Goal: Information Seeking & Learning: Learn about a topic

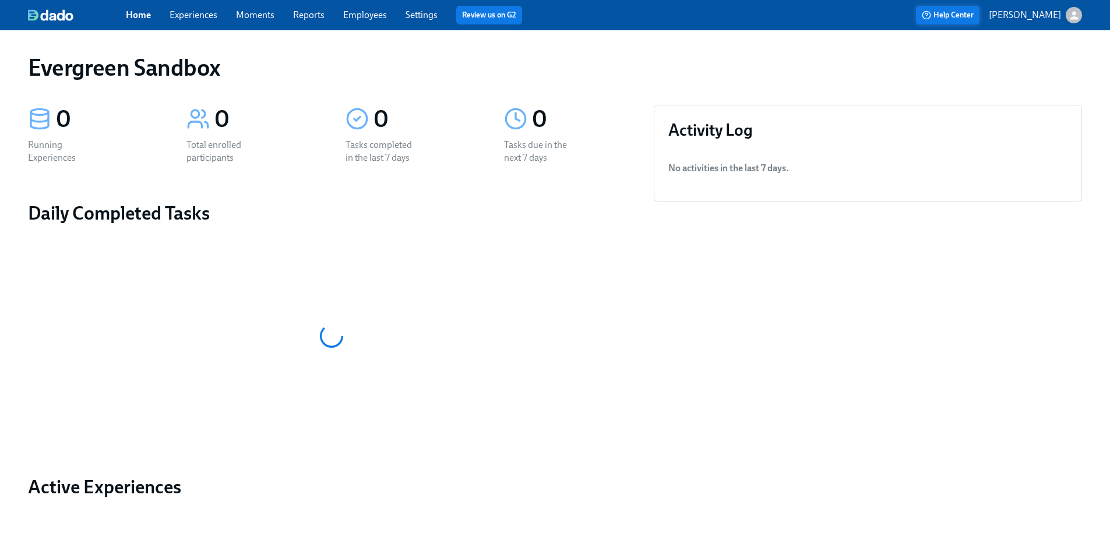
click at [949, 14] on span "Help Center" at bounding box center [948, 15] width 52 height 12
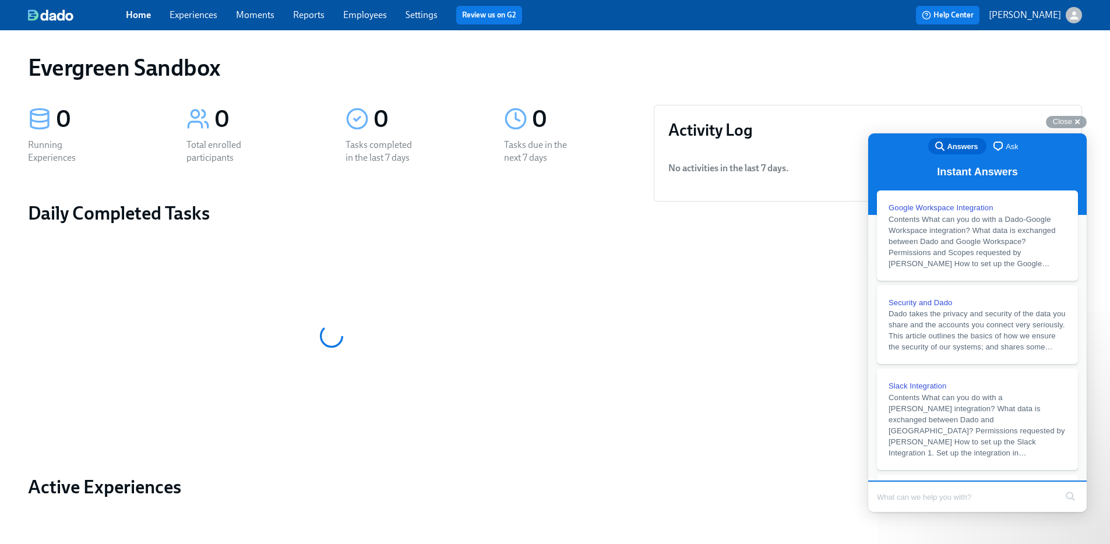
click at [1027, 13] on p "[PERSON_NAME]" at bounding box center [1025, 15] width 72 height 13
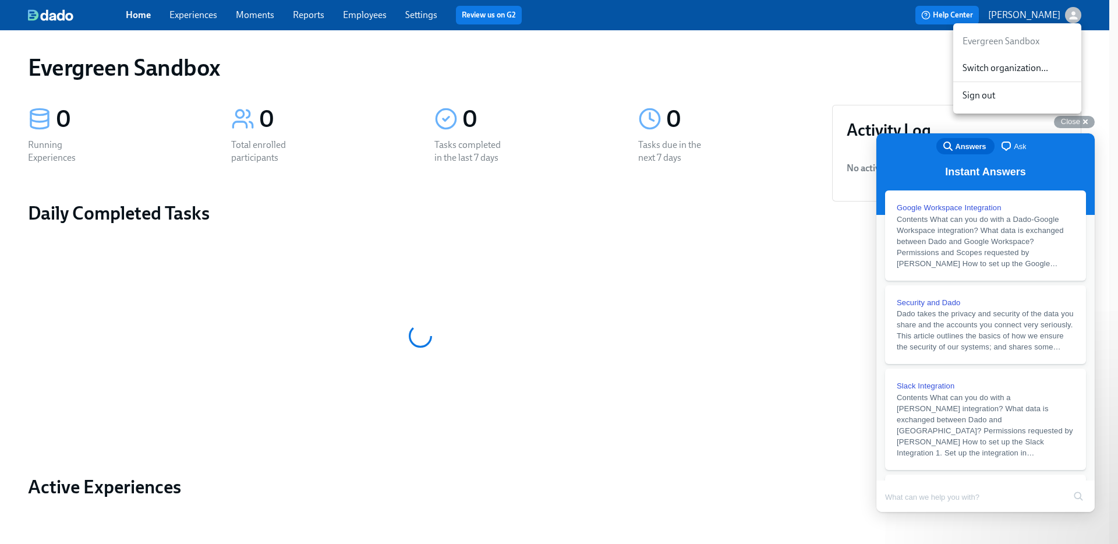
click at [1015, 68] on span "Switch organization..." at bounding box center [1018, 68] width 110 height 13
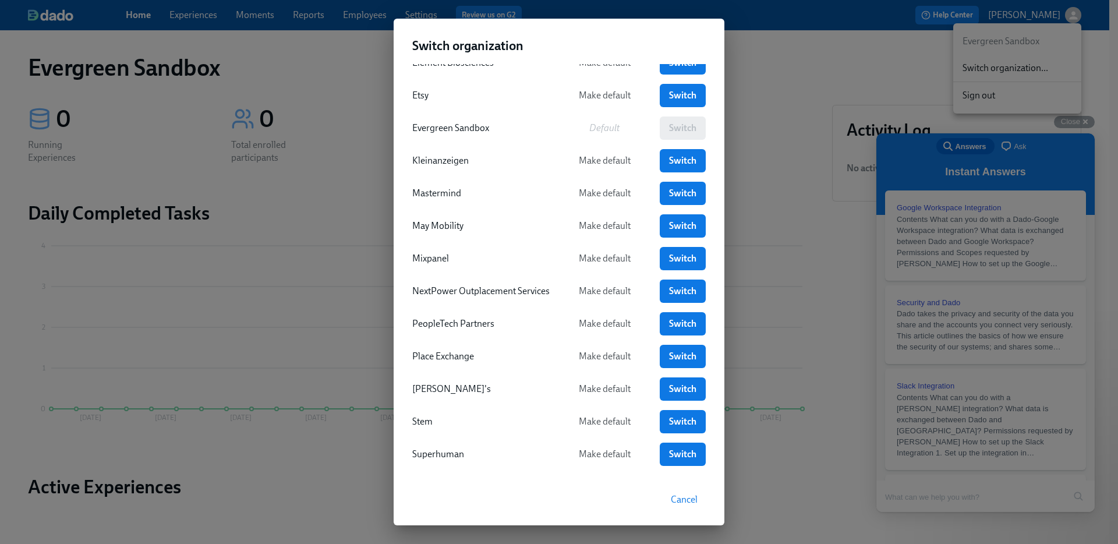
scroll to position [279, 0]
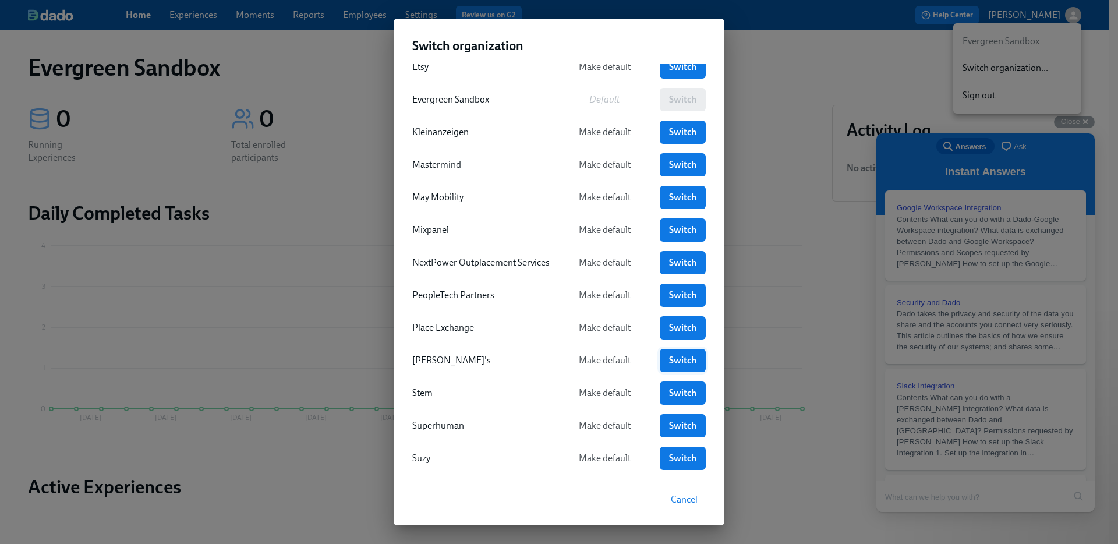
click at [683, 364] on span "Switch" at bounding box center [683, 361] width 30 height 12
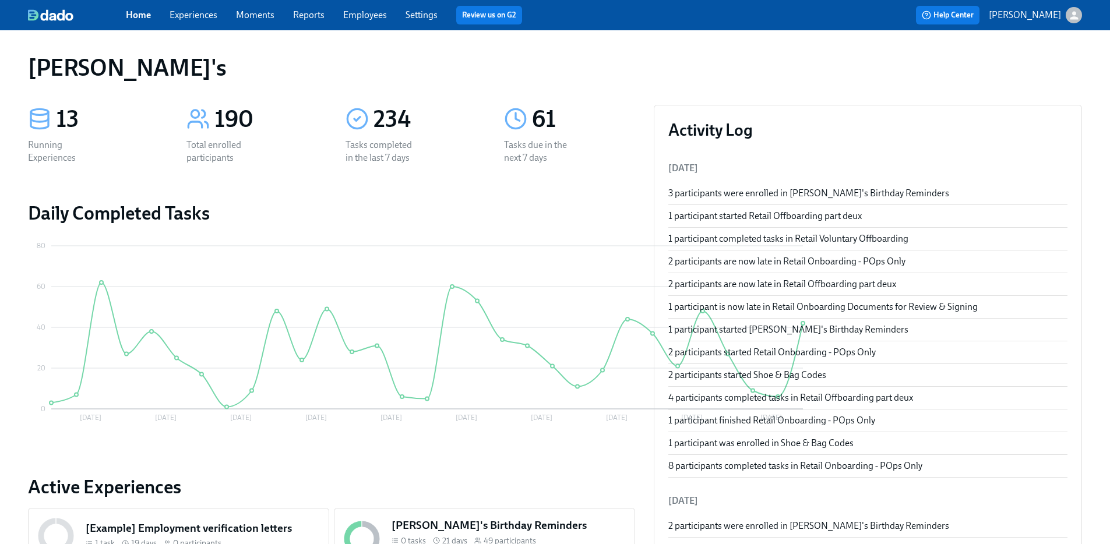
click at [349, 17] on link "Employees" at bounding box center [365, 14] width 44 height 11
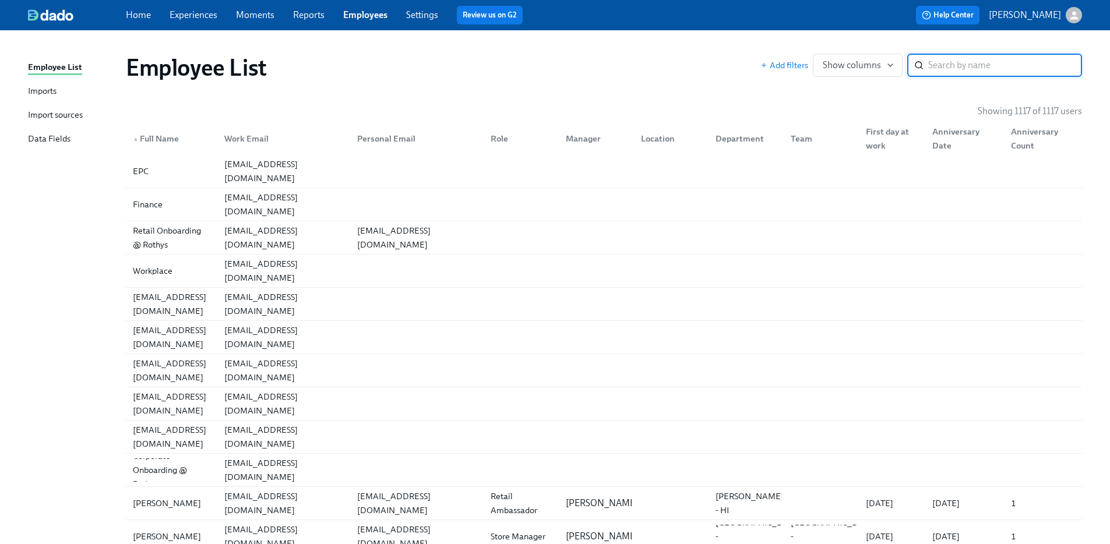
click at [936, 70] on input "search" at bounding box center [1005, 65] width 154 height 23
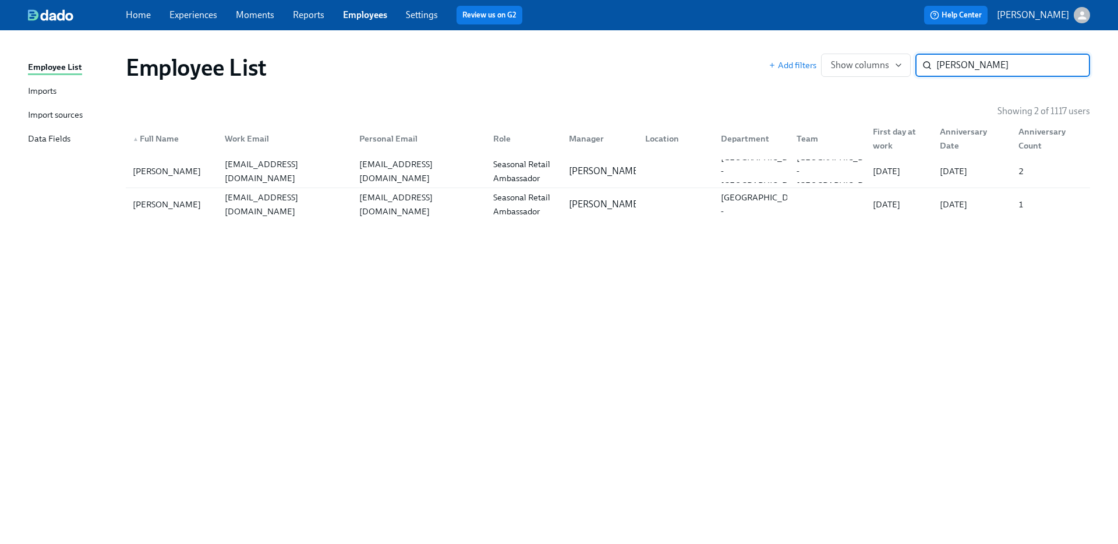
type input "Grace Ste"
click at [223, 172] on div "gsteger@rothys.com" at bounding box center [284, 171] width 129 height 28
click at [212, 202] on div "Grace Steger" at bounding box center [171, 204] width 87 height 23
click at [1039, 16] on p "[PERSON_NAME]" at bounding box center [1033, 15] width 72 height 13
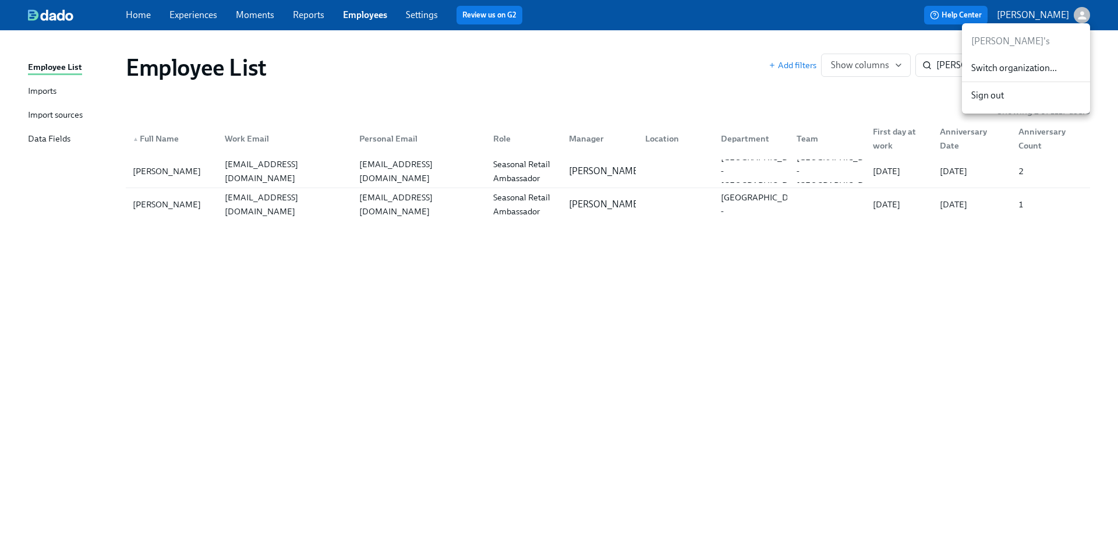
click at [1035, 64] on span "Switch organization..." at bounding box center [1027, 68] width 110 height 13
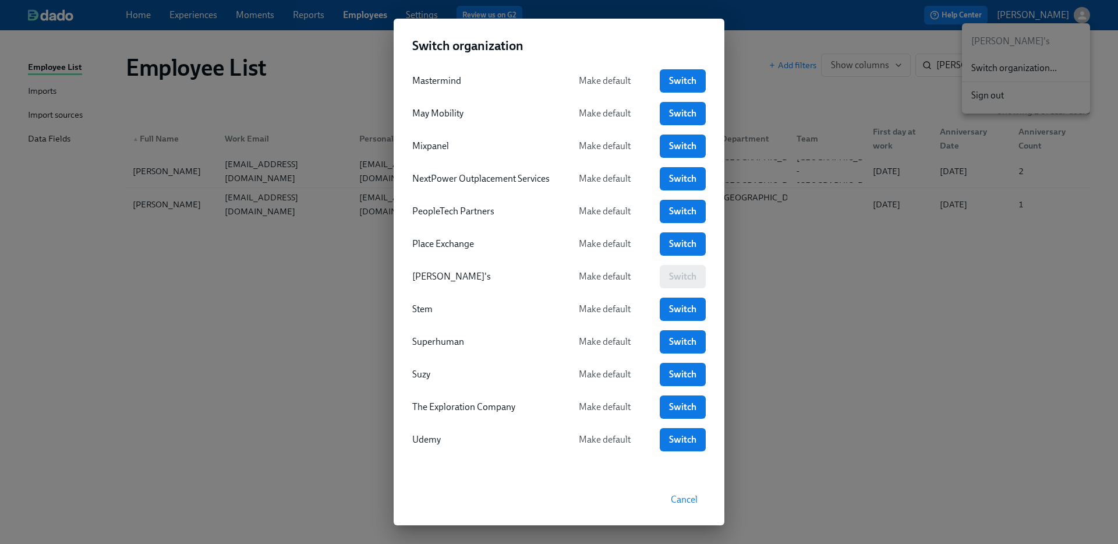
scroll to position [364, 0]
click at [684, 343] on span "Switch" at bounding box center [683, 342] width 30 height 12
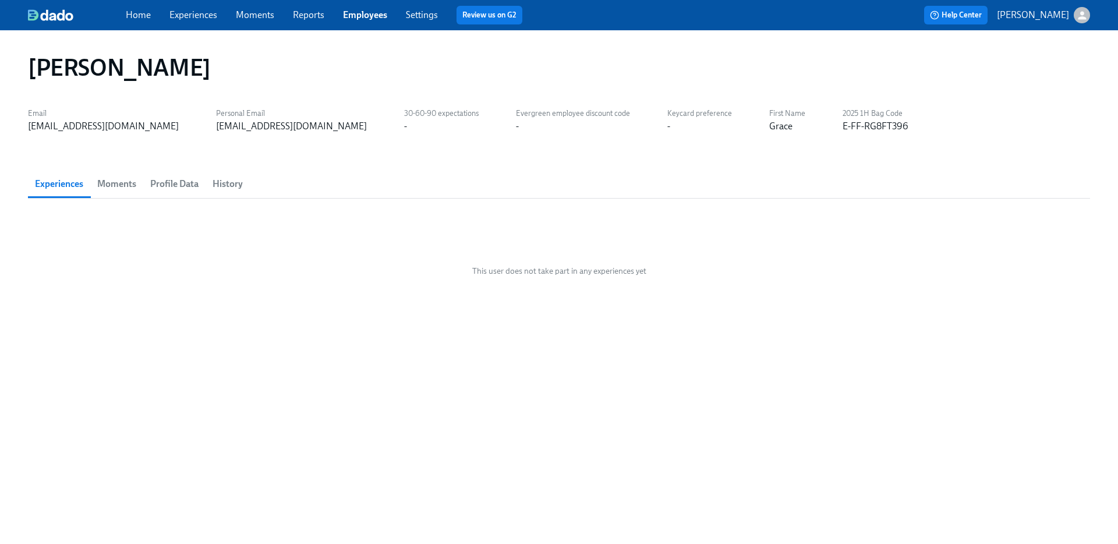
click at [118, 174] on button "Moments" at bounding box center [116, 184] width 53 height 28
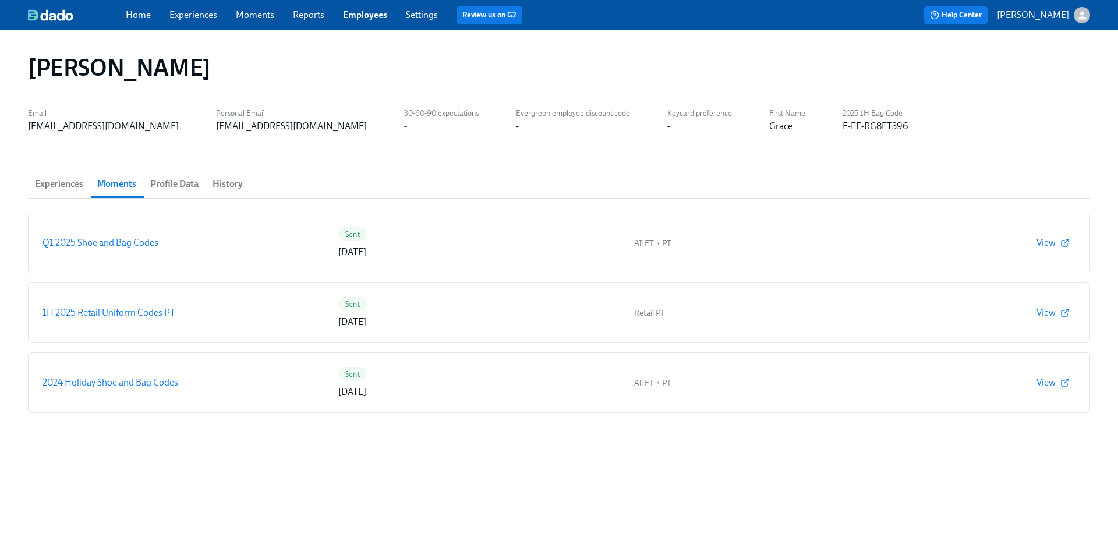
click at [158, 184] on span "Profile Data" at bounding box center [174, 184] width 48 height 16
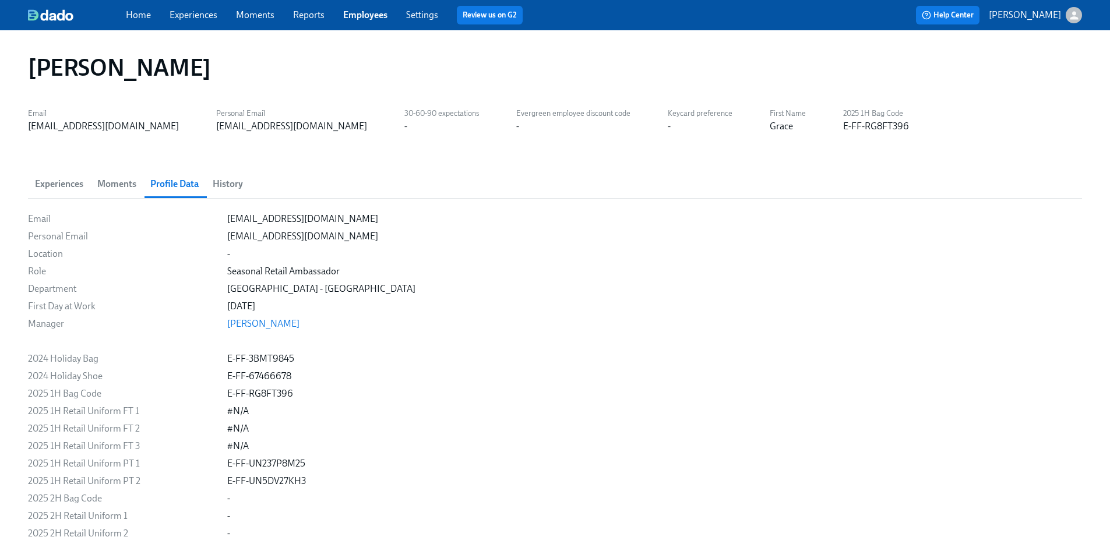
click at [217, 181] on span "History" at bounding box center [228, 184] width 30 height 16
click at [56, 188] on span "Experiences" at bounding box center [59, 184] width 48 height 16
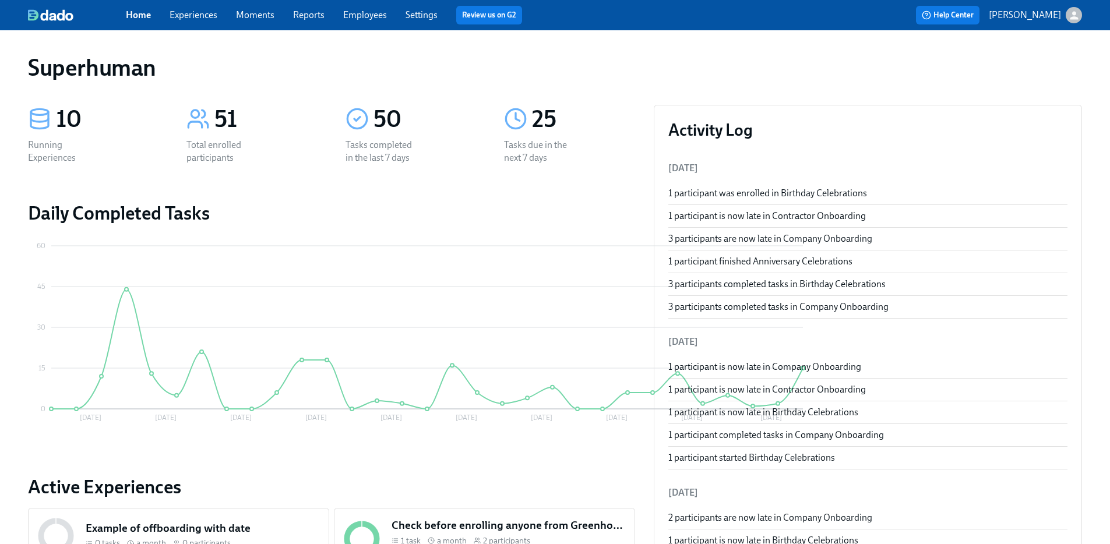
click at [359, 15] on link "Employees" at bounding box center [365, 14] width 44 height 11
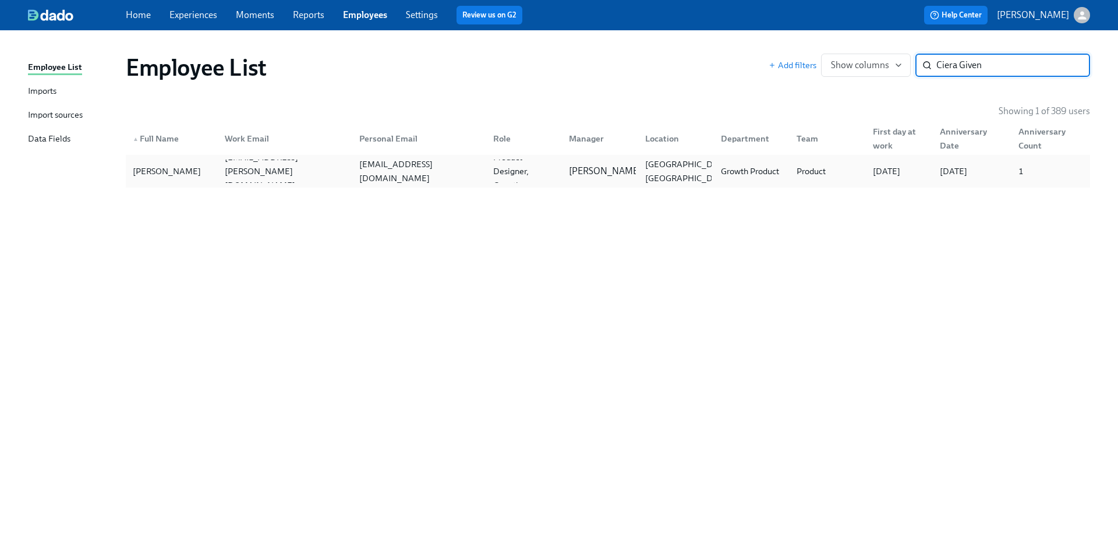
type input "Ciera Given"
click at [212, 182] on div "[PERSON_NAME]" at bounding box center [171, 171] width 87 height 23
click at [68, 112] on div "Import sources" at bounding box center [55, 115] width 55 height 15
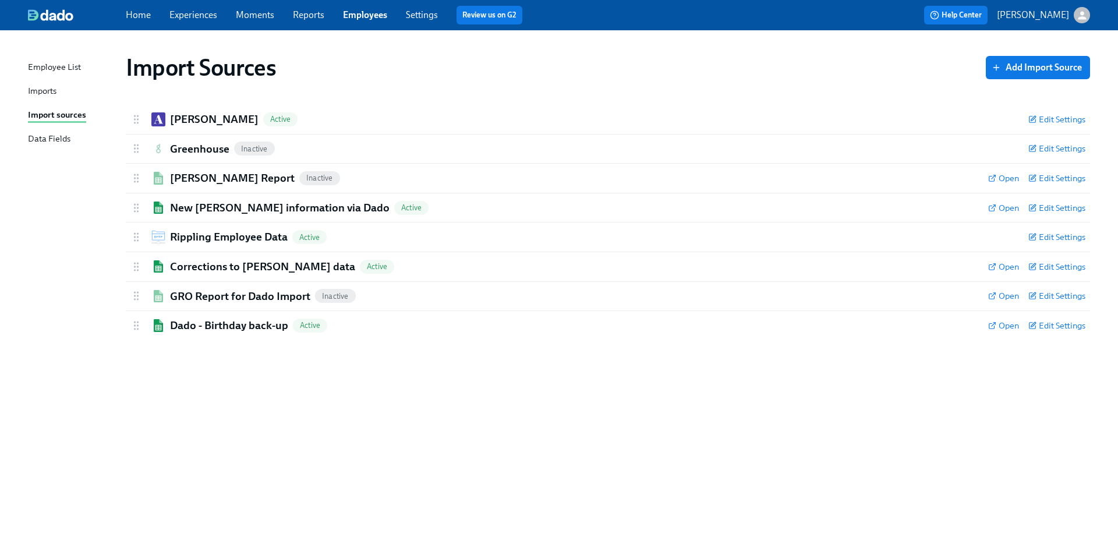
click at [44, 137] on div "Data Fields" at bounding box center [49, 139] width 43 height 15
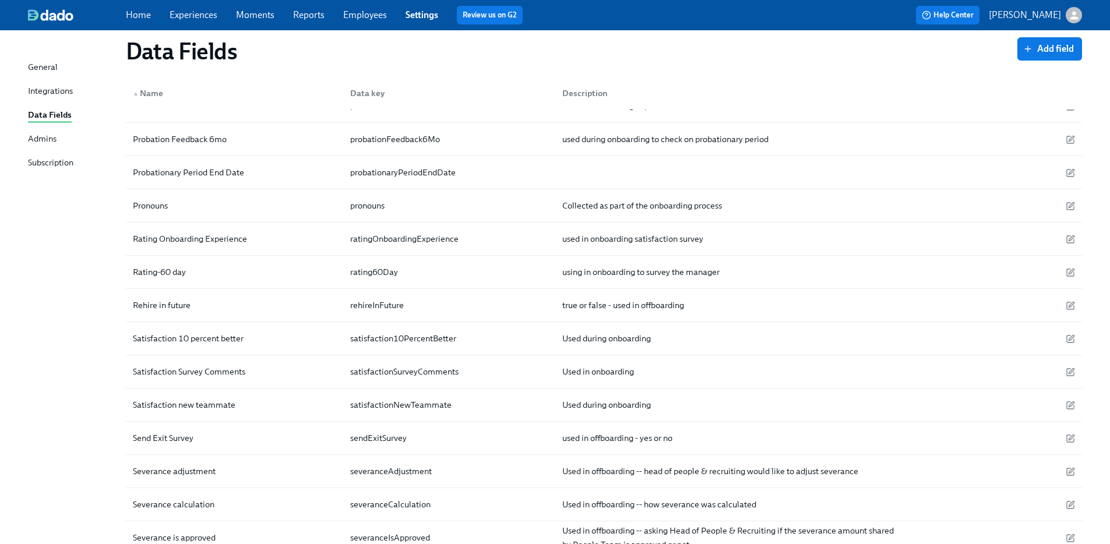
scroll to position [3579, 0]
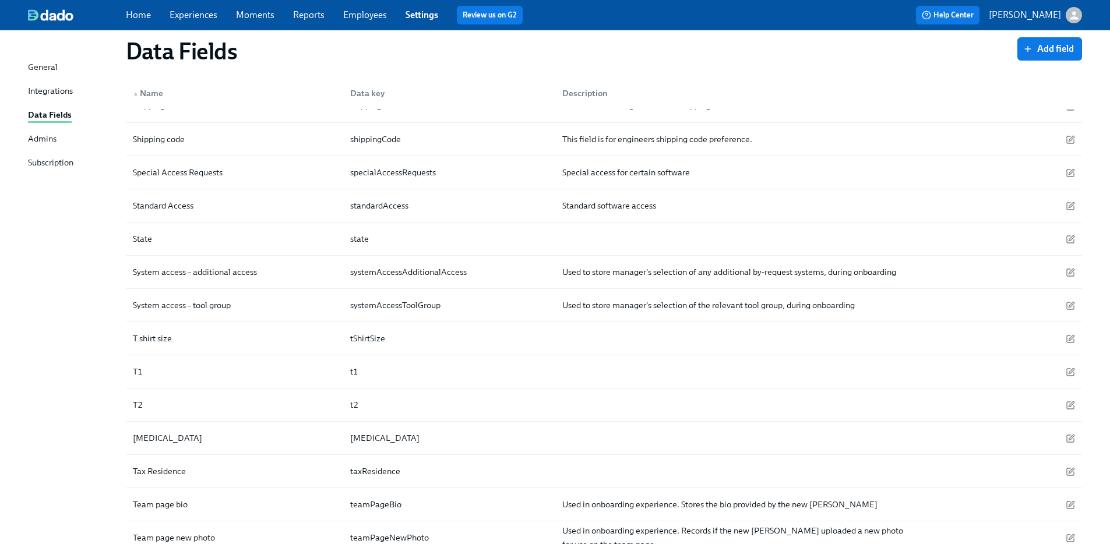
click at [359, 10] on link "Employees" at bounding box center [365, 14] width 44 height 11
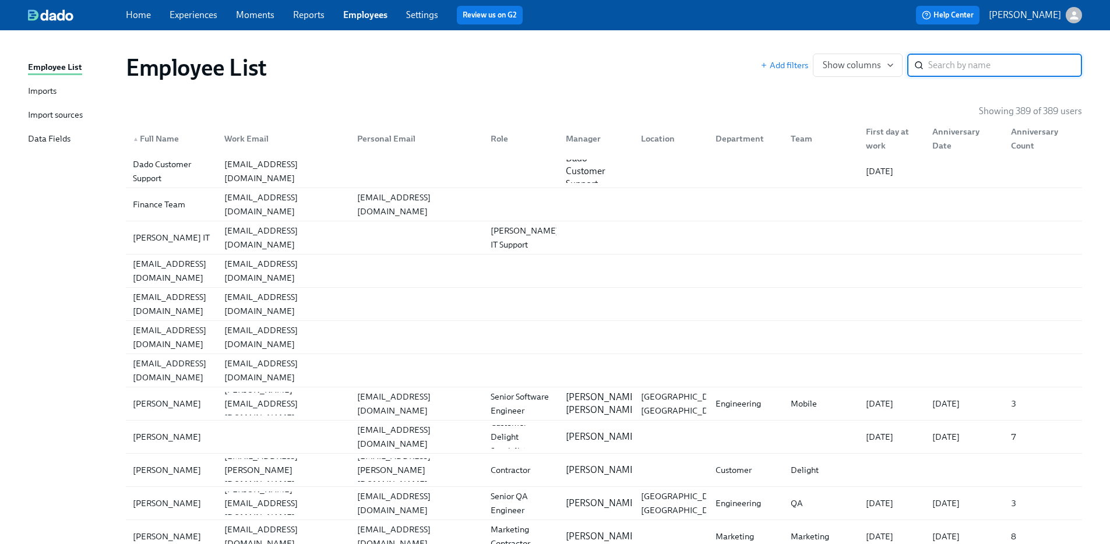
click at [951, 72] on input "search" at bounding box center [1005, 65] width 154 height 23
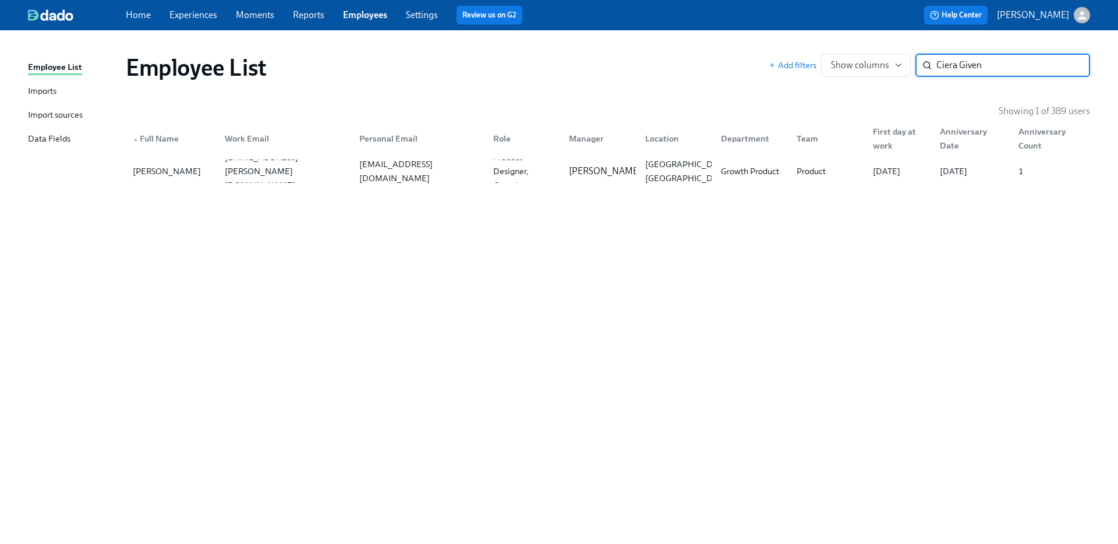
type input "Ciera Given"
click at [52, 137] on div "Data Fields" at bounding box center [49, 139] width 43 height 15
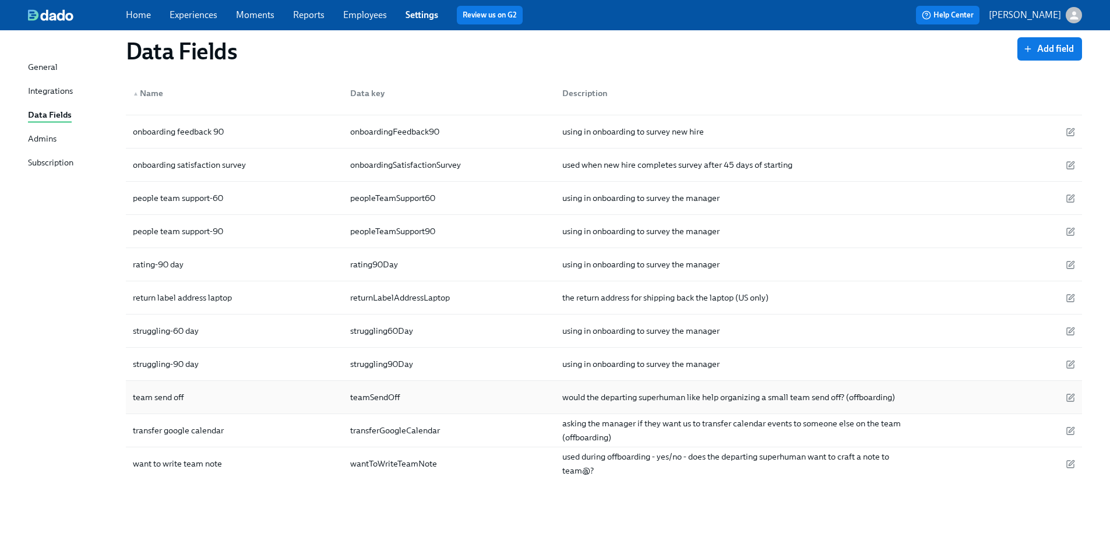
scroll to position [4487, 0]
click at [40, 97] on div "Integrations" at bounding box center [50, 91] width 45 height 15
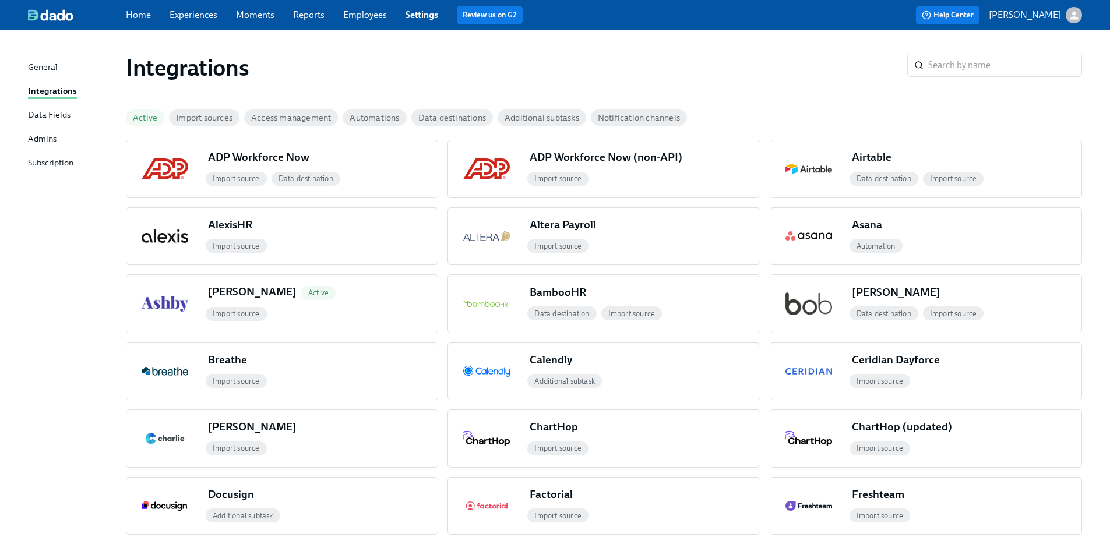
click at [361, 13] on link "Employees" at bounding box center [365, 14] width 44 height 11
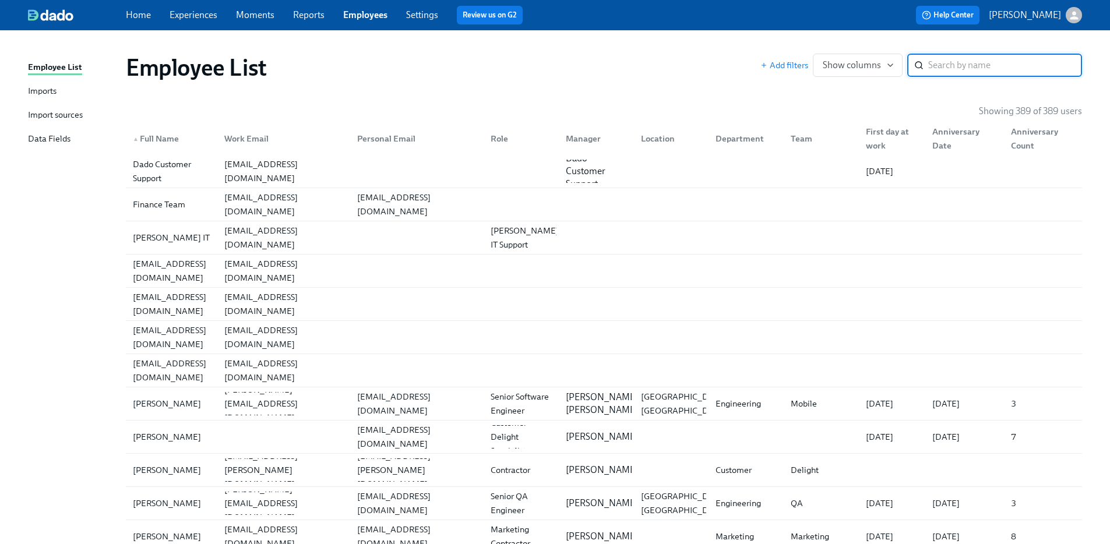
click at [46, 92] on div "Imports" at bounding box center [42, 91] width 29 height 15
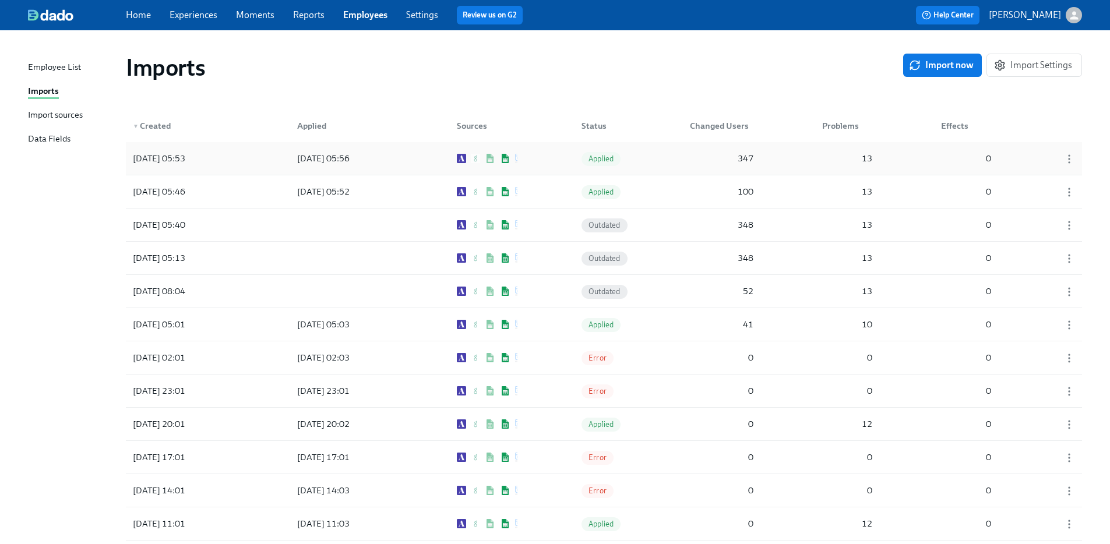
click at [260, 159] on div "2025/08/22 05:53 2025/08/22 05:56 Applied 347 13 0" at bounding box center [604, 158] width 956 height 33
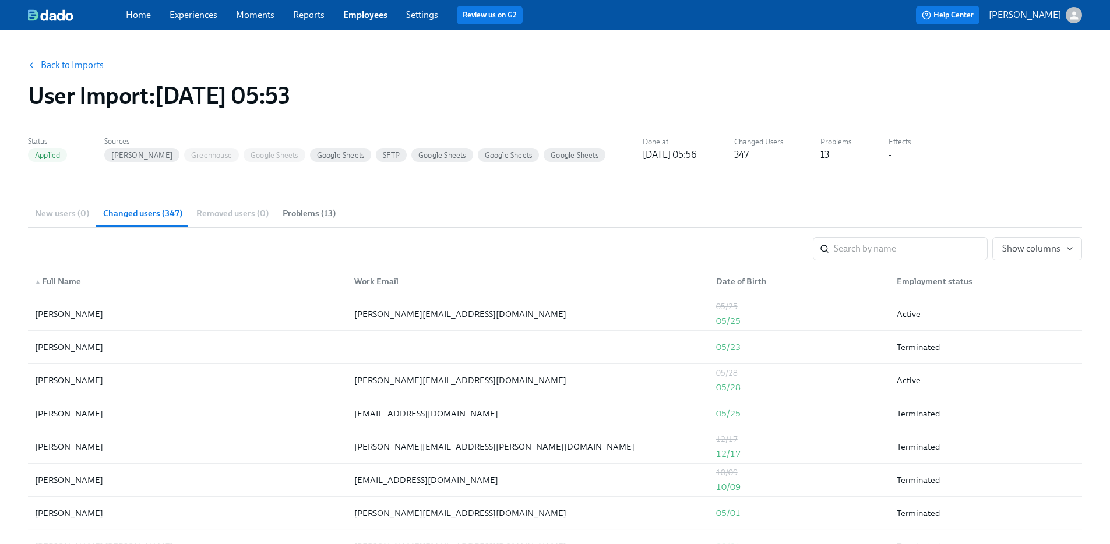
click at [321, 209] on span "Problems (13)" at bounding box center [309, 213] width 53 height 13
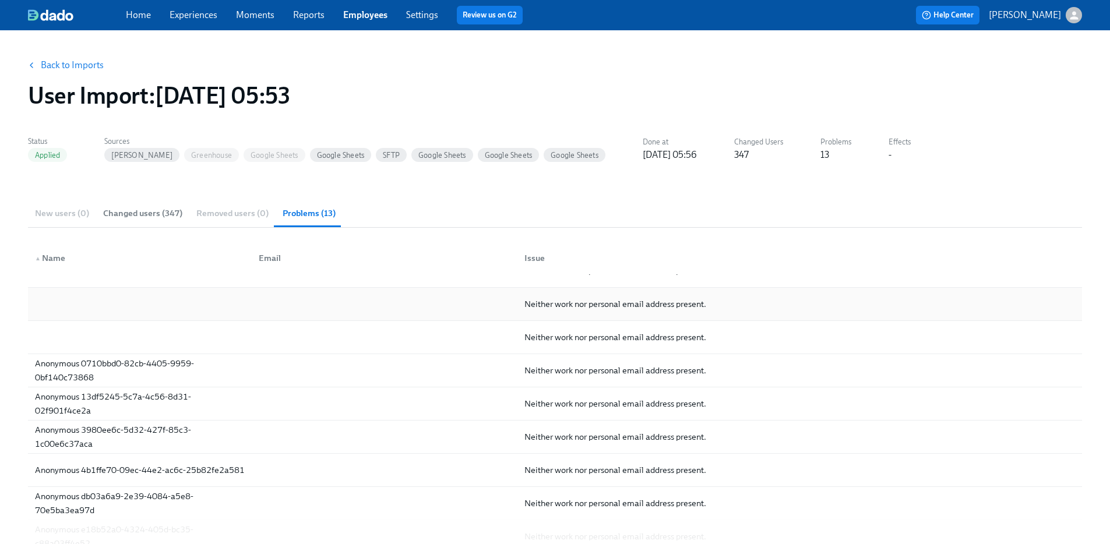
scroll to position [61, 0]
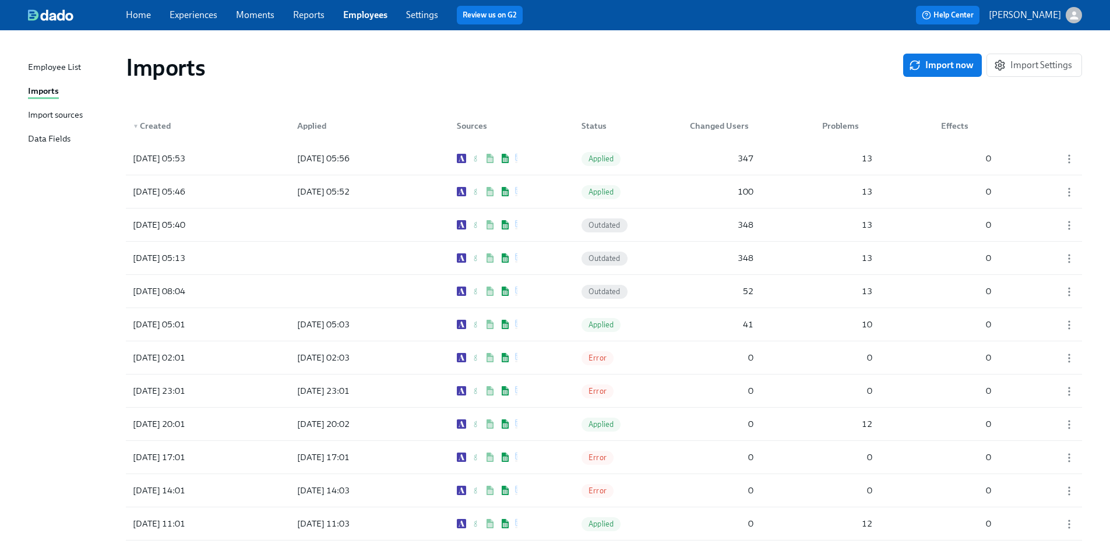
click at [42, 114] on div "Import sources" at bounding box center [55, 115] width 55 height 15
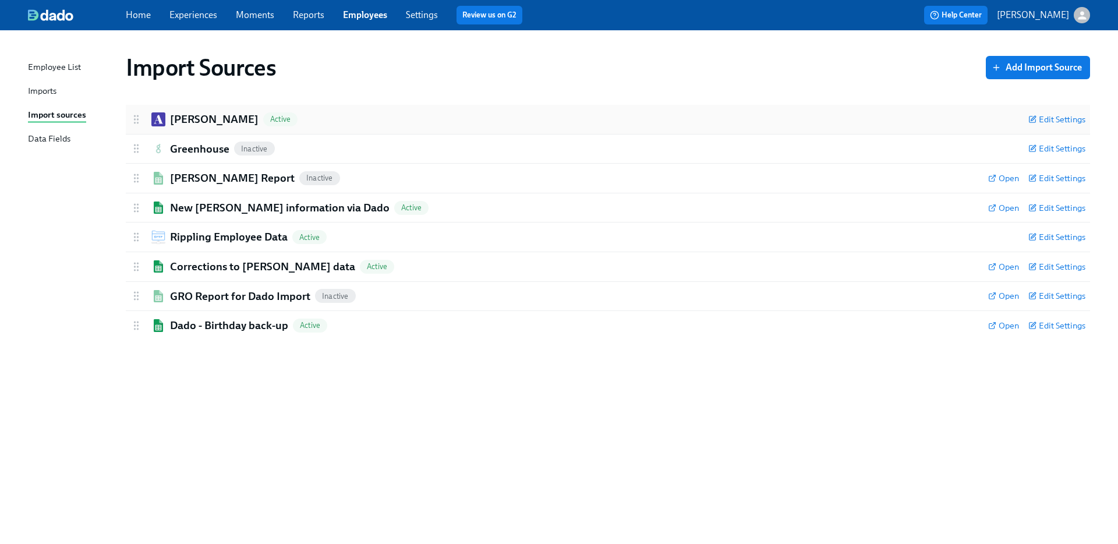
click at [288, 120] on div "Ashby Active" at bounding box center [574, 119] width 889 height 15
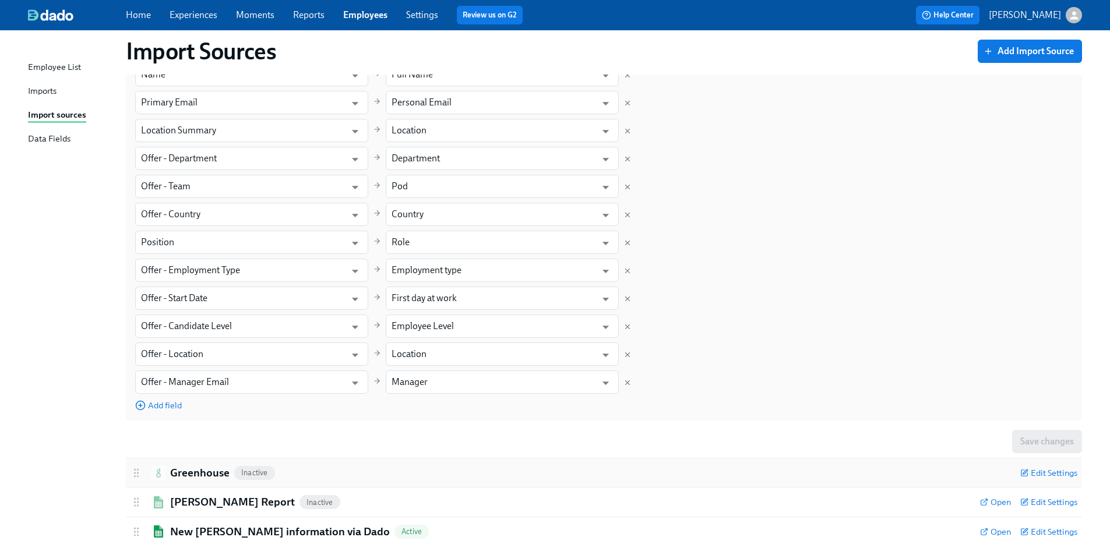
scroll to position [176, 0]
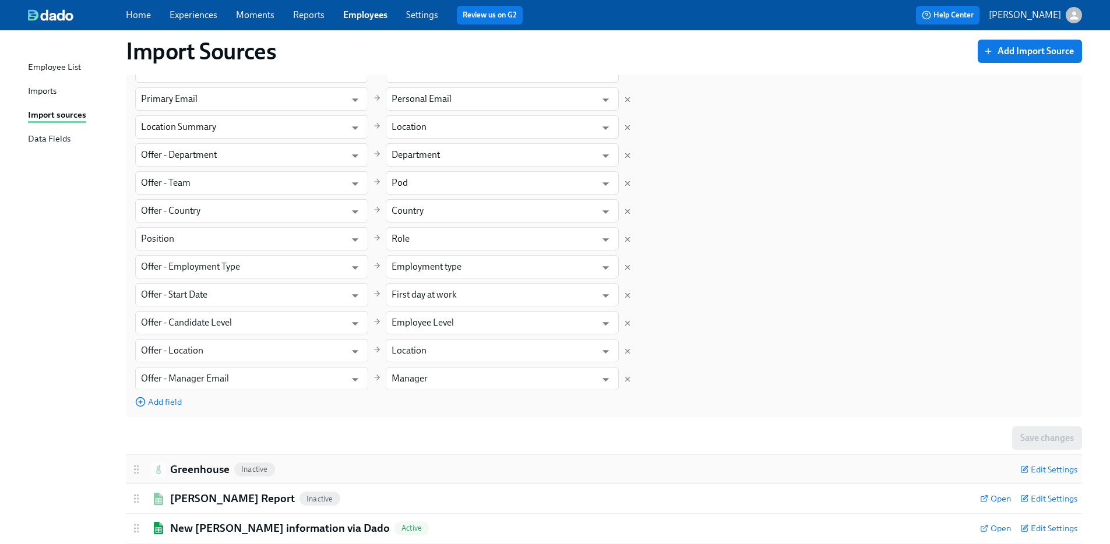
click at [458, 470] on div "Greenhouse Inactive" at bounding box center [570, 469] width 880 height 15
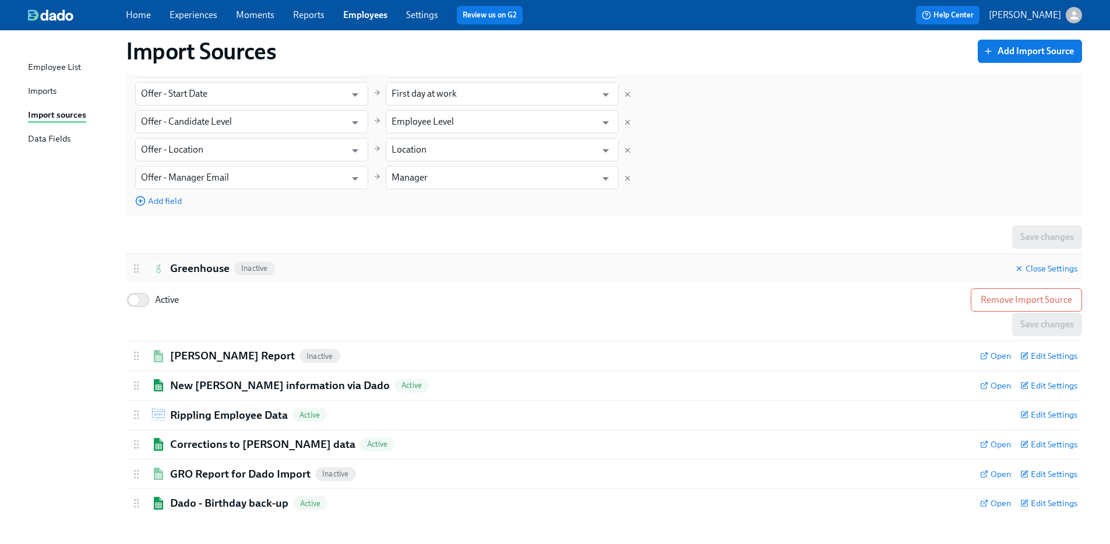
scroll to position [379, 0]
click at [393, 355] on div "SH Dado Report Inactive" at bounding box center [550, 354] width 840 height 15
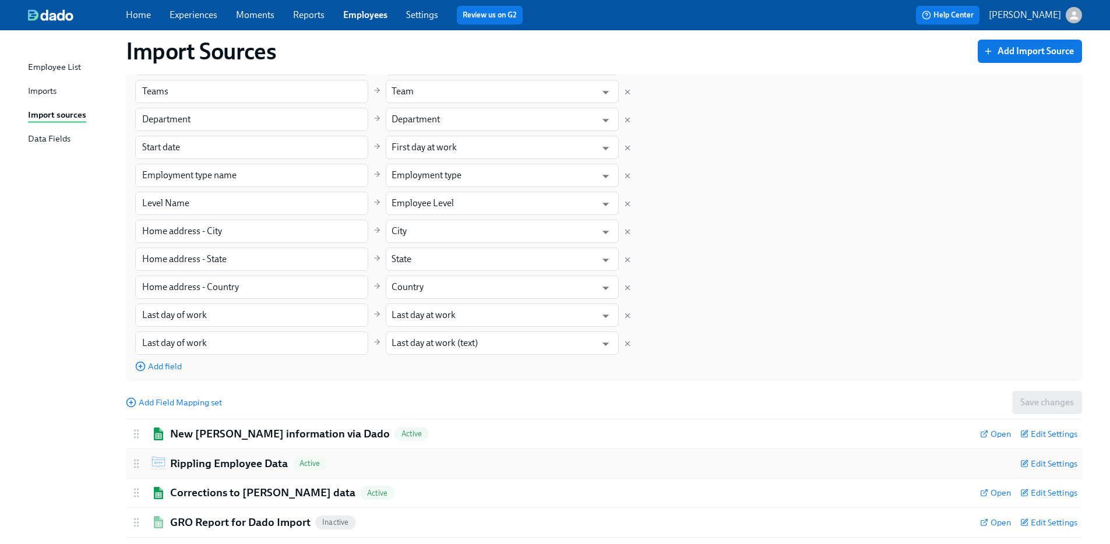
scroll to position [1060, 0]
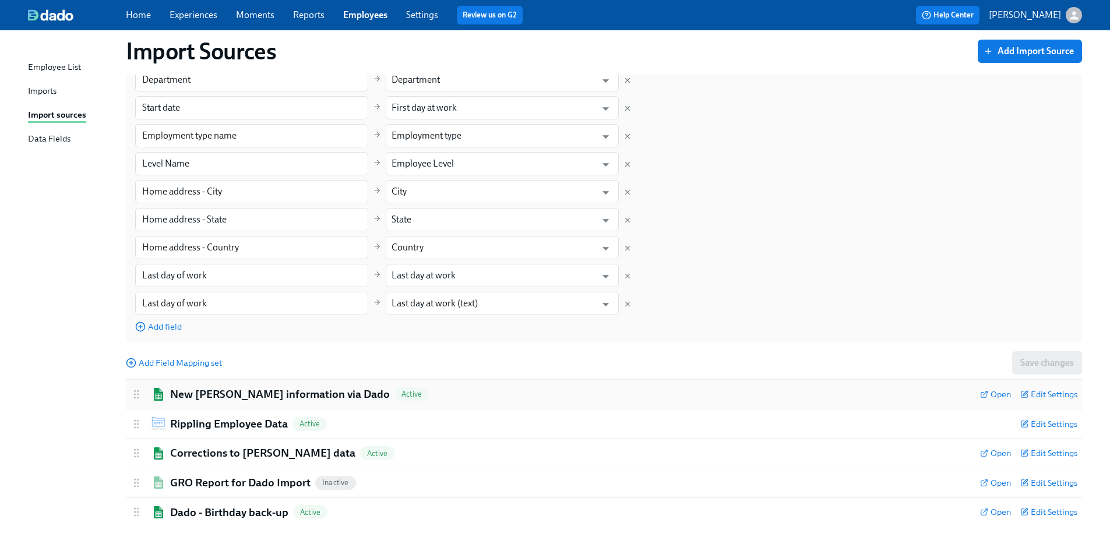
click at [487, 400] on div "New Joiner information via Dado Active" at bounding box center [550, 394] width 840 height 15
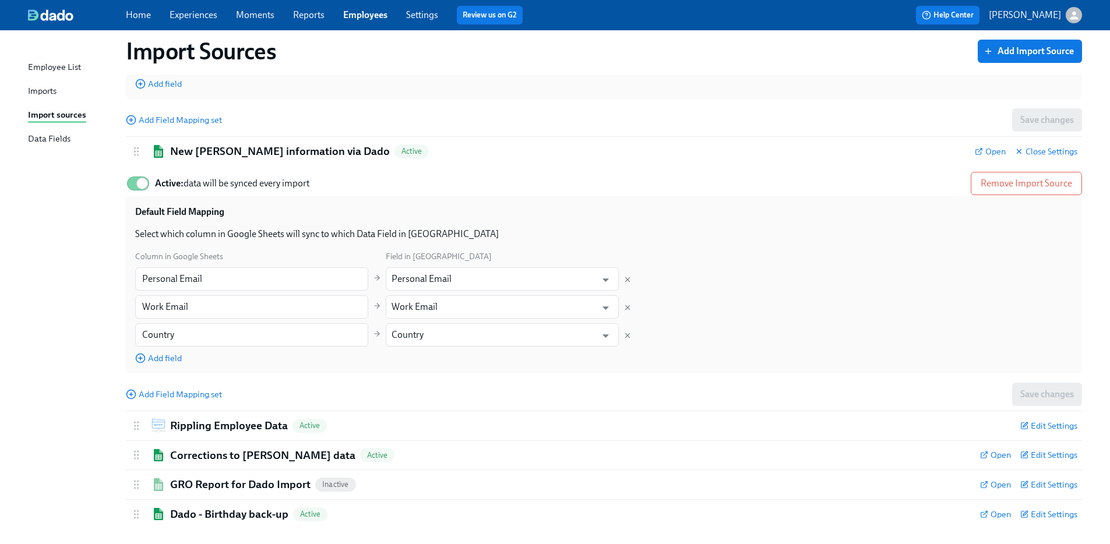
scroll to position [1315, 0]
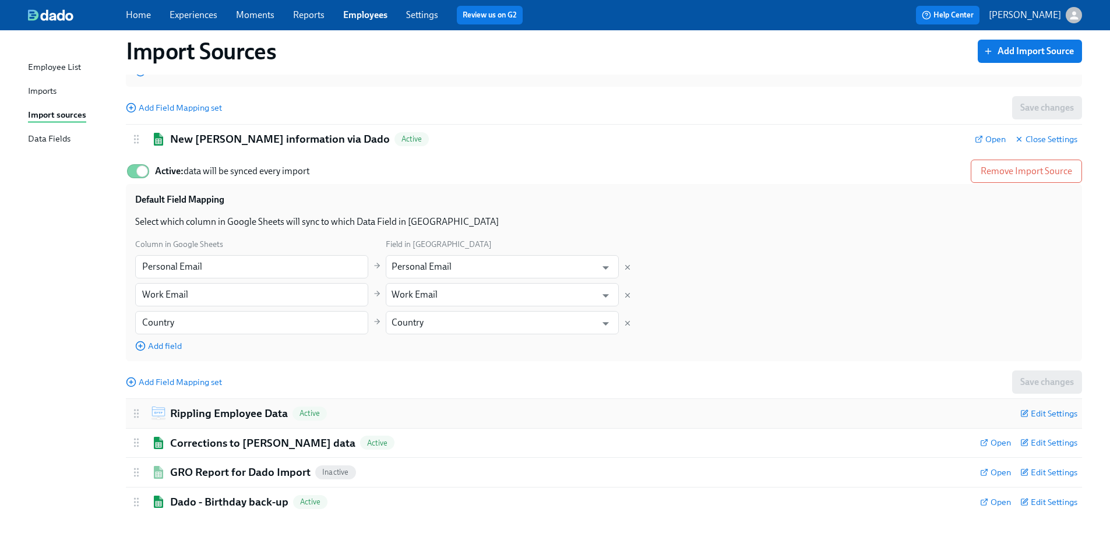
click at [485, 406] on div "Rippling Employee Data Active" at bounding box center [570, 413] width 880 height 15
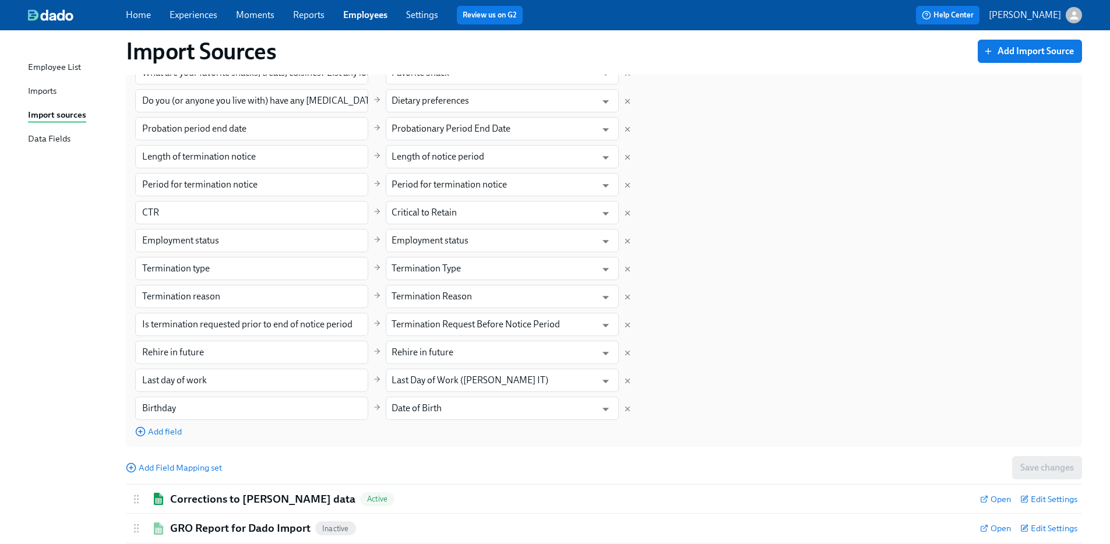
scroll to position [2438, 0]
click at [461, 497] on div "Corrections to Ashby data Active" at bounding box center [550, 496] width 840 height 15
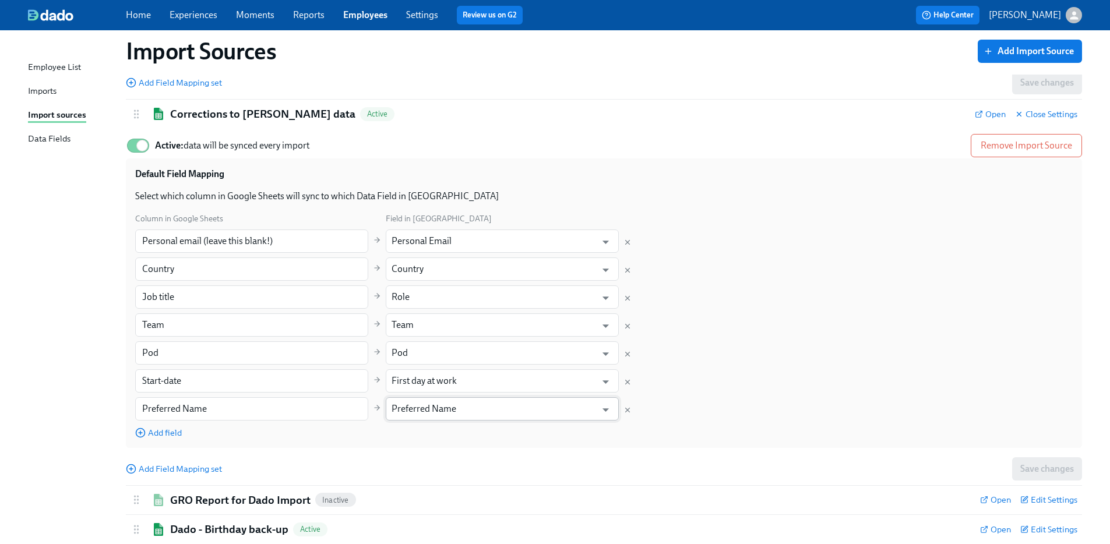
scroll to position [2849, 0]
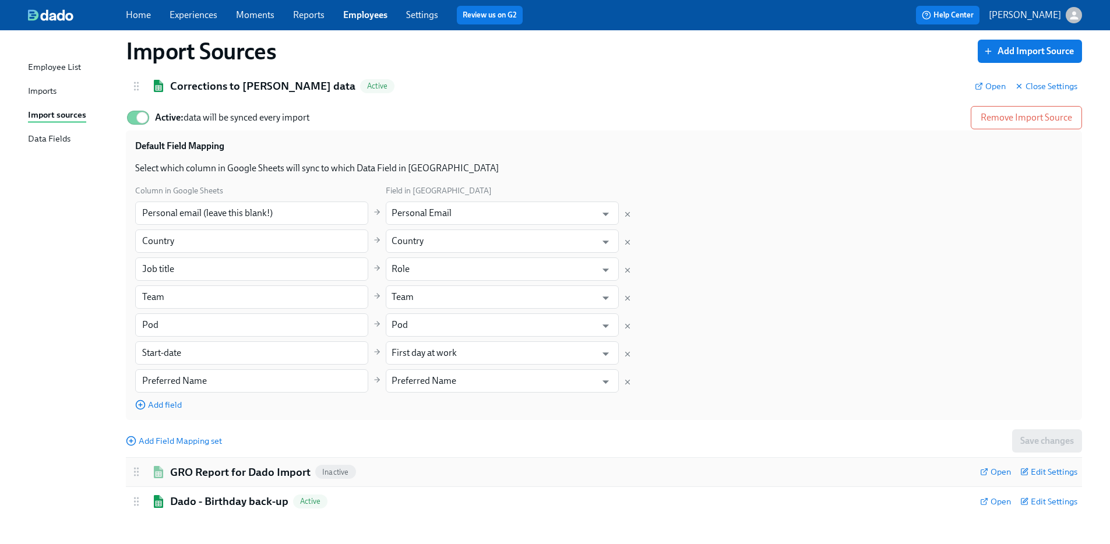
click at [464, 467] on div "GRO Report for Dado Import Inactive" at bounding box center [550, 472] width 840 height 15
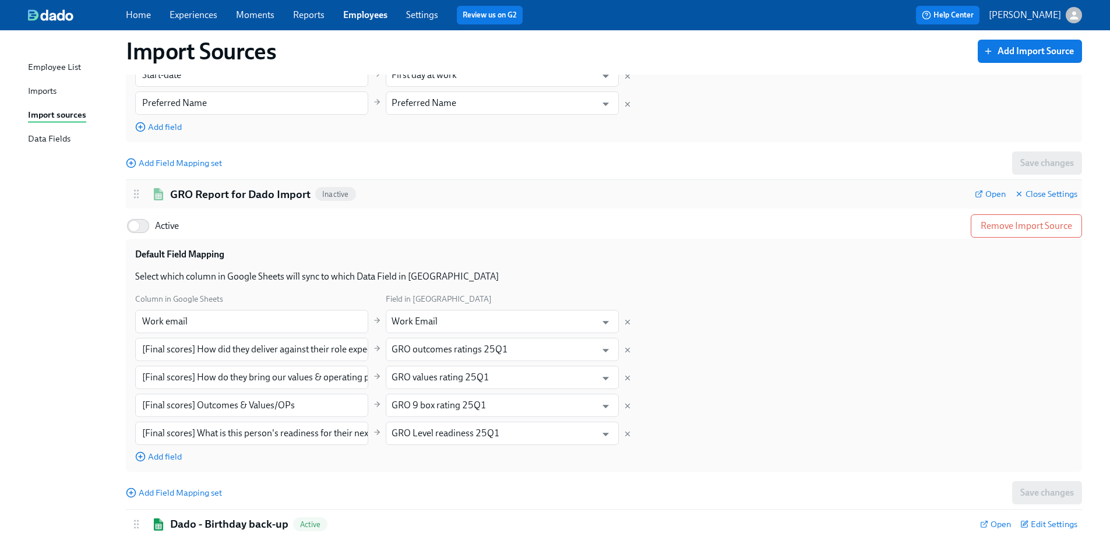
scroll to position [3150, 0]
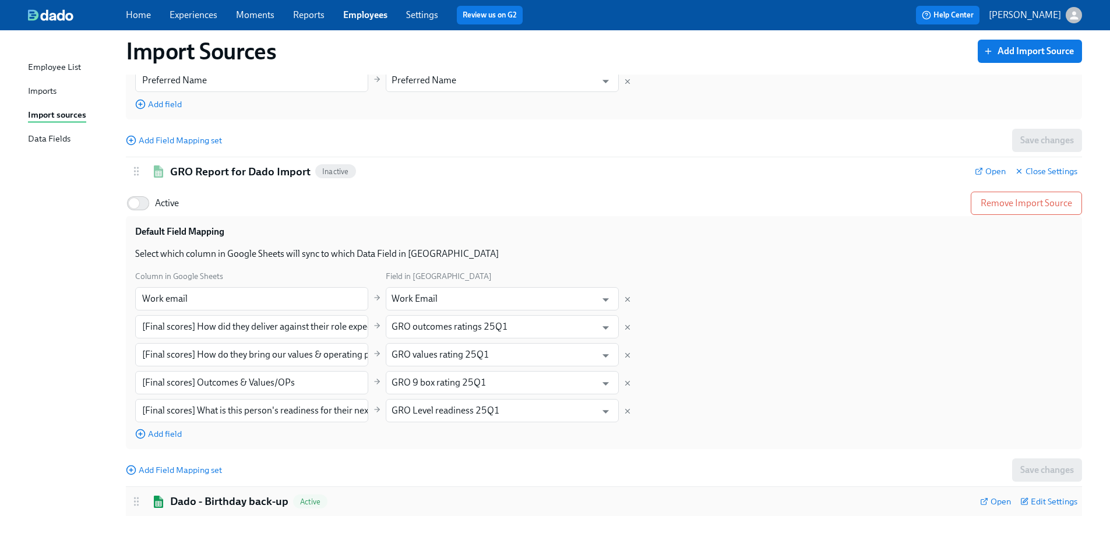
click at [462, 502] on div "Dado - Birthday back-up Active" at bounding box center [550, 501] width 840 height 15
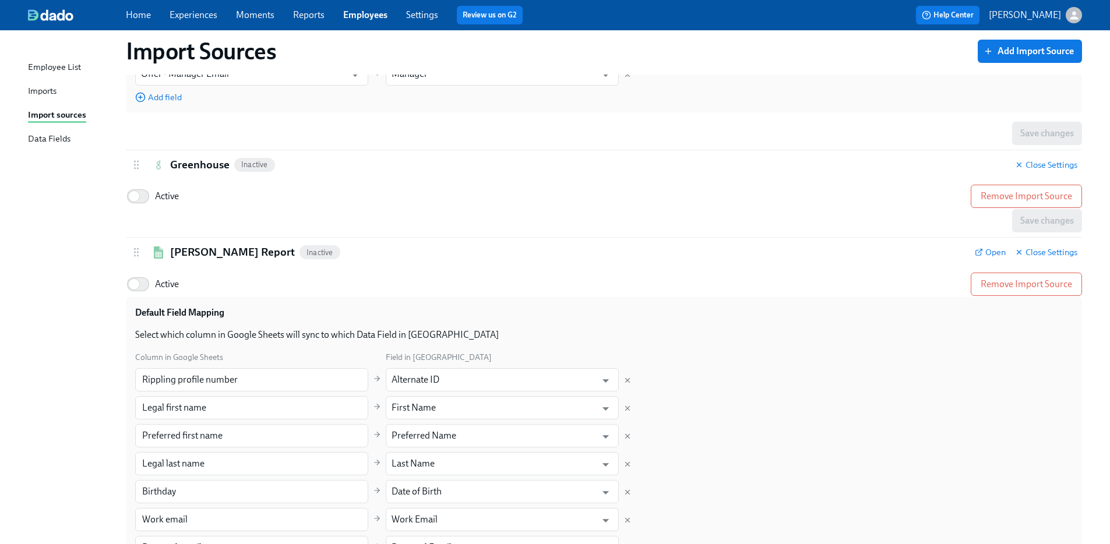
scroll to position [435, 0]
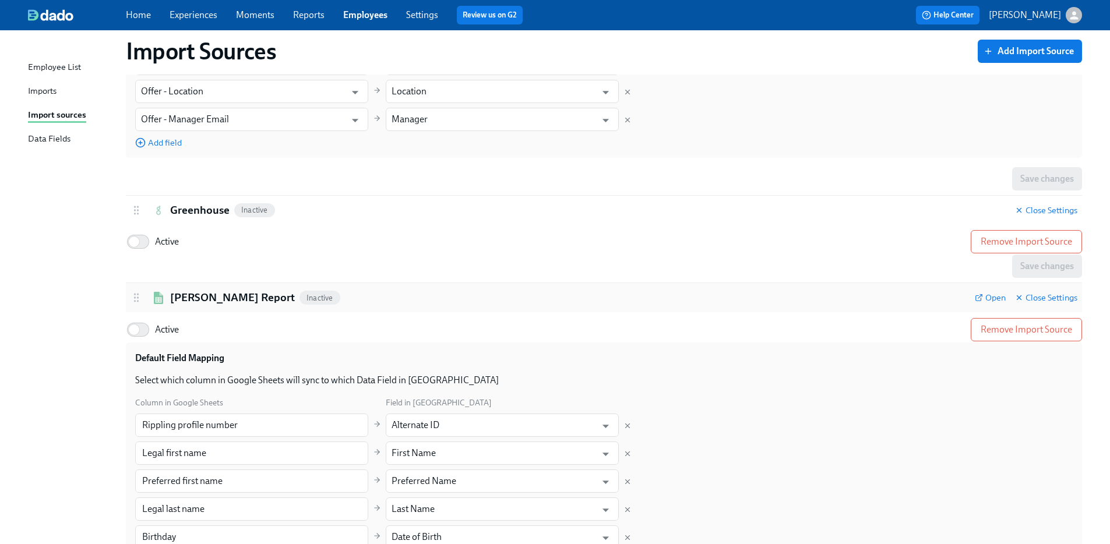
click at [340, 297] on div "SH Dado Report Inactive" at bounding box center [547, 297] width 835 height 15
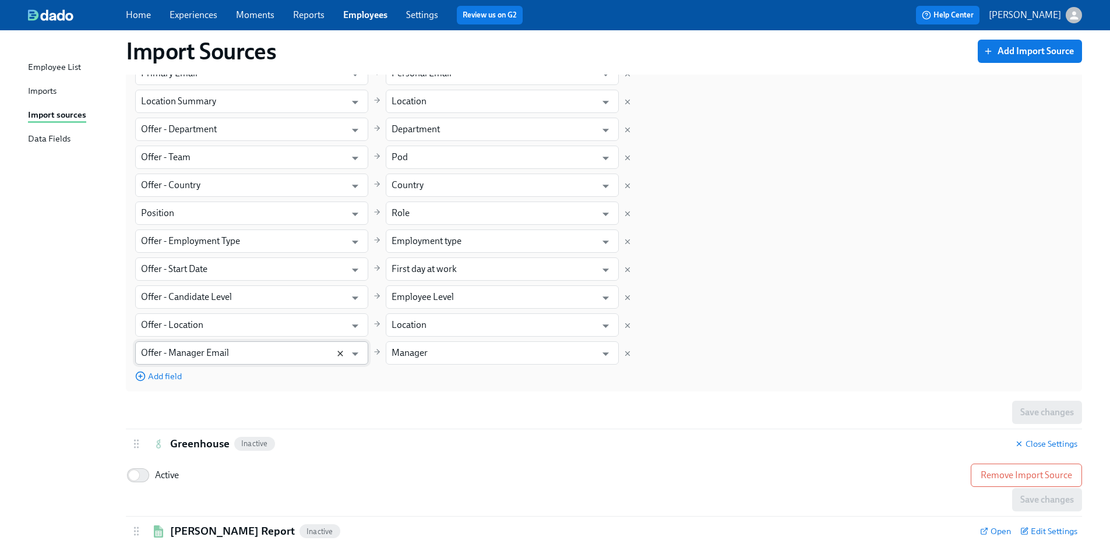
scroll to position [199, 0]
click at [351, 446] on div "Greenhouse Inactive" at bounding box center [567, 446] width 875 height 15
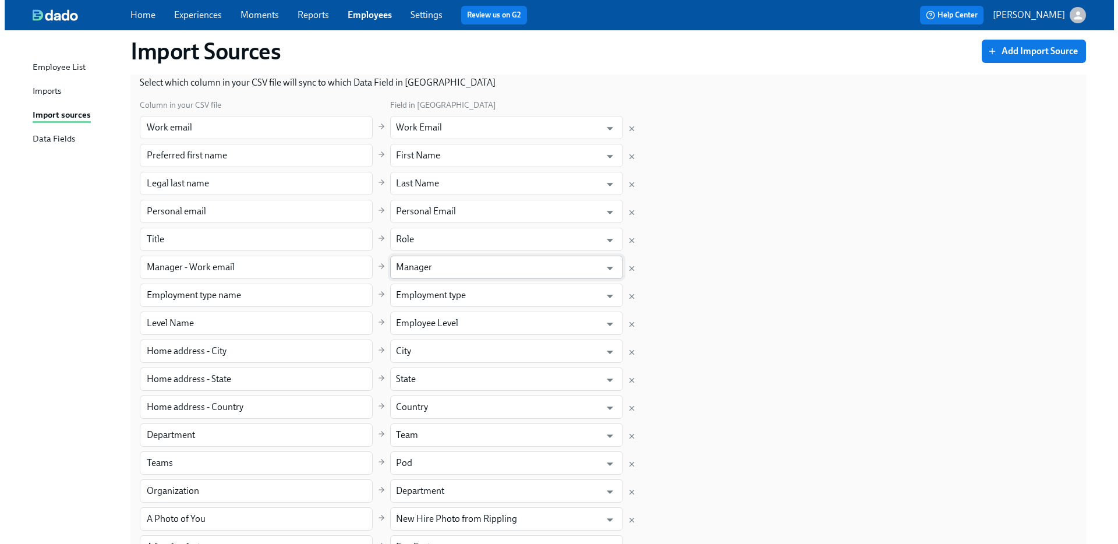
scroll to position [1071, 0]
click at [1055, 19] on p "[PERSON_NAME]" at bounding box center [1025, 15] width 72 height 13
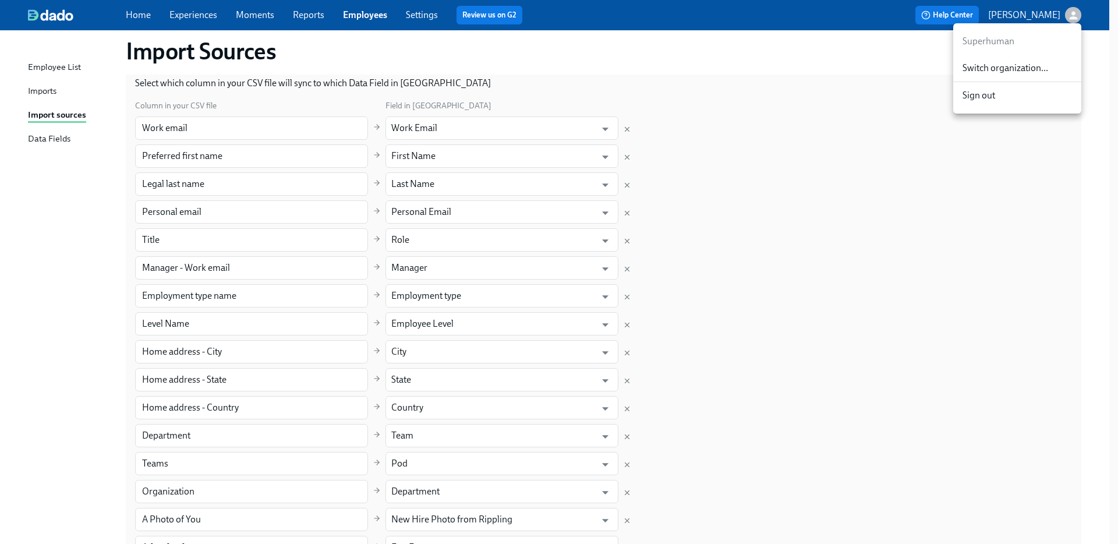
click at [1028, 66] on span "Switch organization..." at bounding box center [1018, 68] width 110 height 13
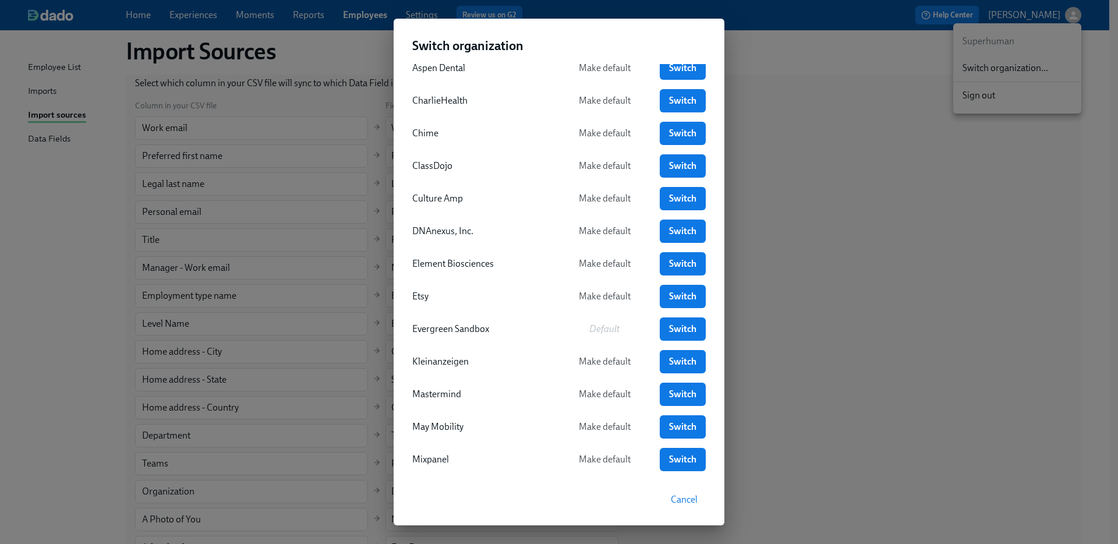
scroll to position [68, 0]
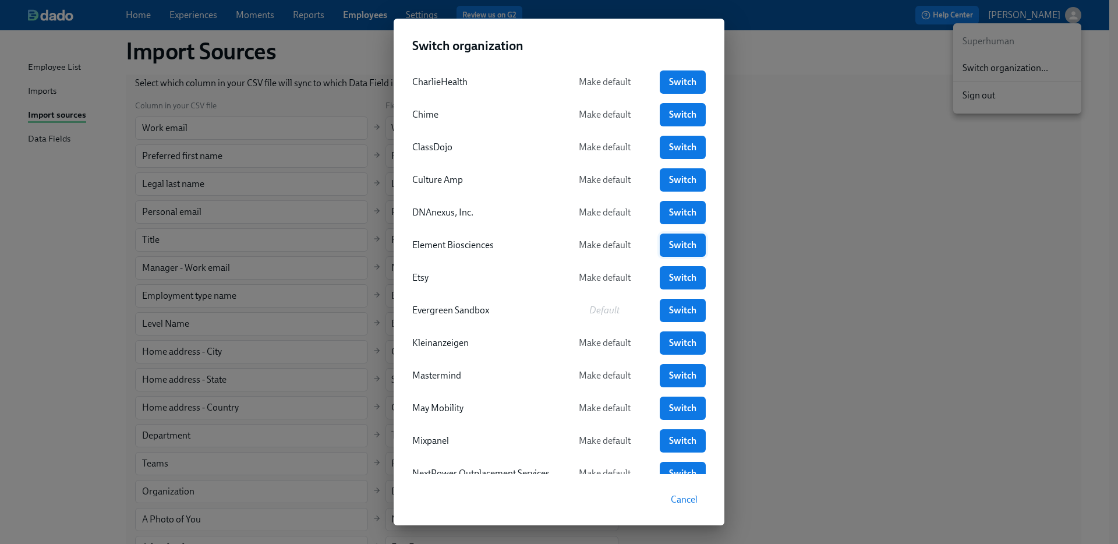
click at [680, 244] on span "Switch" at bounding box center [683, 245] width 30 height 12
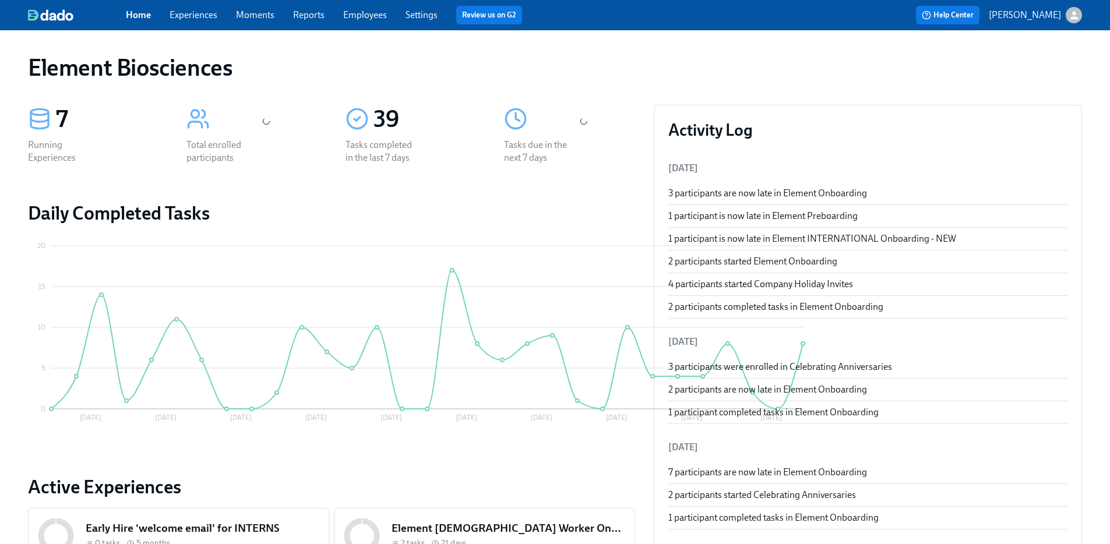
click at [193, 19] on link "Experiences" at bounding box center [194, 14] width 48 height 11
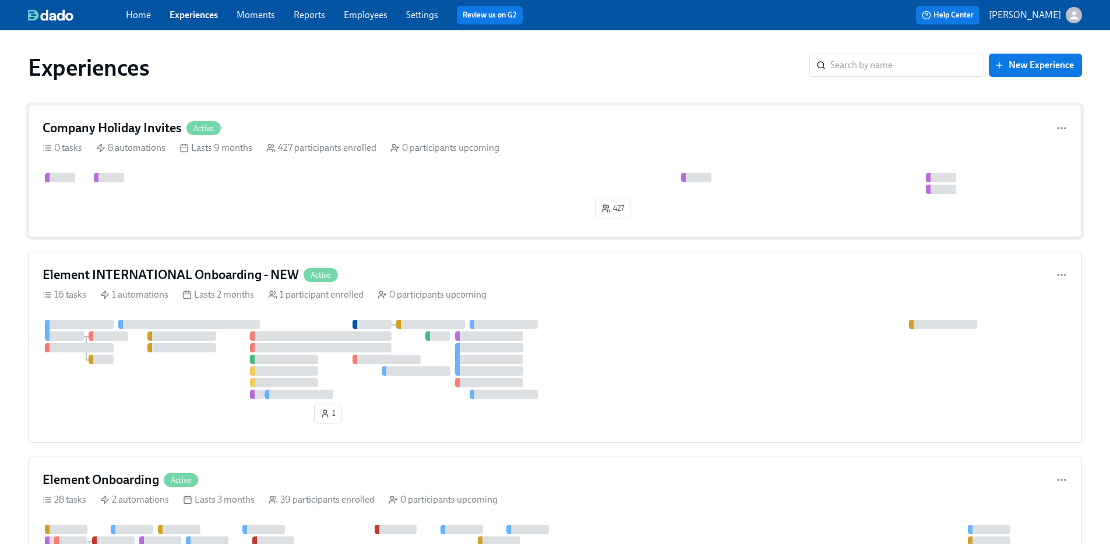
click at [224, 183] on div at bounding box center [1021, 183] width 1957 height 21
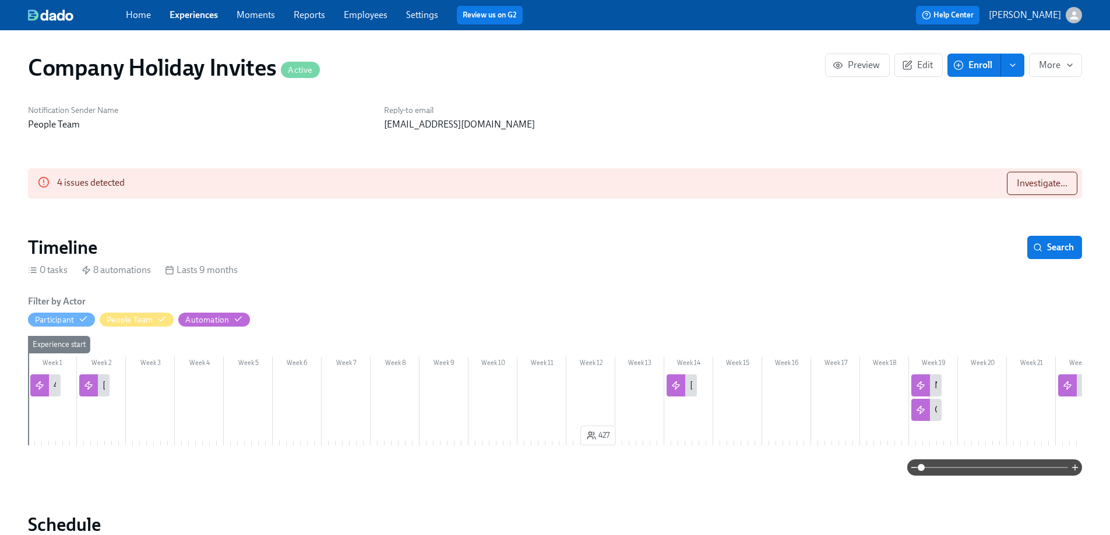
scroll to position [0, 548]
click at [1018, 182] on span "Investigate..." at bounding box center [1042, 184] width 51 height 12
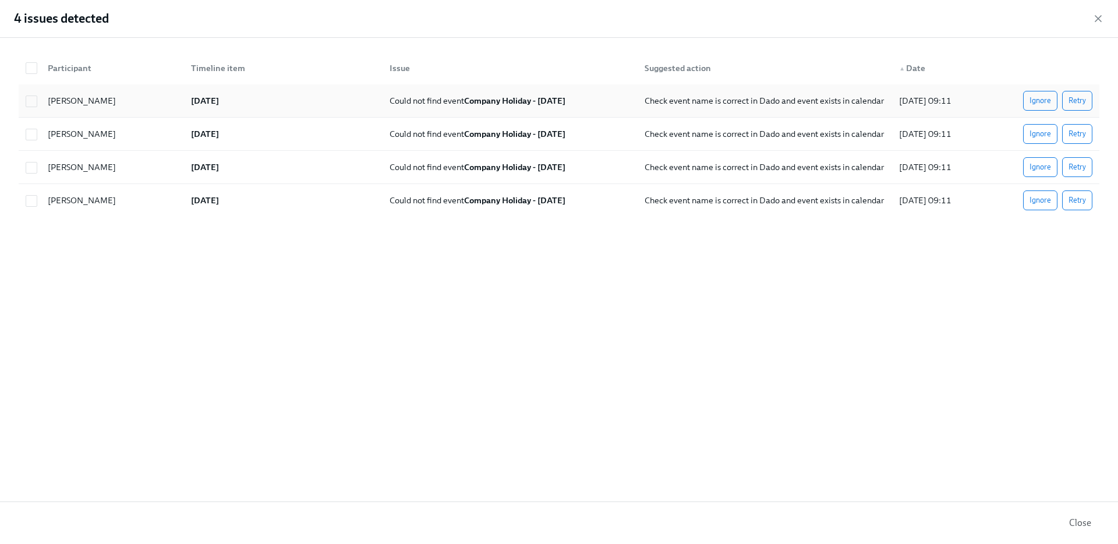
click at [308, 102] on div "[DATE]" at bounding box center [281, 100] width 199 height 23
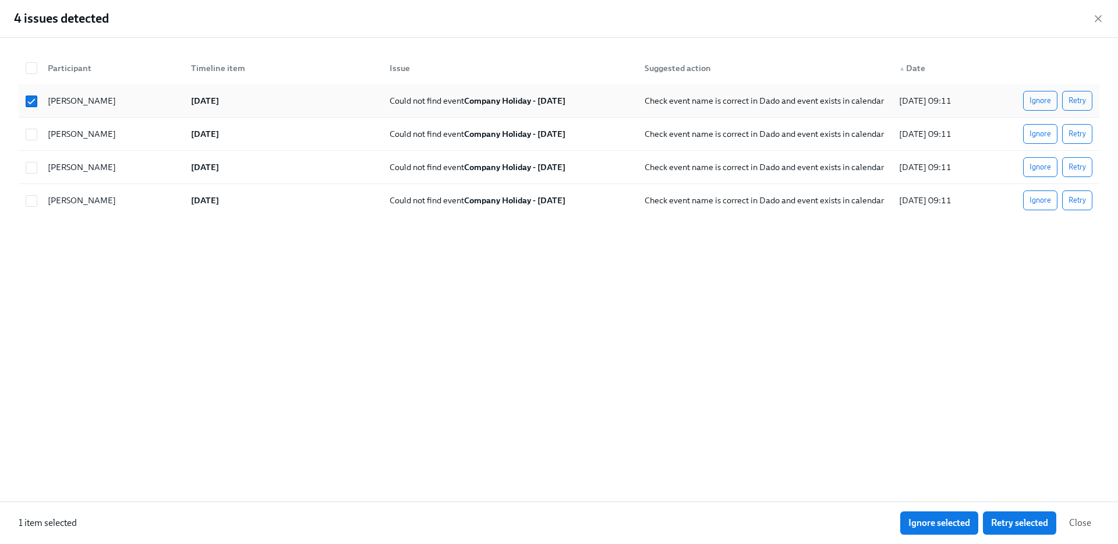
click at [597, 98] on div "Could not find event Company Holiday - Labor Day" at bounding box center [507, 100] width 255 height 23
checkbox input "false"
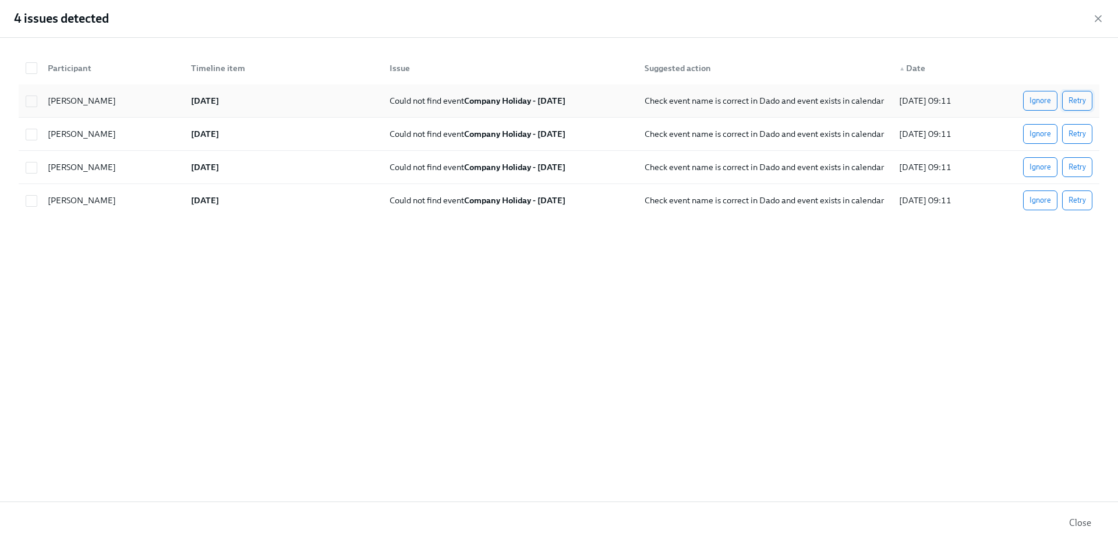
click at [1076, 104] on span "Retry" at bounding box center [1077, 101] width 17 height 12
click at [274, 116] on div "Danny Moreno Labor Day Could not find event Company Holiday - Labor Day Check e…" at bounding box center [559, 100] width 1081 height 33
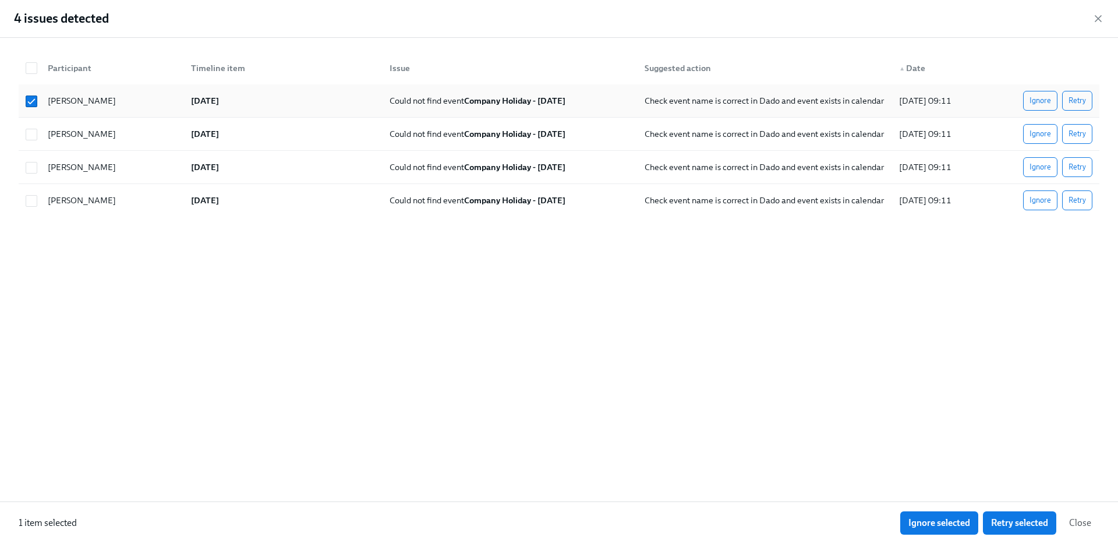
click at [274, 115] on div "Danny Moreno Labor Day Could not find event Company Holiday - Labor Day Check e…" at bounding box center [559, 100] width 1081 height 33
checkbox input "false"
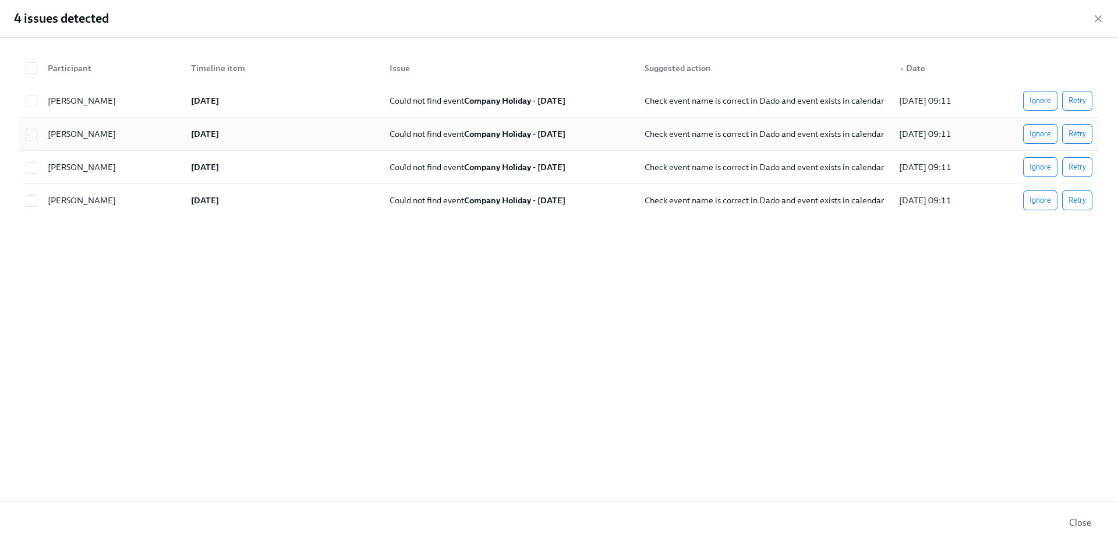
click at [274, 128] on div "[DATE]" at bounding box center [281, 133] width 199 height 23
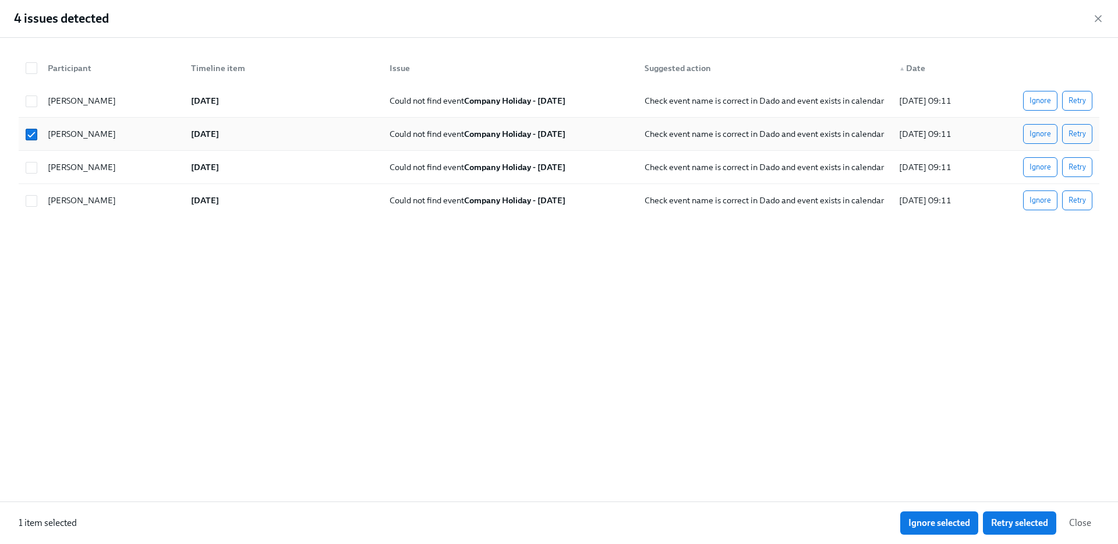
click at [274, 128] on div "[DATE]" at bounding box center [281, 133] width 199 height 23
checkbox input "false"
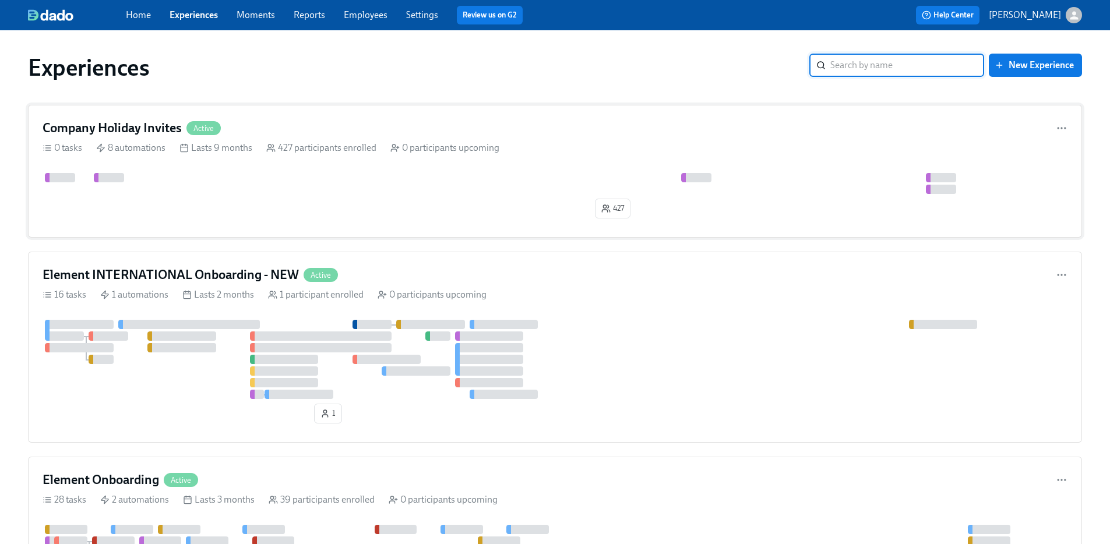
click at [376, 203] on div "427" at bounding box center [555, 198] width 1025 height 50
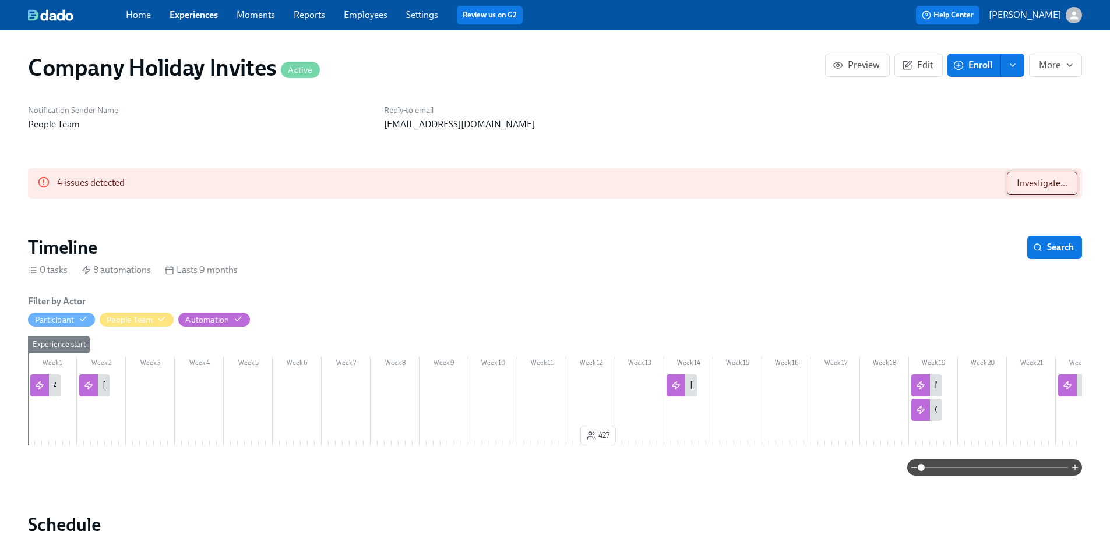
click at [1060, 182] on span "Investigate..." at bounding box center [1042, 184] width 51 height 12
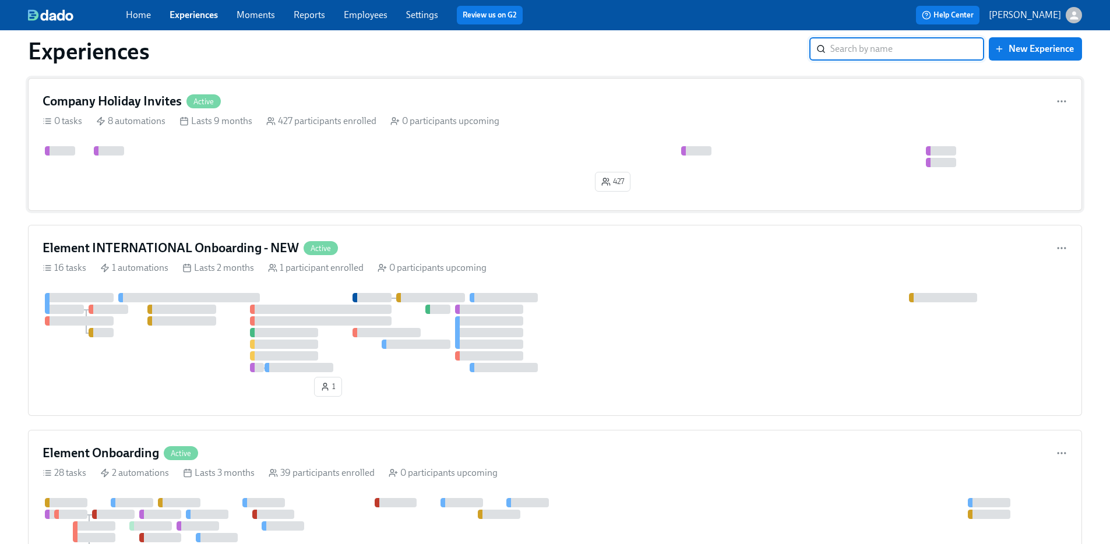
scroll to position [26, 0]
click at [352, 161] on div at bounding box center [1021, 157] width 1957 height 21
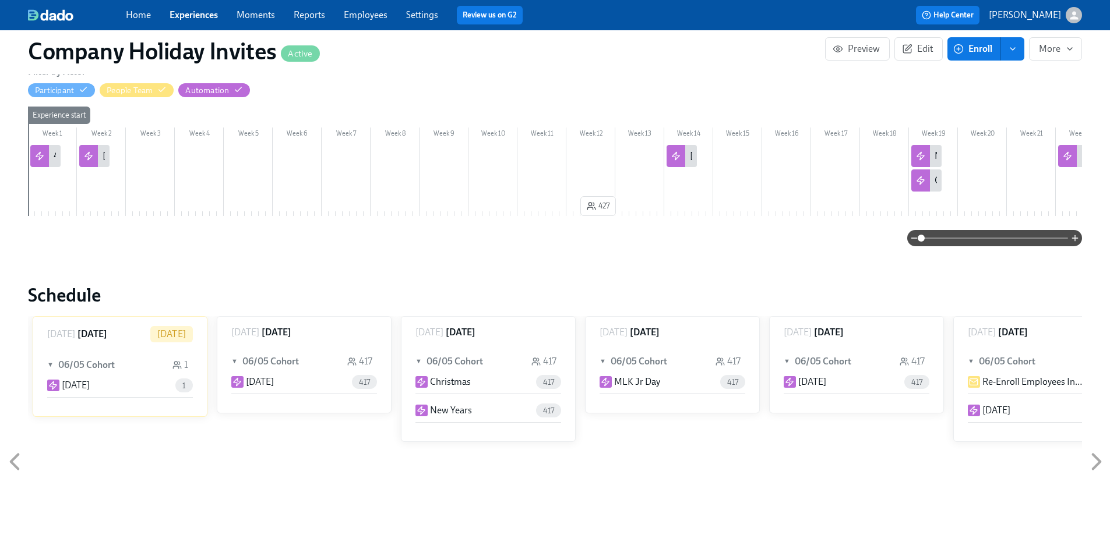
scroll to position [157, 0]
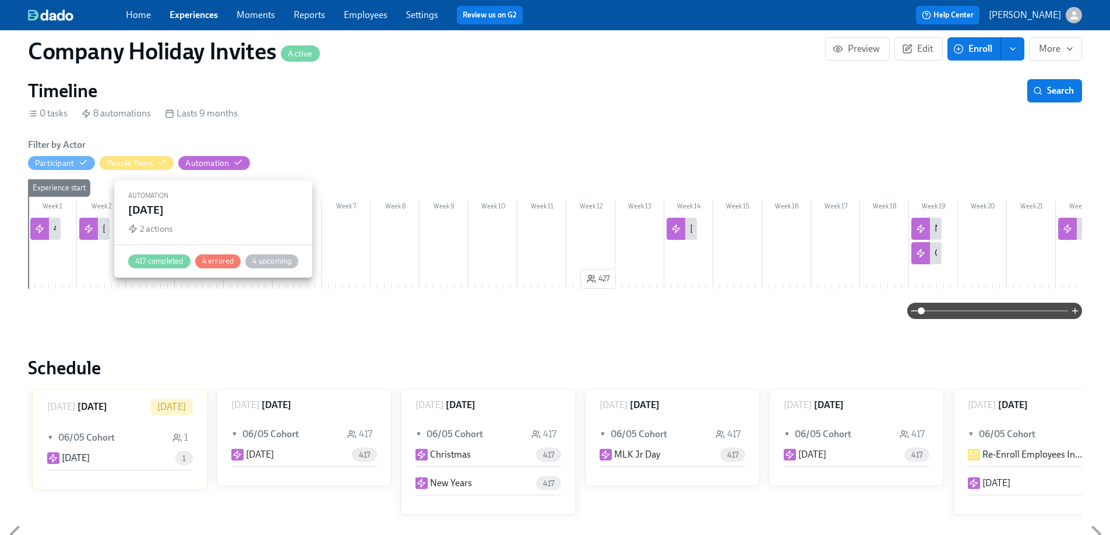
click at [100, 226] on div "Labor Day" at bounding box center [94, 229] width 30 height 22
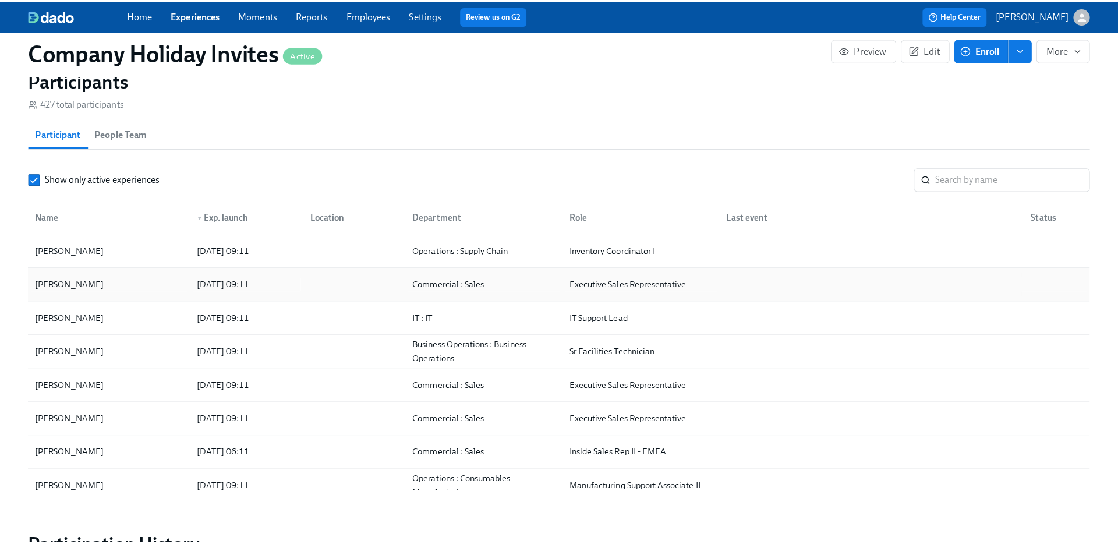
scroll to position [813, 0]
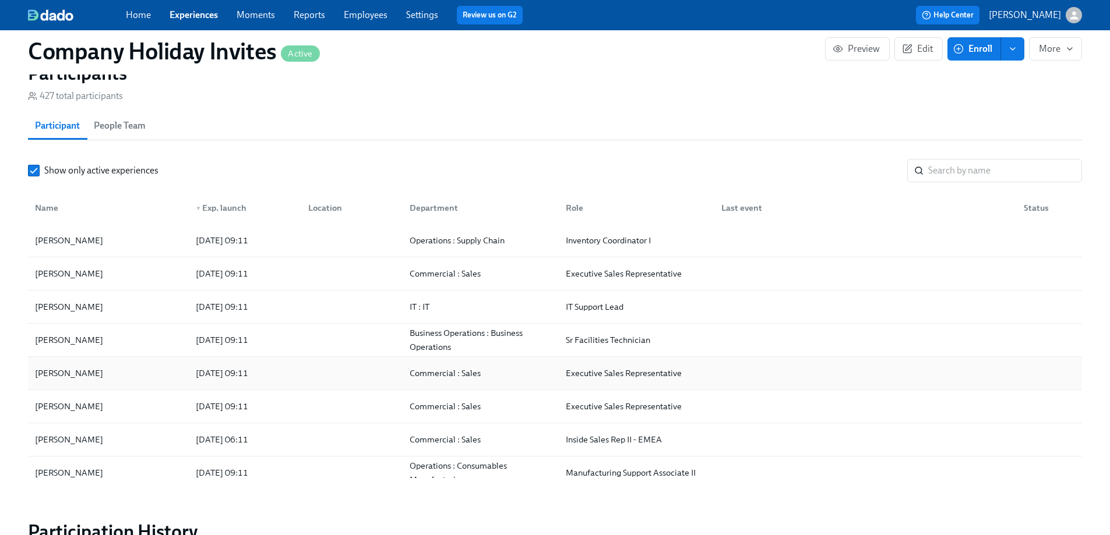
click at [154, 377] on div "Alex Westman" at bounding box center [108, 373] width 156 height 23
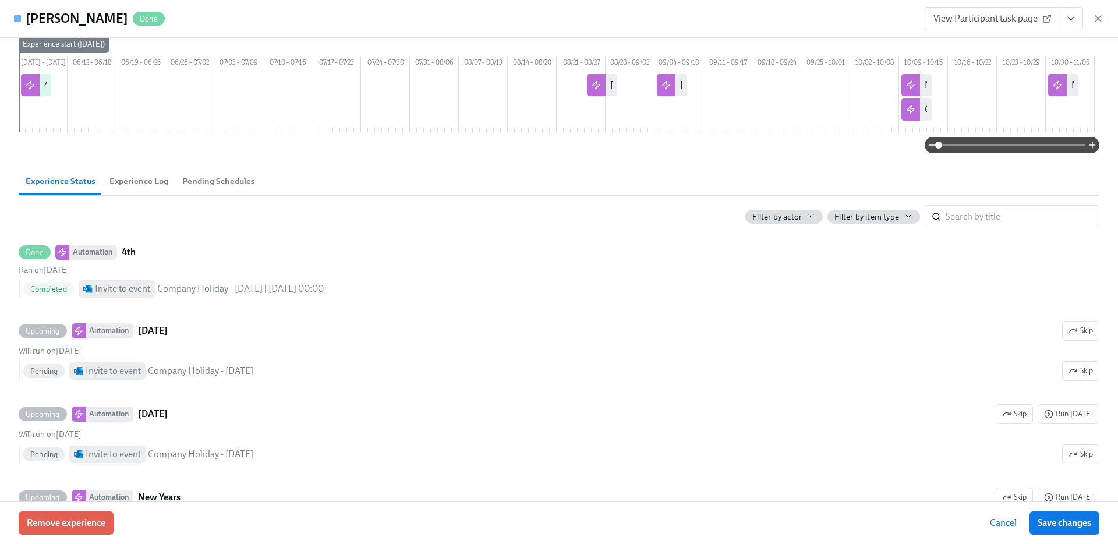
scroll to position [72, 0]
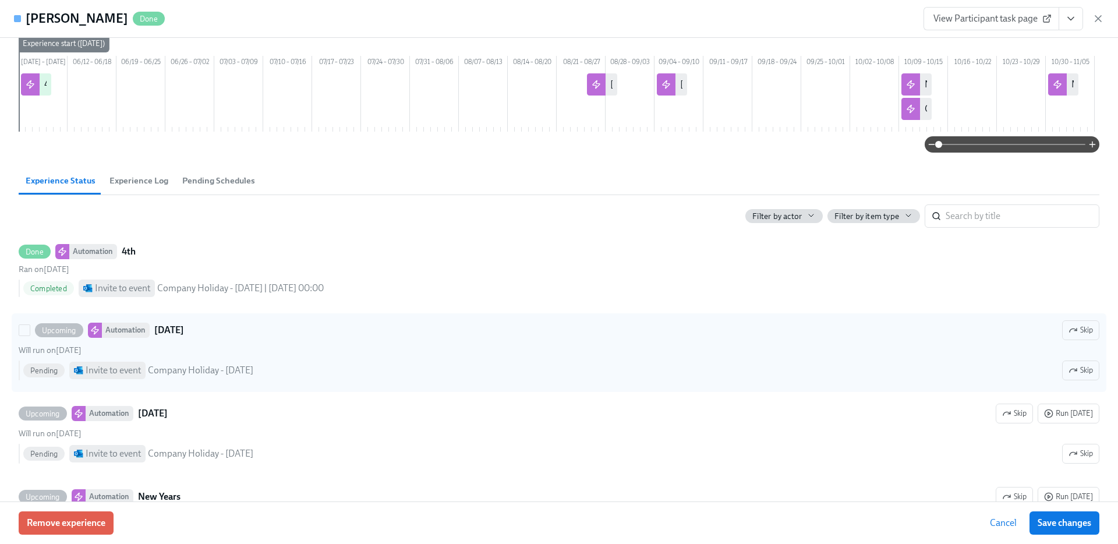
click at [336, 356] on div "Will run on August 25th" at bounding box center [559, 350] width 1081 height 11
click at [30, 336] on input "Upcoming Automation Labor Day Skip Will run on August 25th Pending Invite to ev…" at bounding box center [24, 330] width 10 height 10
checkbox input "true"
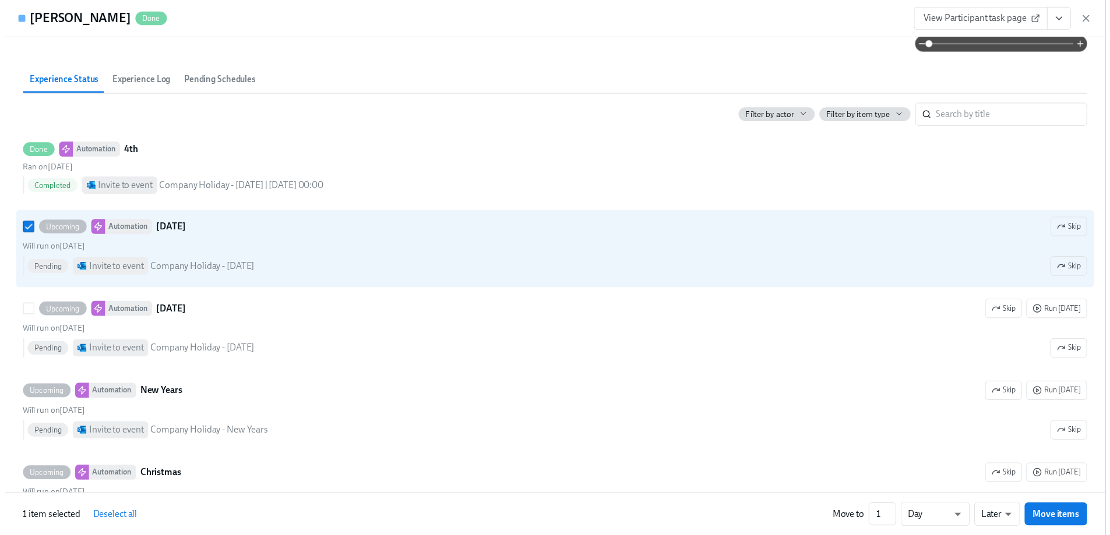
scroll to position [172, 0]
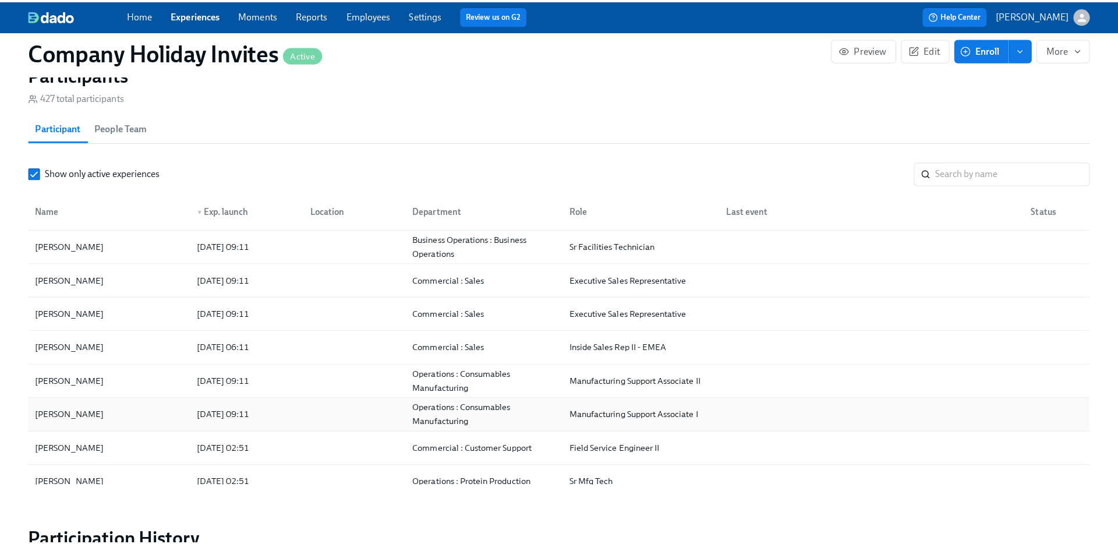
scroll to position [104, 0]
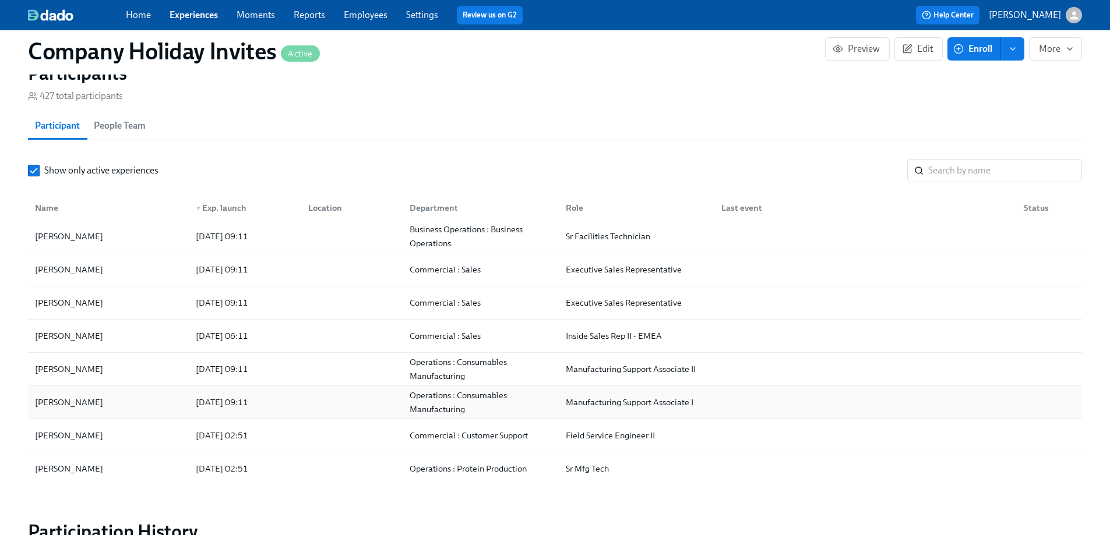
click at [225, 410] on div "2025/07/28 09:11" at bounding box center [222, 403] width 62 height 14
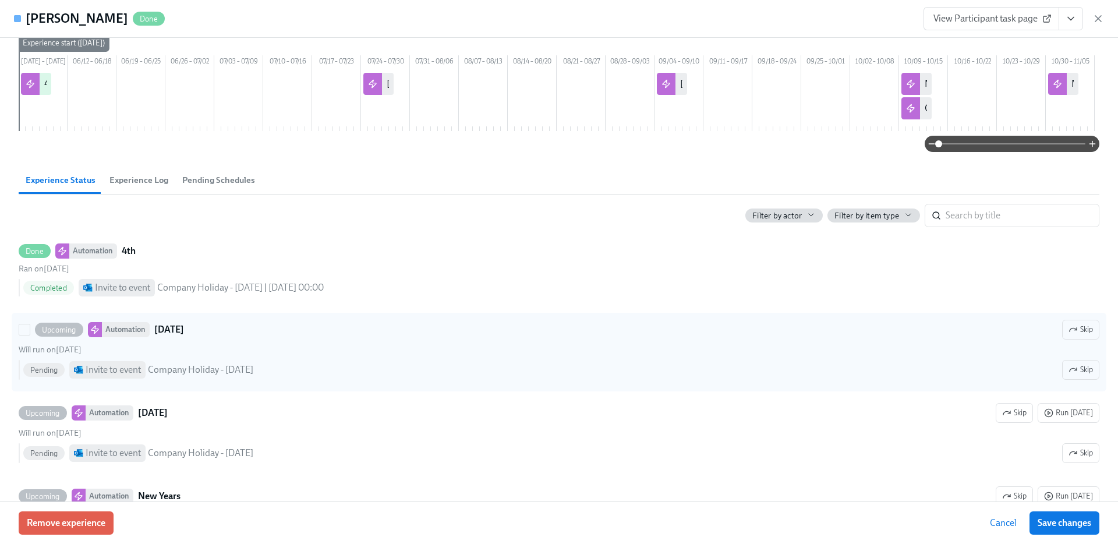
scroll to position [90, 0]
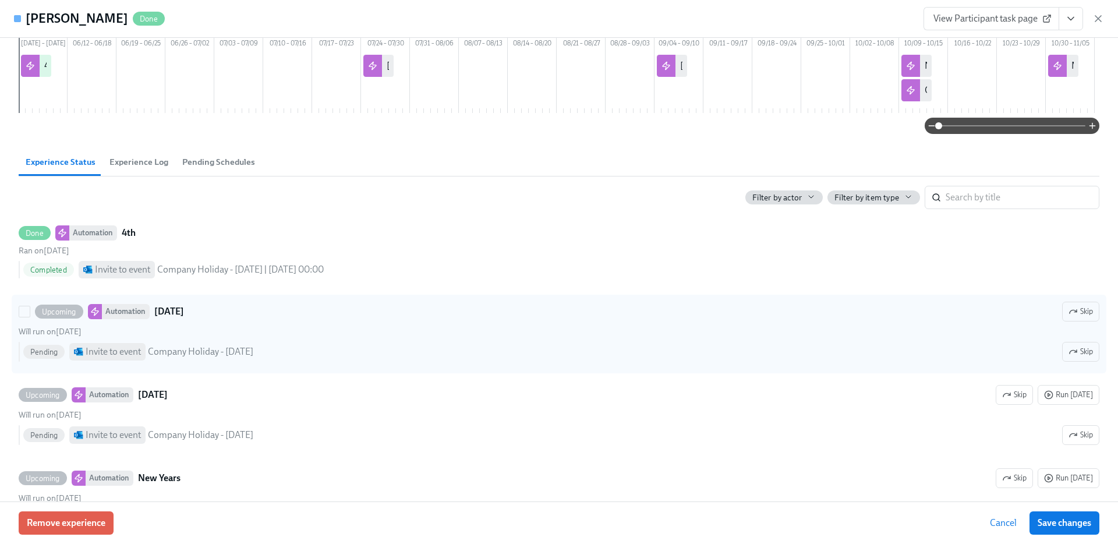
click at [262, 337] on div "Will run on July 24th" at bounding box center [559, 331] width 1081 height 11
click at [30, 317] on input "Upcoming Automation Labor Day Skip Will run on July 24th Pending Invite to even…" at bounding box center [24, 311] width 10 height 10
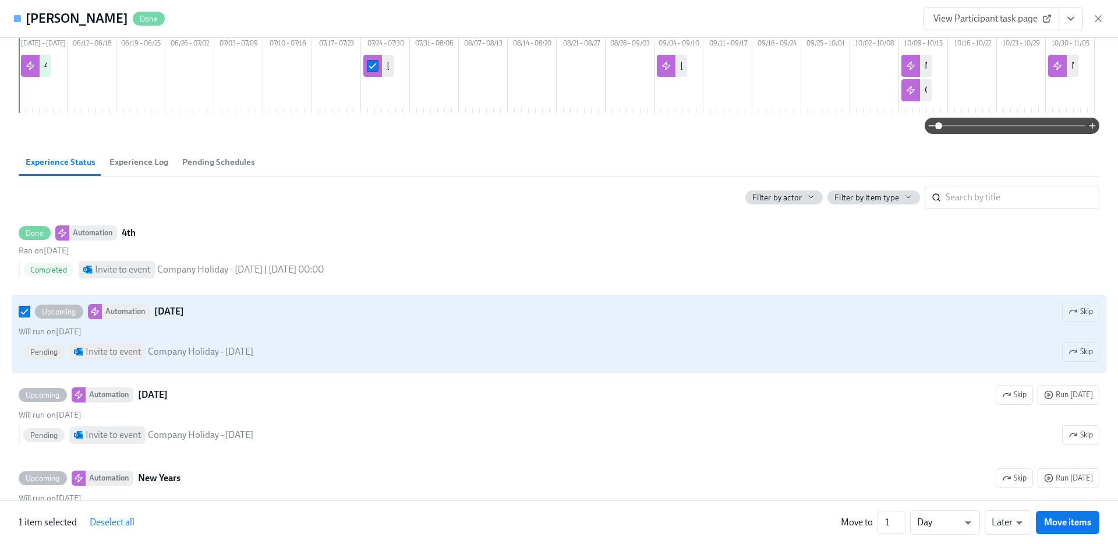
click at [262, 337] on div "Will run on July 24th" at bounding box center [559, 331] width 1081 height 11
click at [30, 317] on input "Upcoming Automation Labor Day Skip Will run on July 24th Pending Invite to even…" at bounding box center [24, 311] width 10 height 10
checkbox input "false"
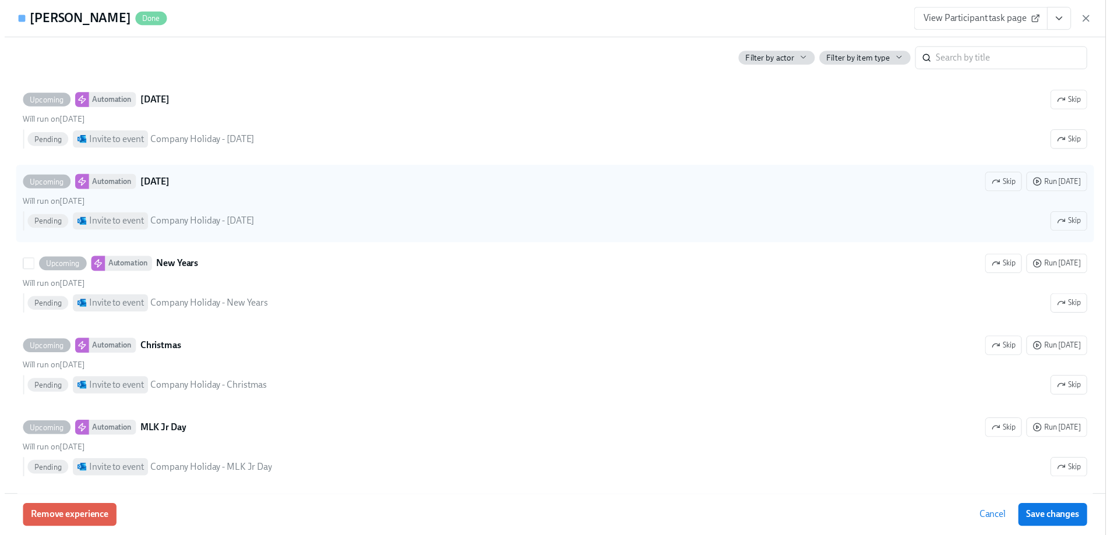
scroll to position [302, 0]
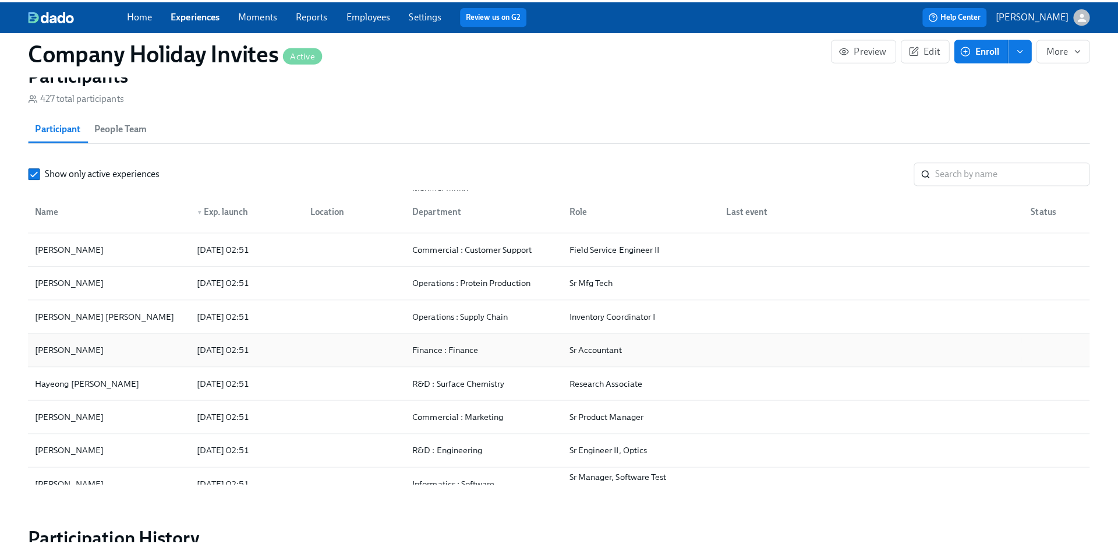
scroll to position [337, 0]
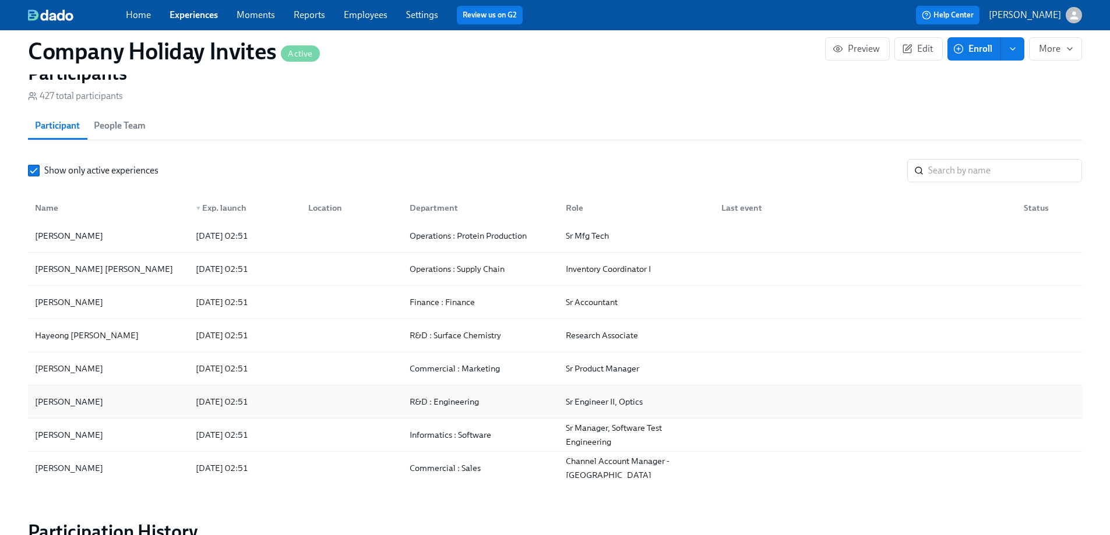
click at [103, 397] on div "Carol Zhang" at bounding box center [108, 401] width 156 height 23
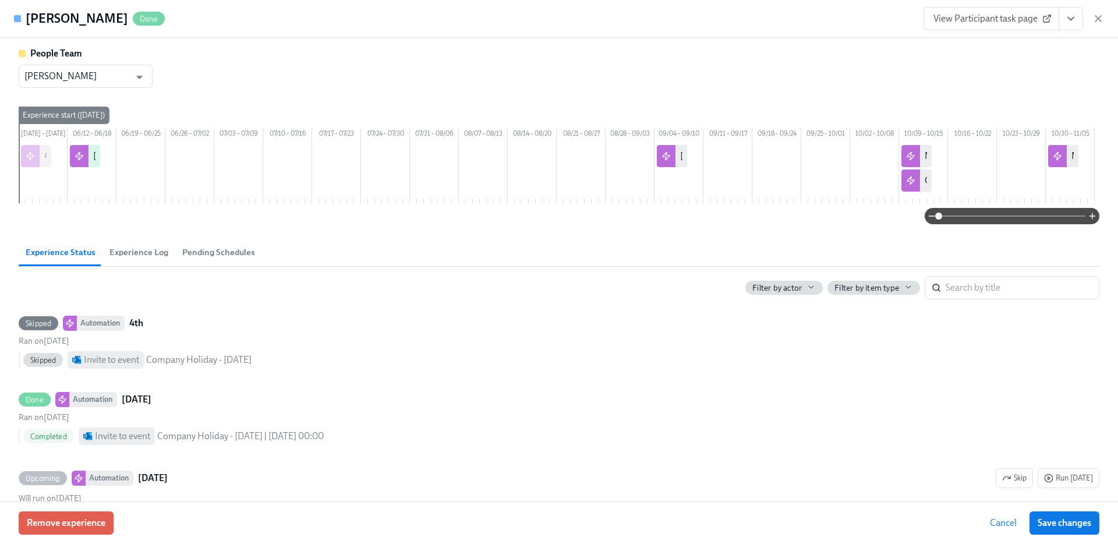
scroll to position [5, 0]
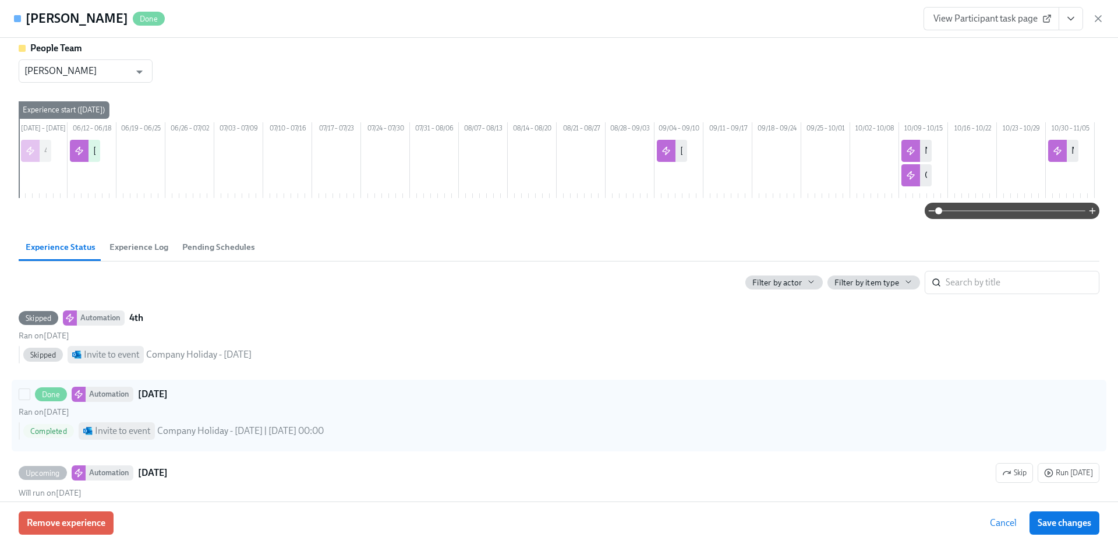
click at [289, 418] on div "Ran on July 16th" at bounding box center [559, 412] width 1081 height 11
click at [30, 400] on input "Done Automation Labor Day Ran on July 16th Completed Invite to event Company Ho…" at bounding box center [24, 394] width 10 height 10
checkbox input "true"
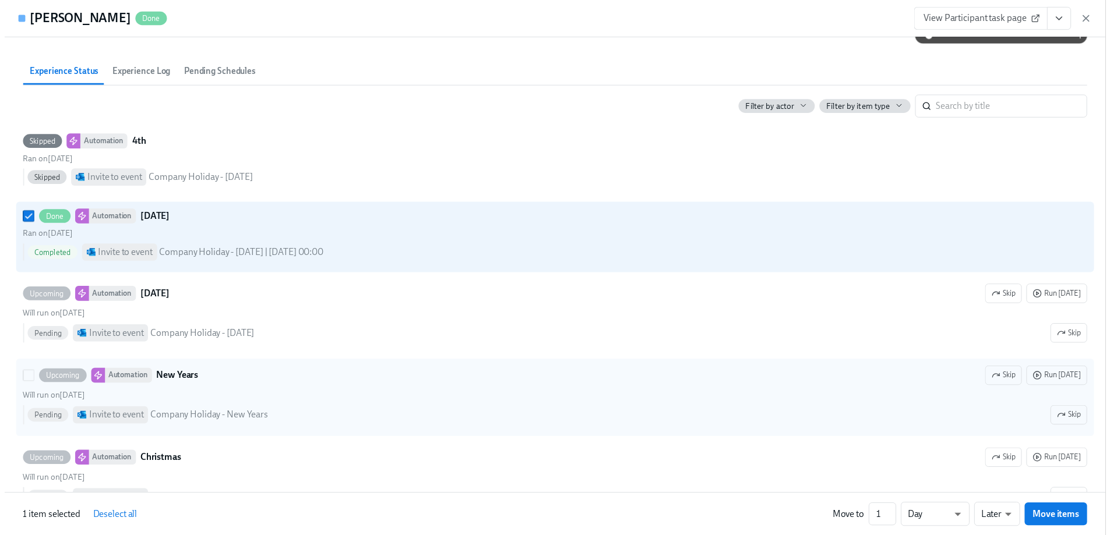
scroll to position [136, 0]
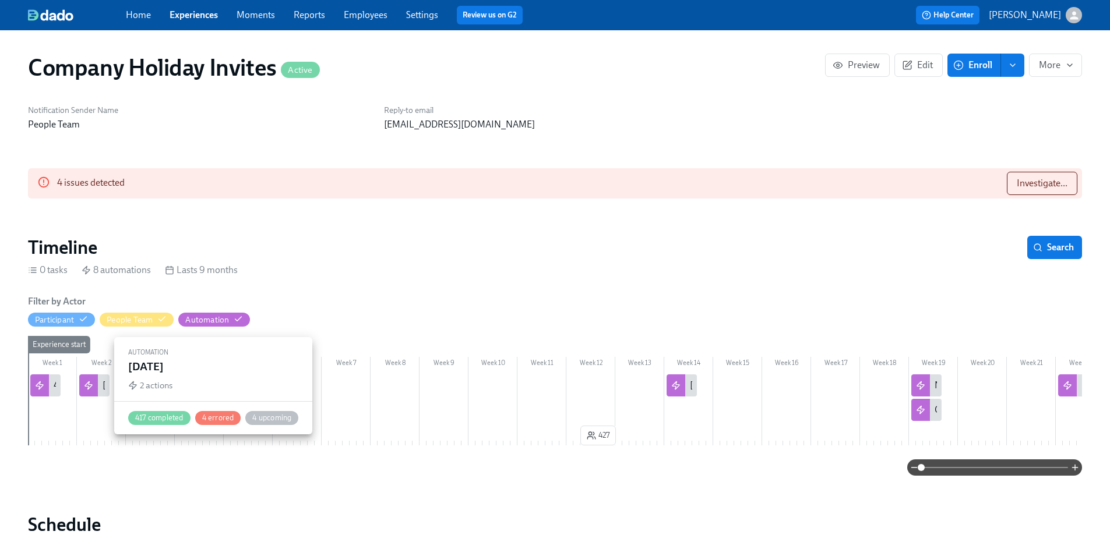
click at [103, 389] on div "Labor Day" at bounding box center [117, 385] width 28 height 13
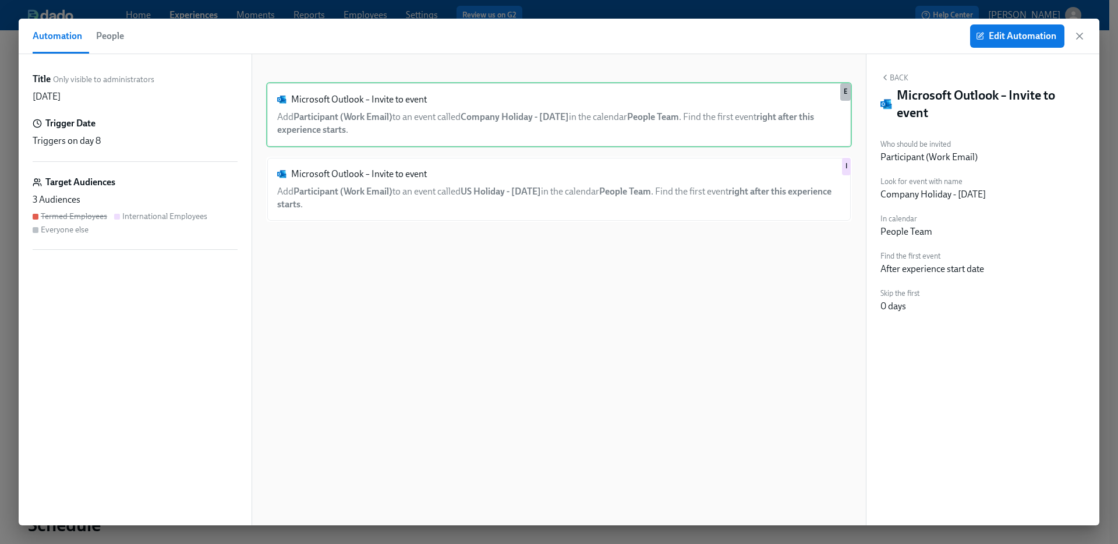
click at [104, 43] on span "People" at bounding box center [110, 36] width 28 height 16
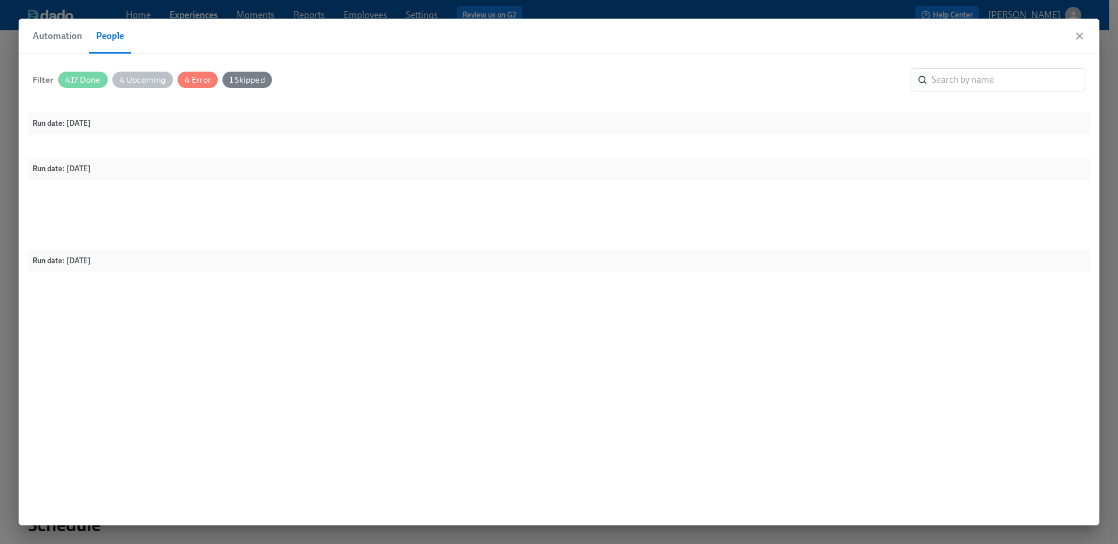
click at [106, 35] on span "People" at bounding box center [110, 36] width 28 height 16
click at [110, 40] on span "People" at bounding box center [110, 36] width 28 height 16
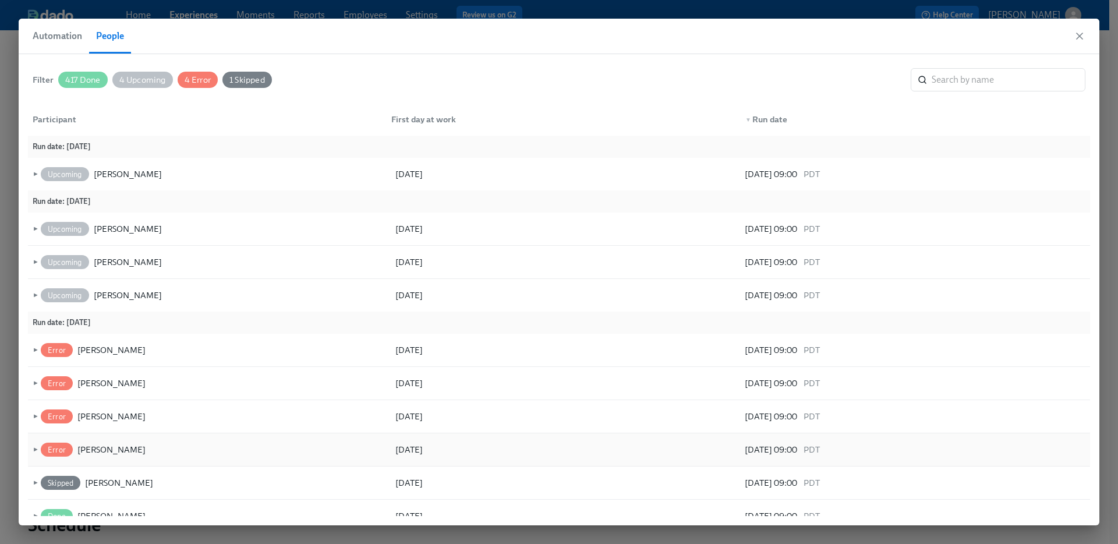
click at [38, 449] on div "Error Deshawn Houston" at bounding box center [98, 450] width 120 height 14
click at [35, 450] on span "►" at bounding box center [34, 449] width 8 height 13
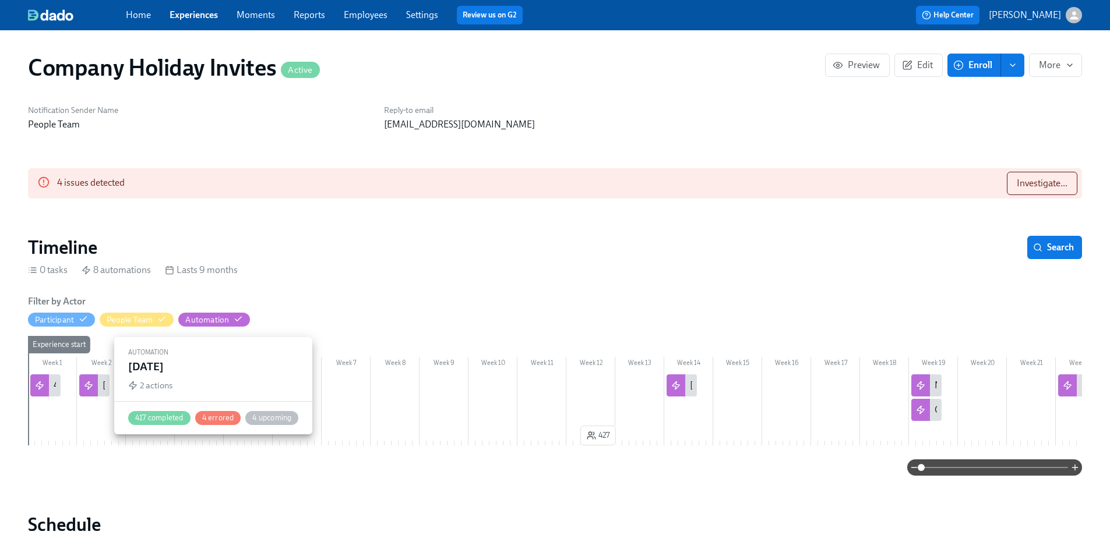
click at [101, 387] on div "Labor Day" at bounding box center [94, 386] width 30 height 22
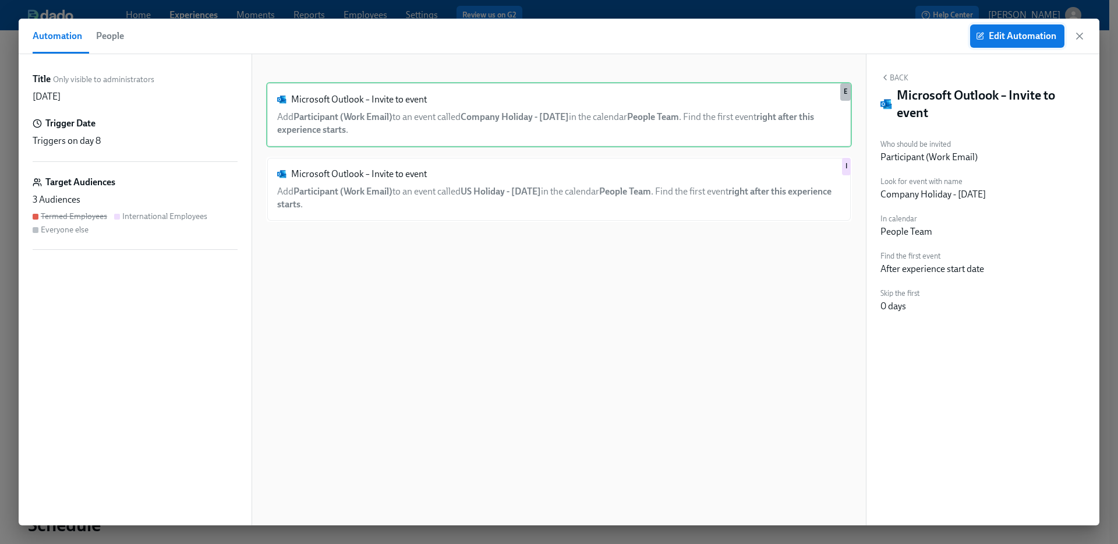
click at [980, 41] on span "Edit Automation" at bounding box center [1018, 36] width 78 height 12
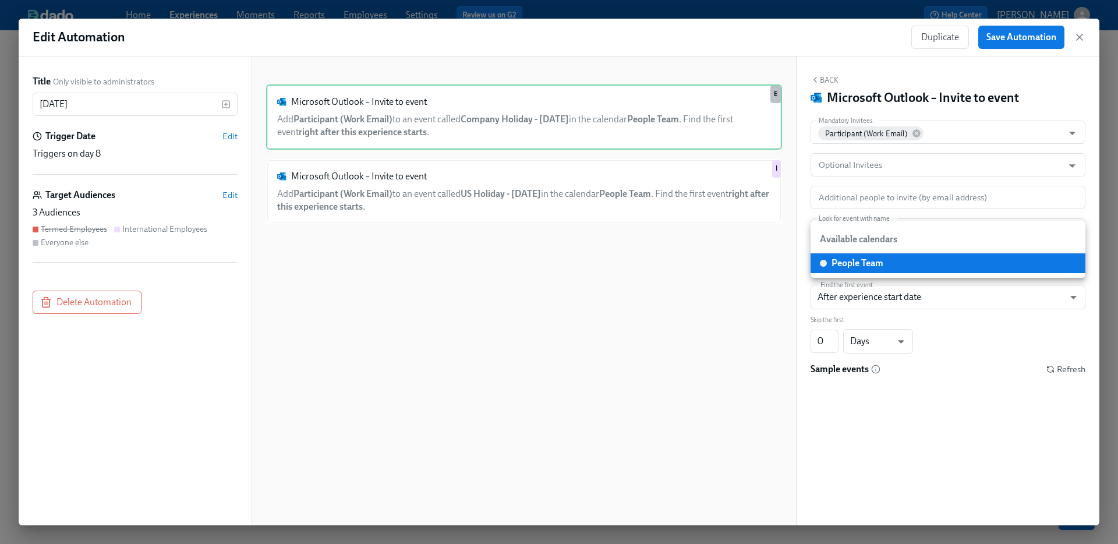
click at [1078, 268] on body "Home Experiences Moments Reports Employees Settings Review us on G2 Help Center…" at bounding box center [559, 272] width 1118 height 544
click at [884, 240] on li "Available calendars" at bounding box center [948, 239] width 275 height 28
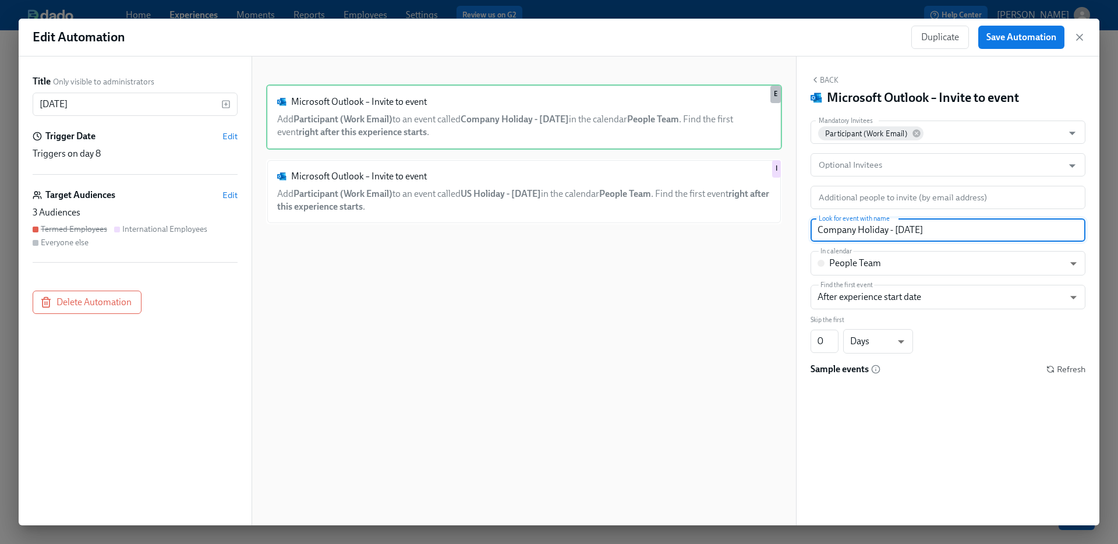
click at [944, 230] on input "Company Holiday - Labor Day" at bounding box center [948, 229] width 275 height 23
drag, startPoint x: 819, startPoint y: 231, endPoint x: 927, endPoint y: 231, distance: 108.4
click at [927, 231] on input "Company Holiday - Labor Day" at bounding box center [948, 229] width 275 height 23
click at [948, 231] on input "Company Holiday - Labor Day" at bounding box center [948, 229] width 275 height 23
click at [1060, 370] on span "Refresh" at bounding box center [1066, 370] width 39 height 12
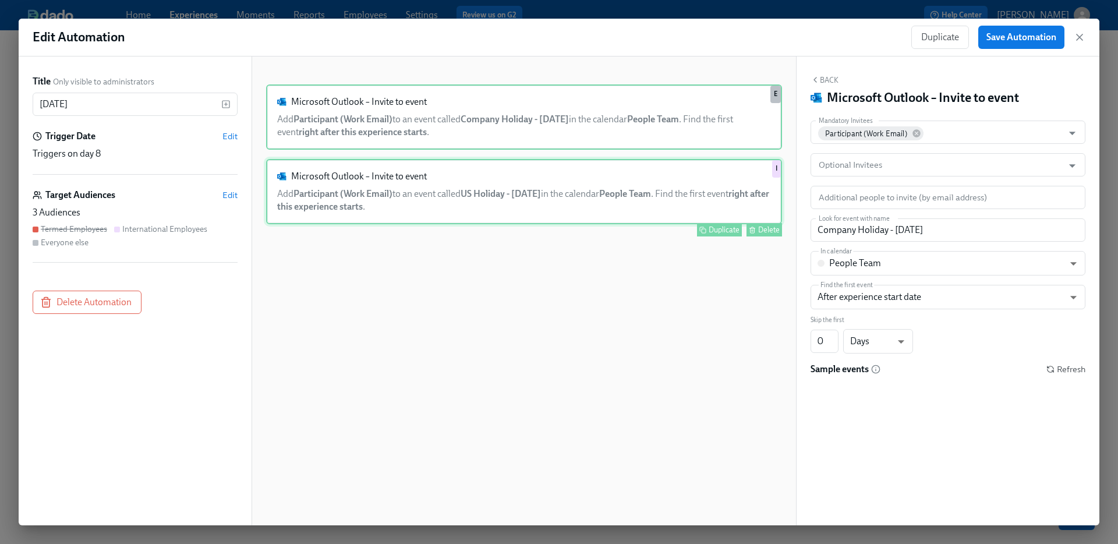
click at [514, 192] on div "Microsoft Outlook – Invite to event Add Participant (Work Email) to an event ca…" at bounding box center [524, 191] width 516 height 65
click at [541, 114] on div "Microsoft Outlook – Invite to event Add Participant (Work Email) to an event ca…" at bounding box center [524, 116] width 516 height 65
type input "Company Holiday - Labor Day"
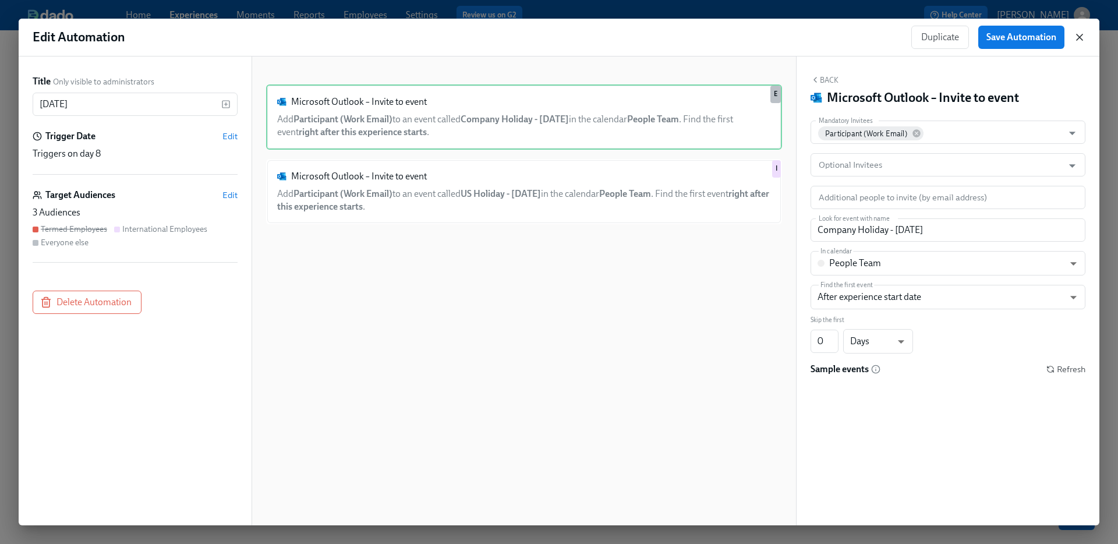
click at [1075, 39] on icon "button" at bounding box center [1080, 37] width 12 height 12
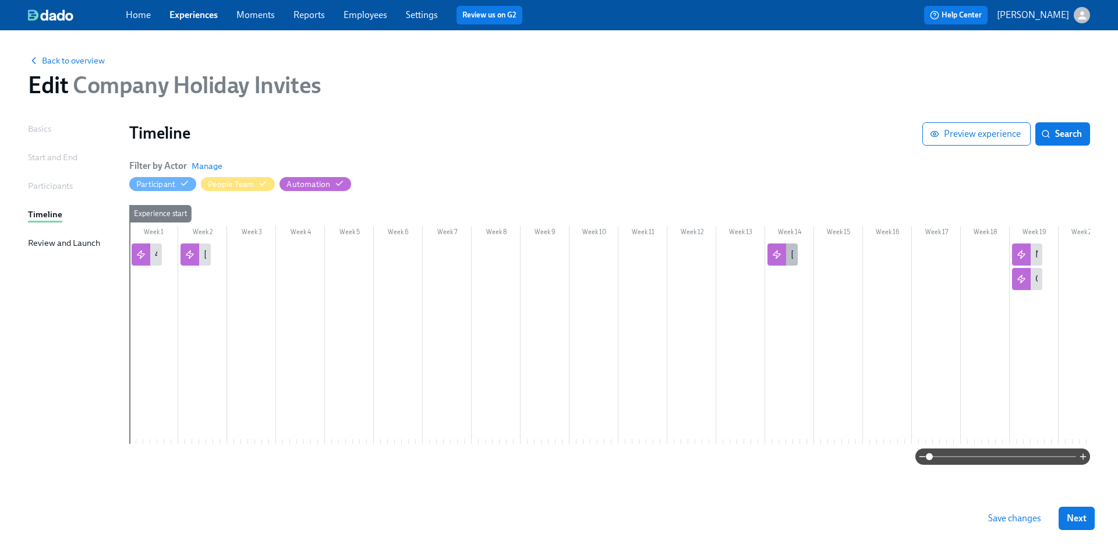
click at [791, 255] on div "Thanksgiving" at bounding box center [805, 254] width 28 height 13
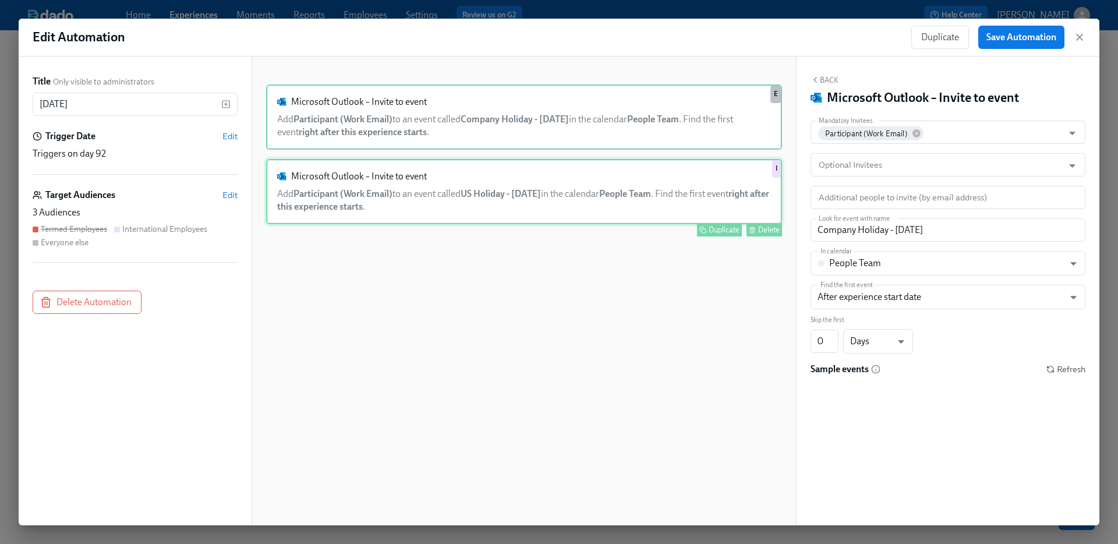
click at [485, 181] on div "Microsoft Outlook – Invite to event Add Participant (Work Email) to an event ca…" at bounding box center [524, 191] width 516 height 65
type input "US Holiday - Thanksgiving"
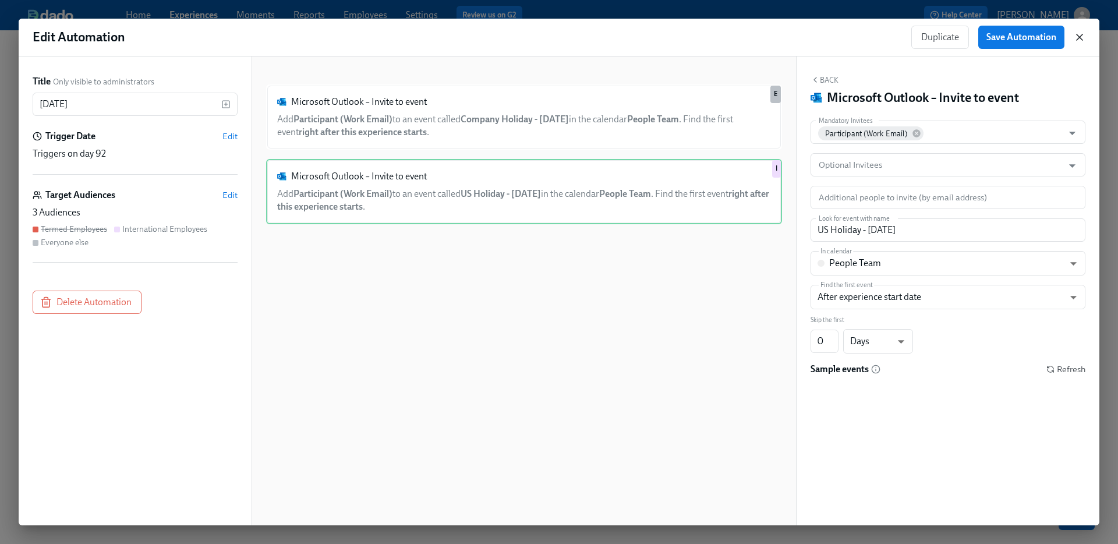
click at [1076, 38] on icon "button" at bounding box center [1080, 37] width 12 height 12
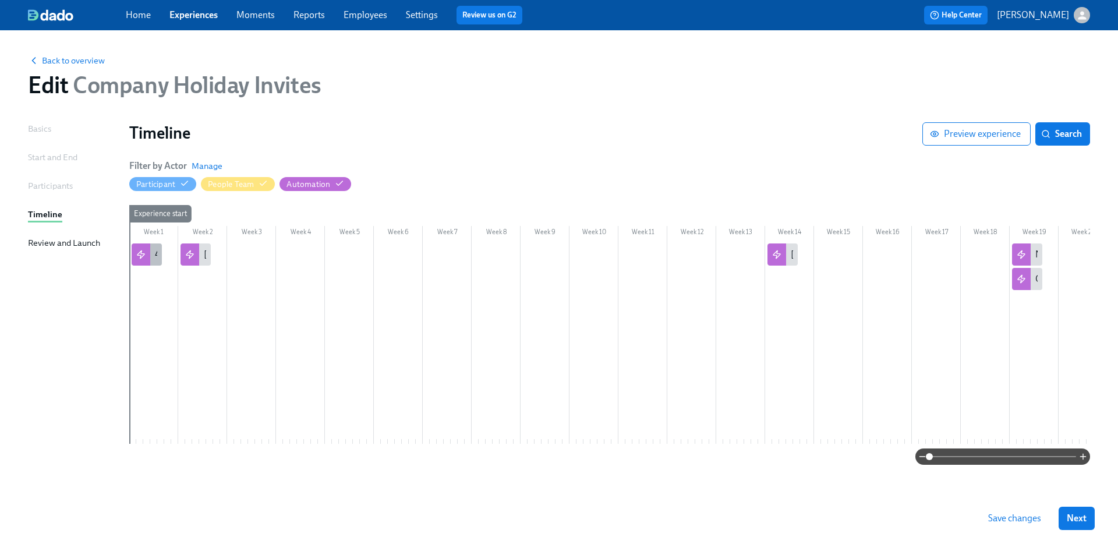
click at [146, 246] on div at bounding box center [141, 254] width 19 height 22
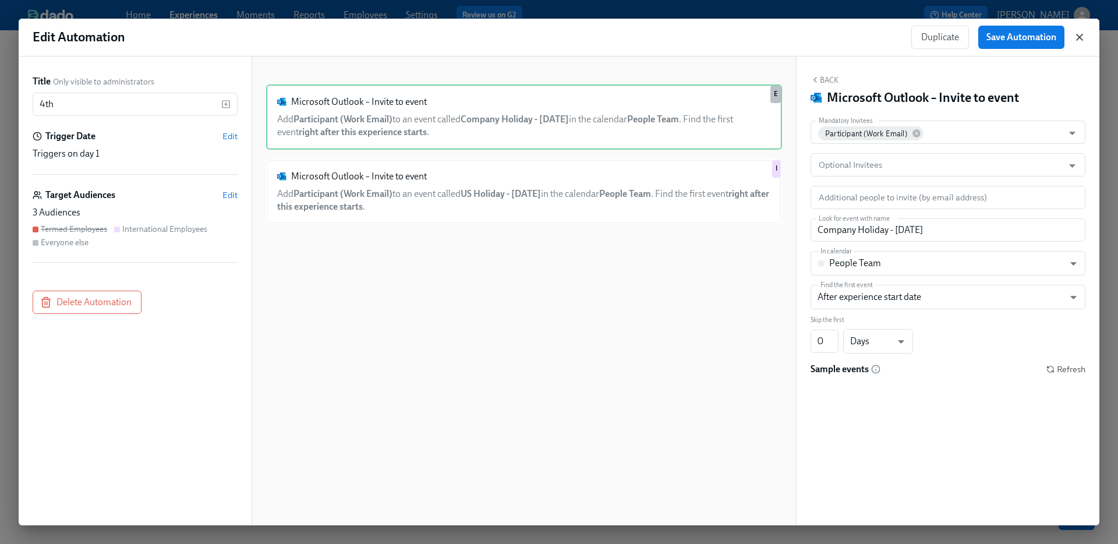
click at [1084, 37] on icon "button" at bounding box center [1080, 37] width 12 height 12
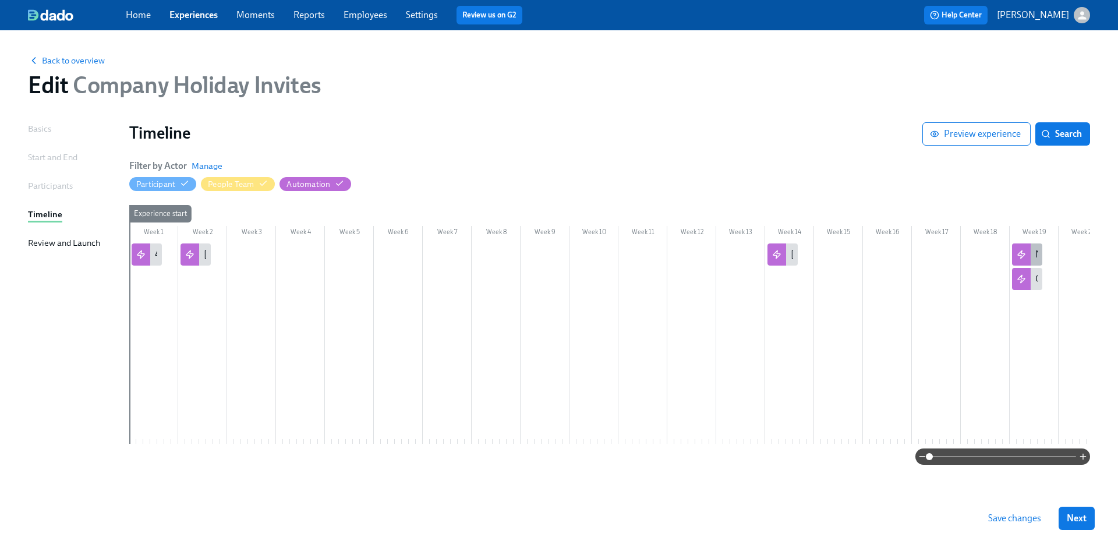
click at [1039, 257] on div "New Years" at bounding box center [1027, 254] width 30 height 22
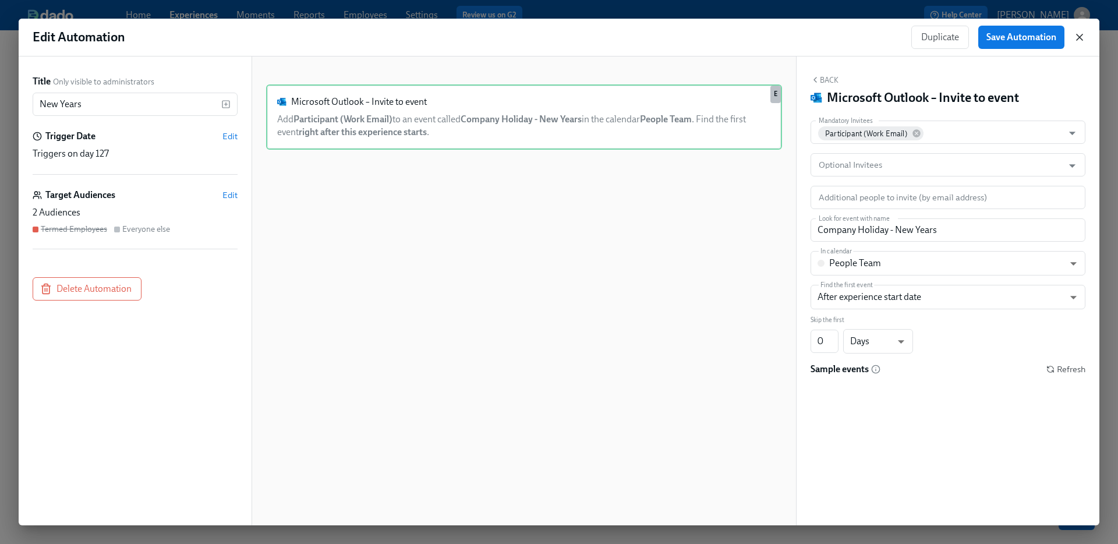
click at [1085, 34] on icon "button" at bounding box center [1080, 37] width 12 height 12
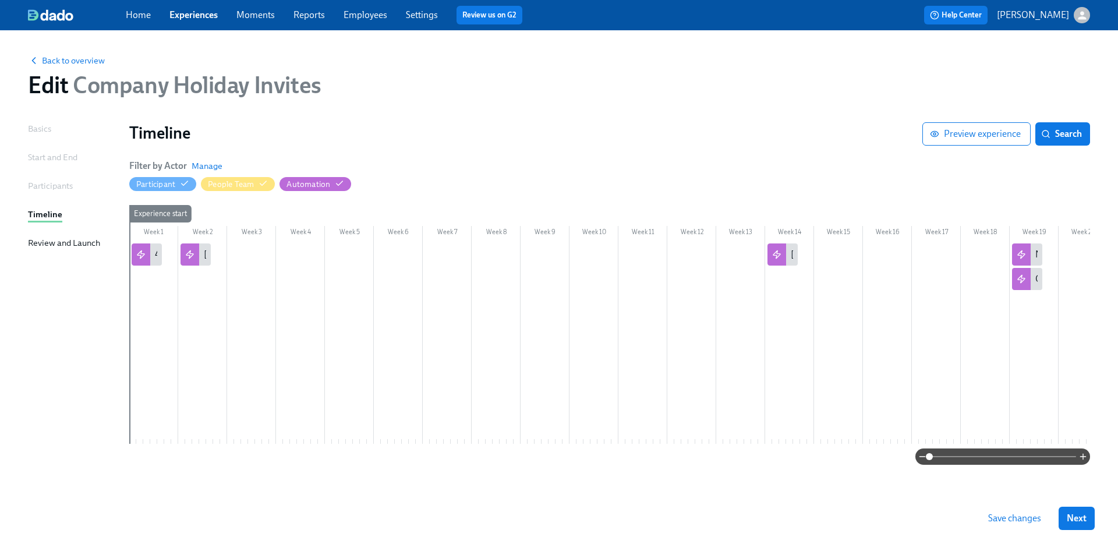
click at [431, 13] on link "Settings" at bounding box center [422, 14] width 32 height 11
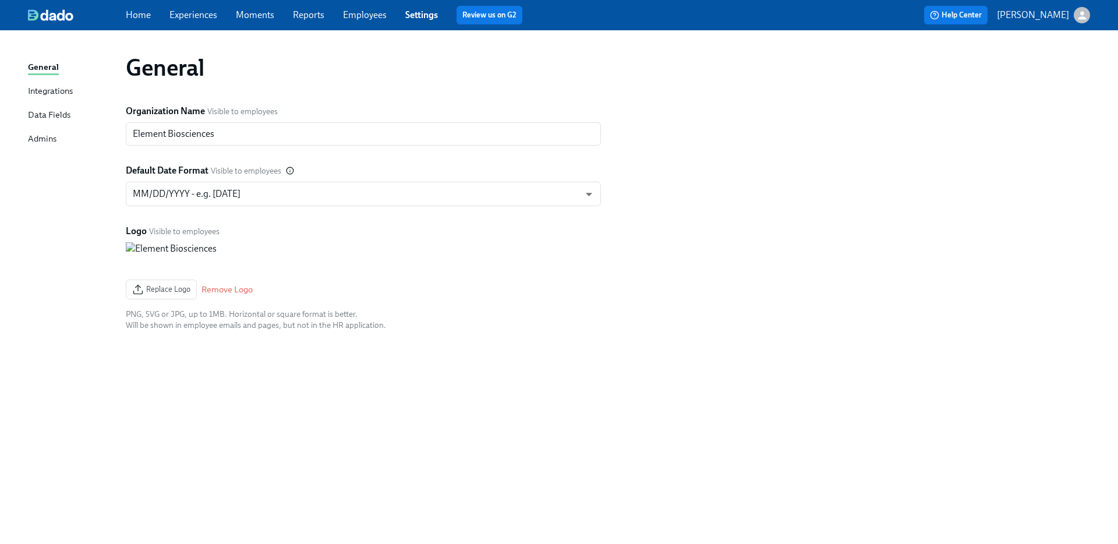
click at [42, 86] on div "Integrations" at bounding box center [50, 91] width 45 height 15
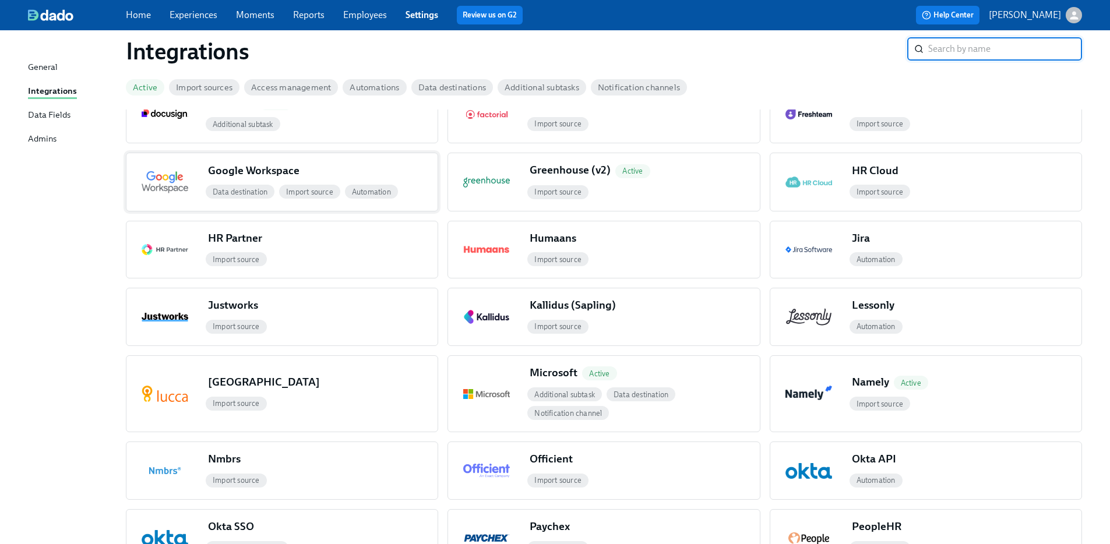
scroll to position [394, 0]
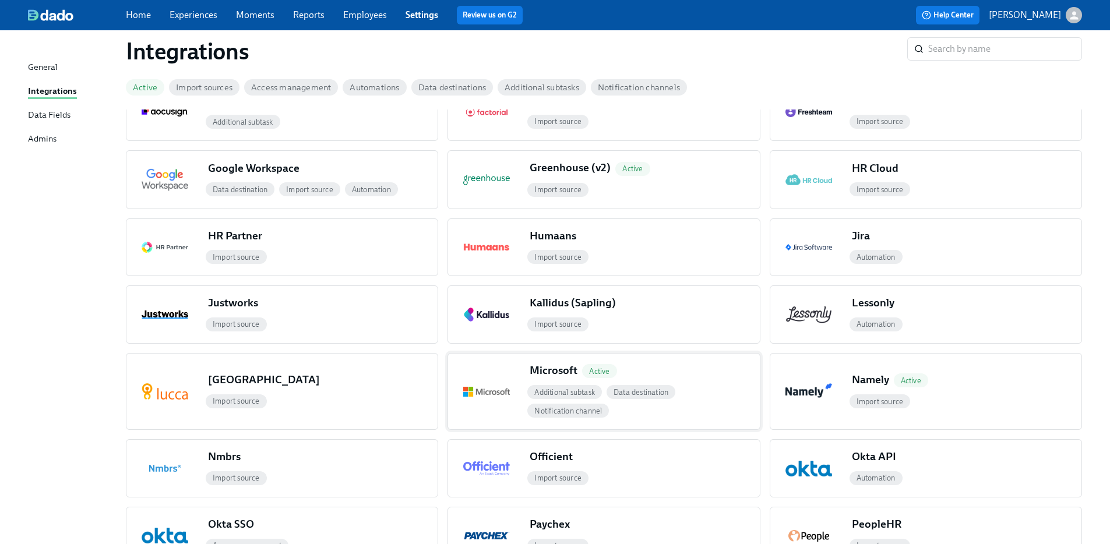
click at [662, 368] on div "Microsoft Active" at bounding box center [642, 373] width 234 height 20
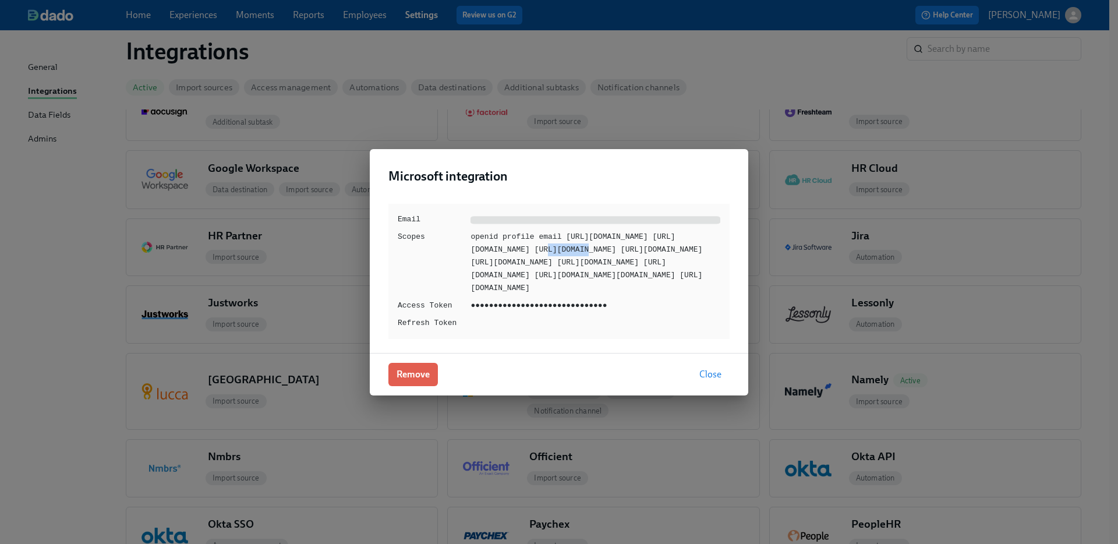
drag, startPoint x: 656, startPoint y: 224, endPoint x: 696, endPoint y: 223, distance: 40.2
click at [696, 231] on div "openid profile email https://graph.microsoft.com/Calendars.ReadWrite.Shared htt…" at bounding box center [596, 263] width 250 height 64
drag, startPoint x: 676, startPoint y: 217, endPoint x: 733, endPoint y: 222, distance: 57.3
click at [733, 222] on div "Email Scopes openid profile email https://graph.microsoft.com/Calendars.ReadWri…" at bounding box center [559, 274] width 379 height 158
click at [544, 216] on span at bounding box center [596, 220] width 250 height 8
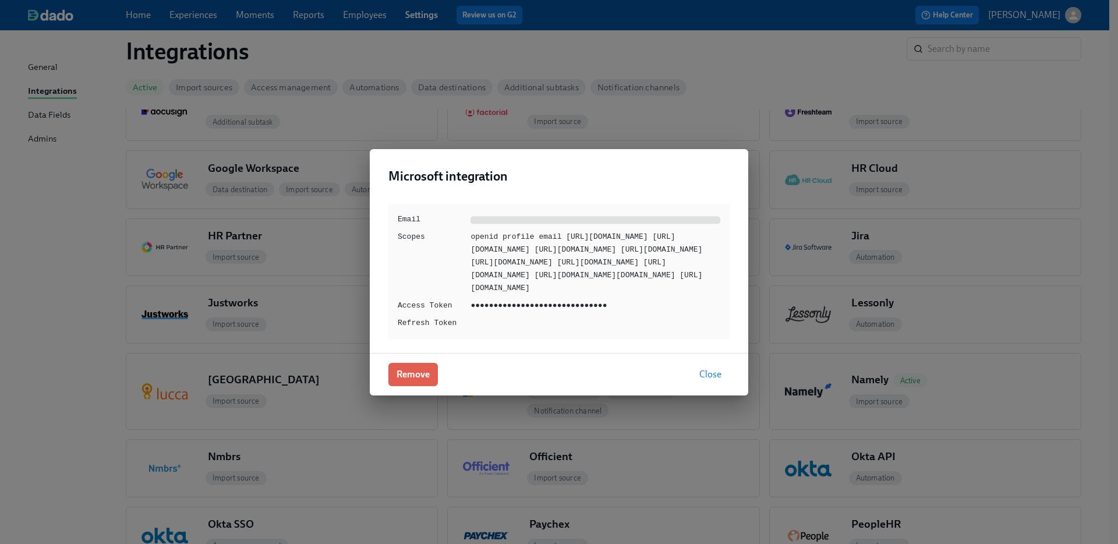
drag, startPoint x: 712, startPoint y: 69, endPoint x: 749, endPoint y: 63, distance: 37.1
click at [712, 69] on div "Microsoft integration Email Scopes openid profile email https://graph.microsoft…" at bounding box center [559, 272] width 1118 height 544
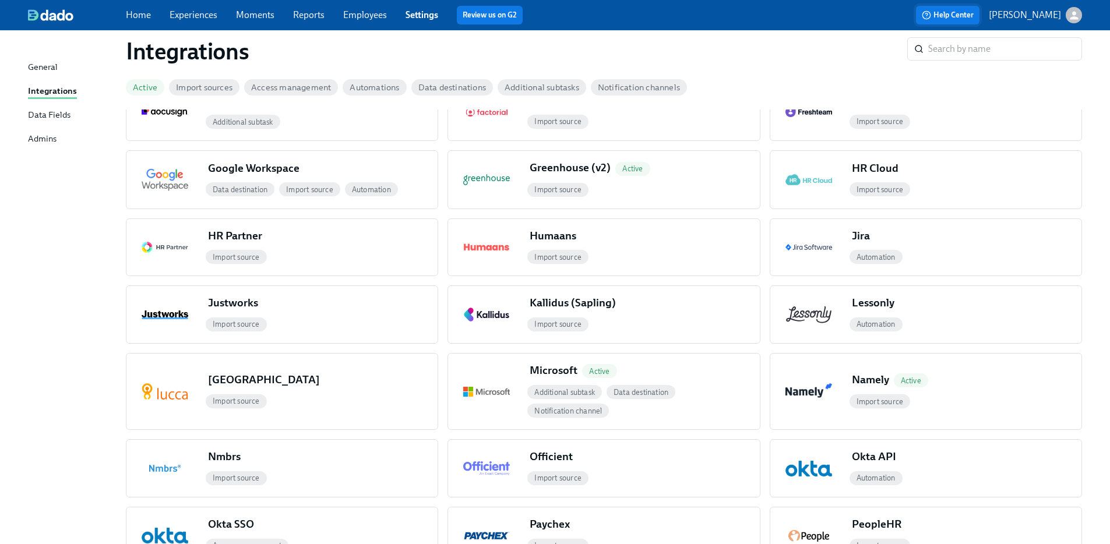
click at [955, 17] on span "Help Center" at bounding box center [948, 15] width 52 height 12
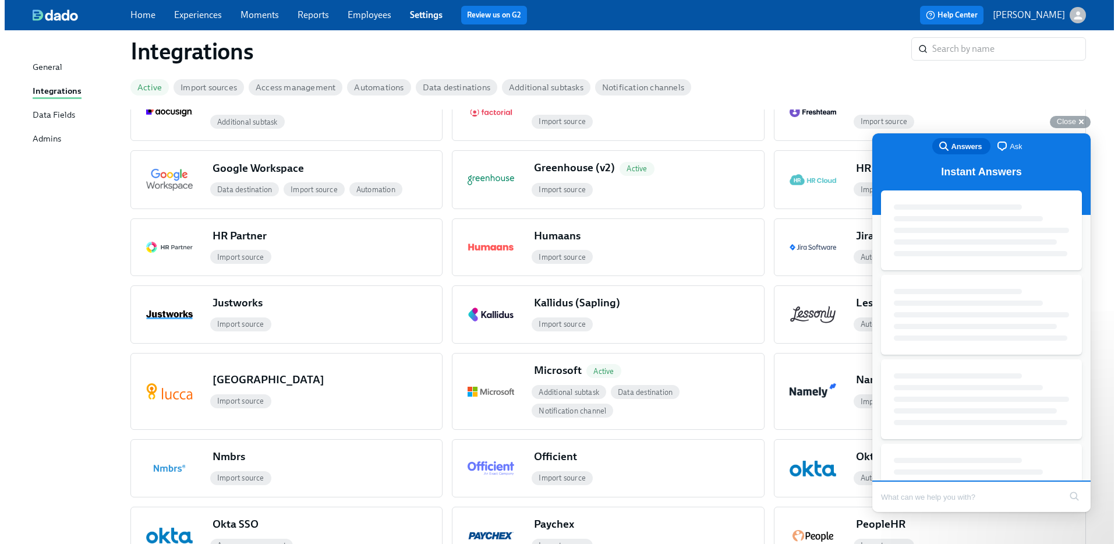
scroll to position [0, 0]
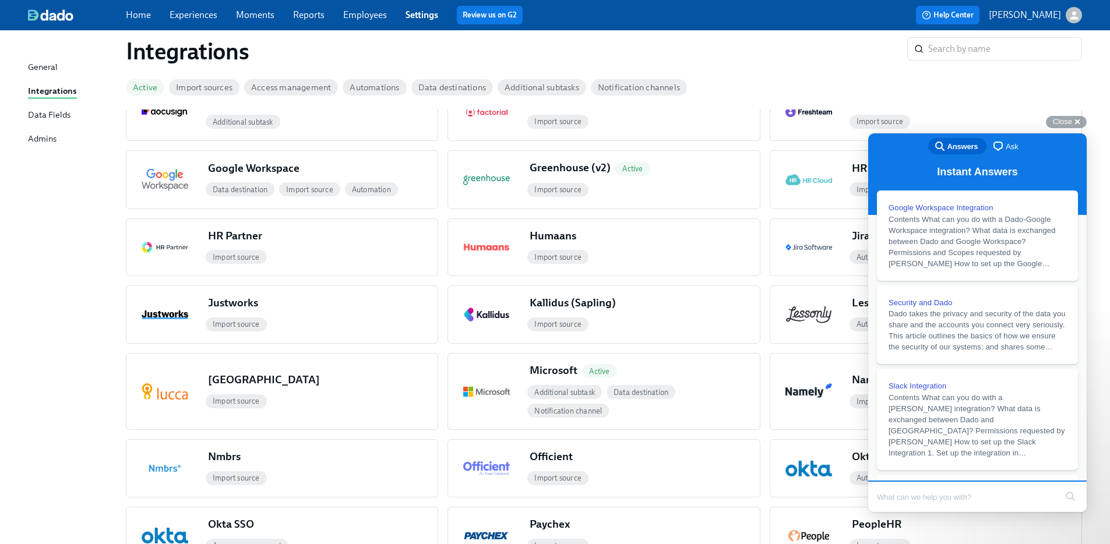
click at [1010, 23] on button "[PERSON_NAME]" at bounding box center [1035, 15] width 93 height 16
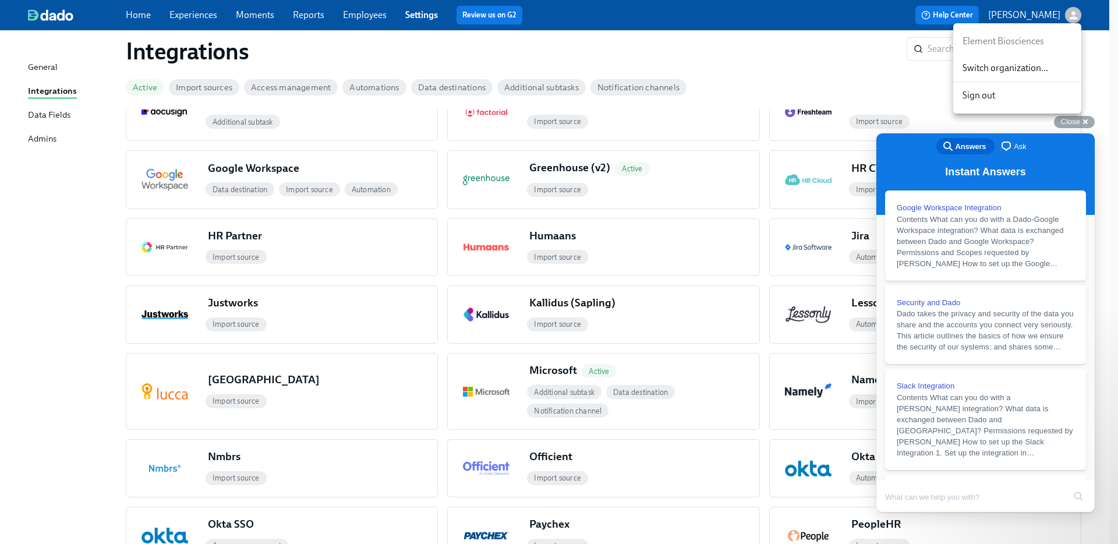
click at [1008, 69] on span "Switch organization..." at bounding box center [1018, 68] width 110 height 13
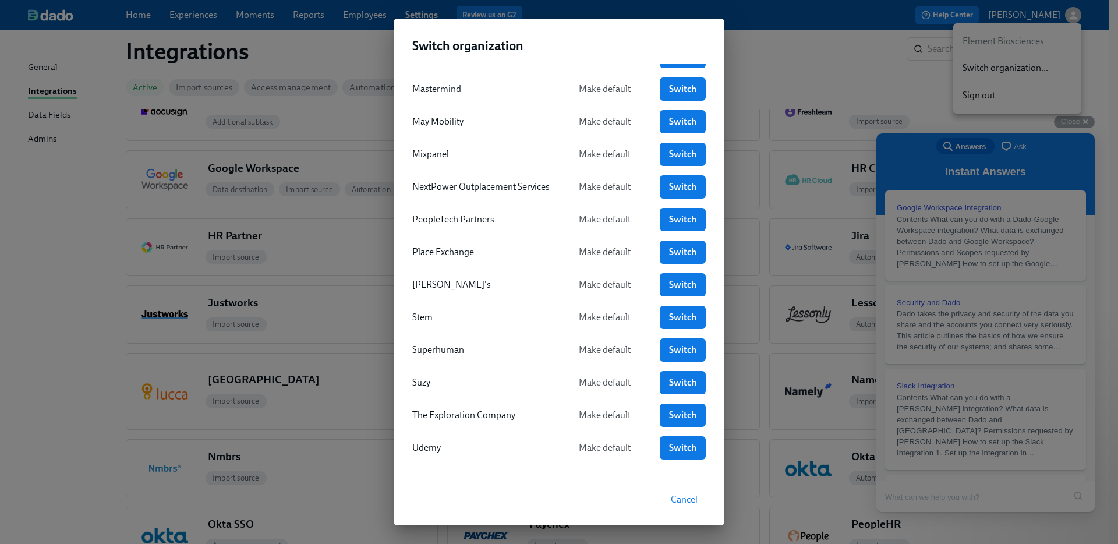
scroll to position [364, 0]
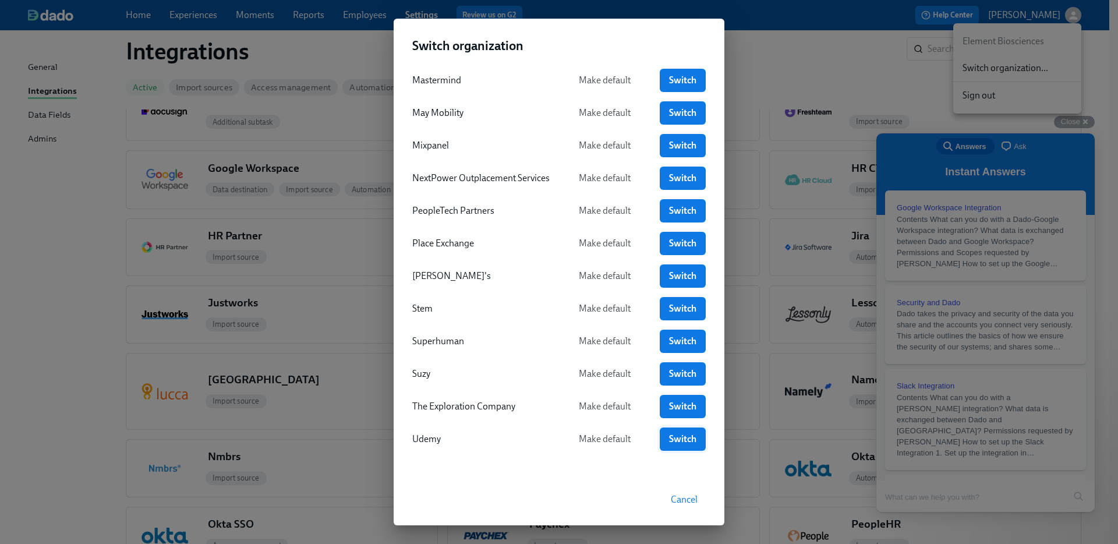
click at [686, 443] on span "Switch" at bounding box center [683, 439] width 30 height 12
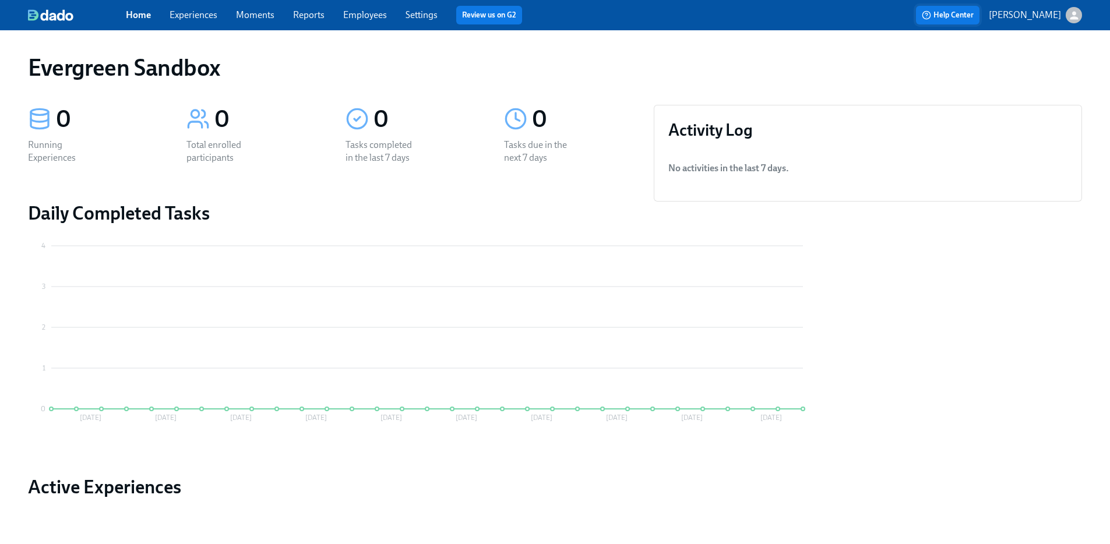
click at [948, 13] on span "Help Center" at bounding box center [948, 15] width 52 height 12
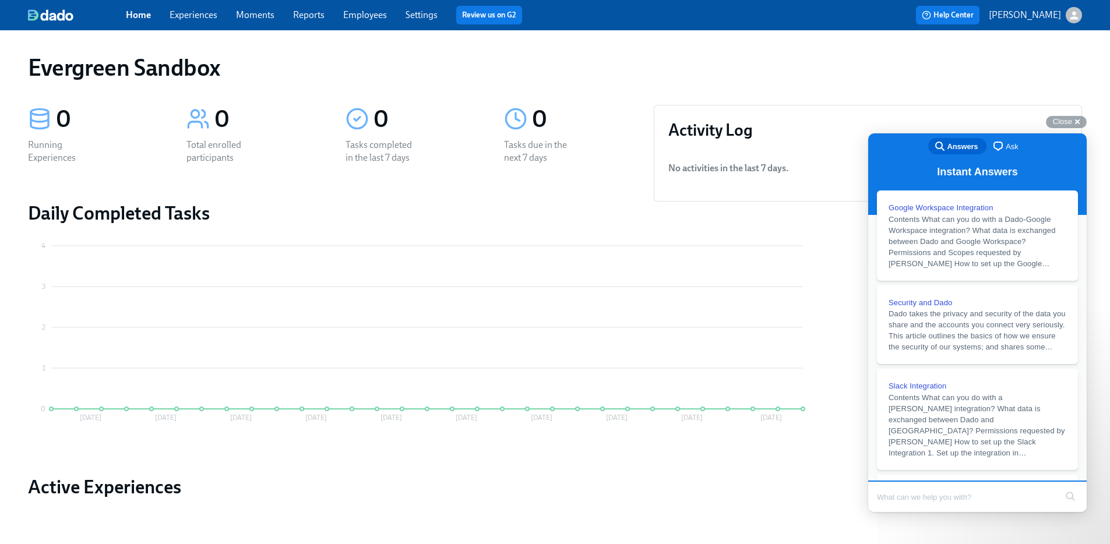
click at [975, 492] on input "Search Doc articles" at bounding box center [966, 497] width 179 height 24
type input "events"
click button "search" at bounding box center [1070, 496] width 19 height 19
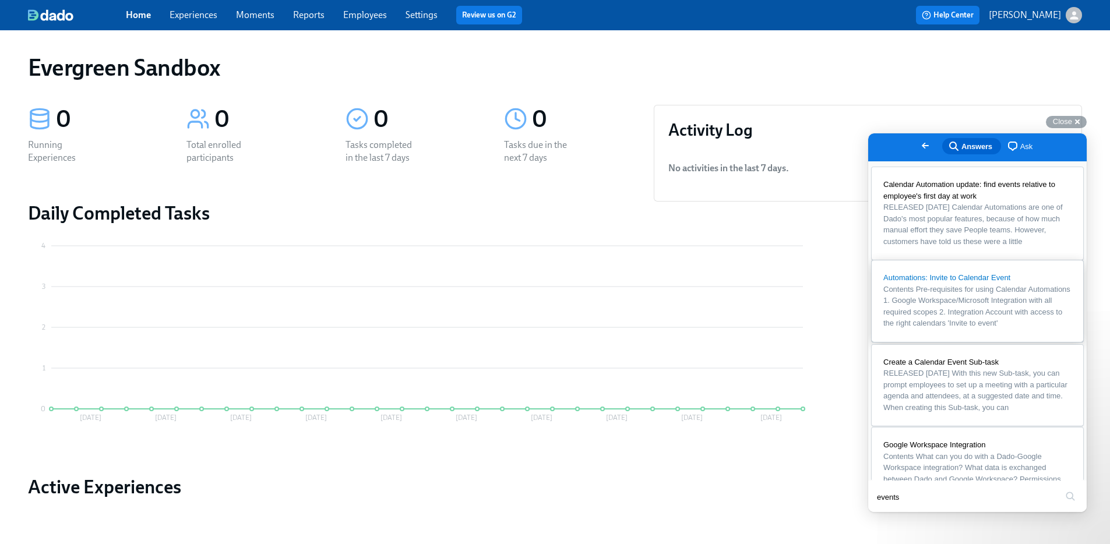
click at [982, 282] on span "Automations: Invite to Calendar Event" at bounding box center [946, 277] width 127 height 9
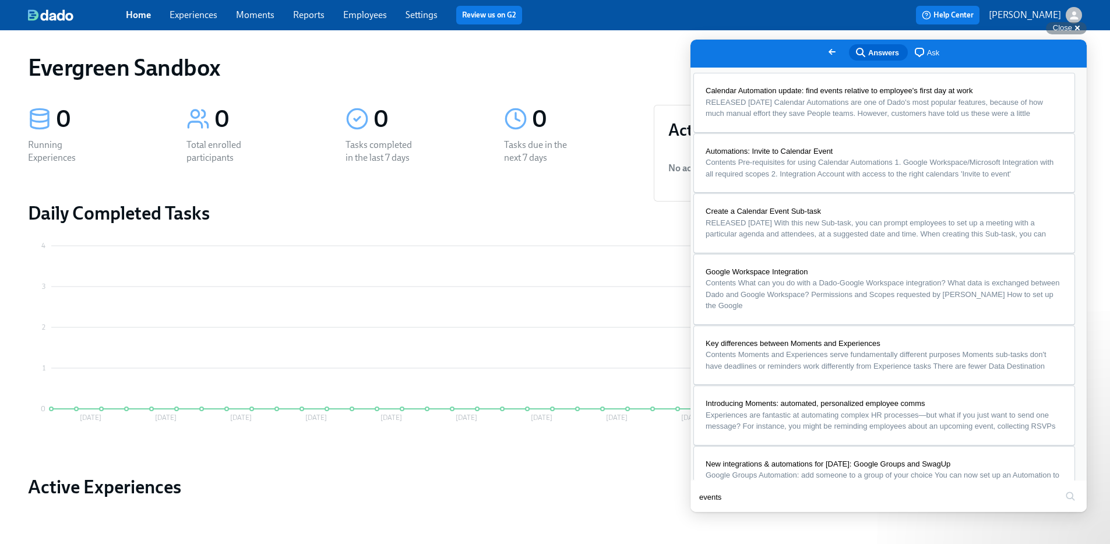
scroll to position [1412, 0]
click at [714, 530] on button "u" at bounding box center [702, 538] width 23 height 17
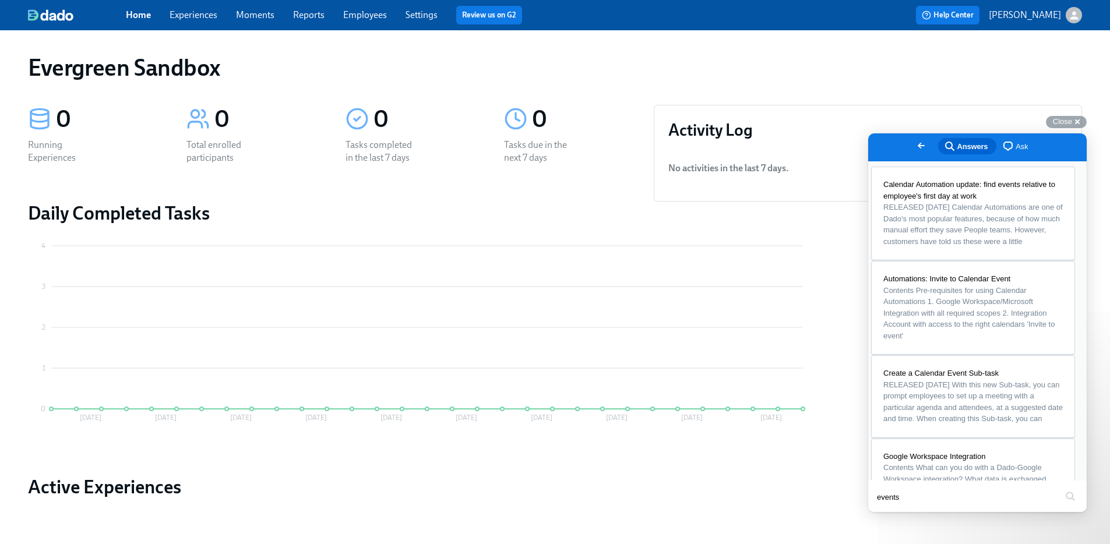
click at [892, 530] on button "b" at bounding box center [880, 538] width 23 height 17
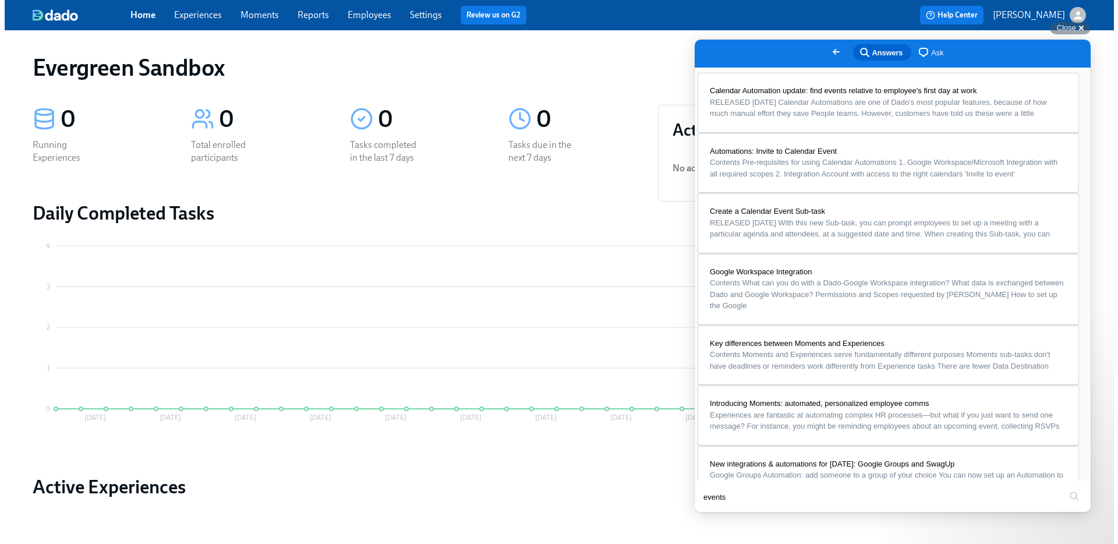
scroll to position [0, 0]
drag, startPoint x: 450, startPoint y: 97, endPoint x: 9, endPoint y: 18, distance: 448.6
click at [450, 97] on div "0 Tasks completed in the last 7 days" at bounding box center [410, 134] width 158 height 87
click at [712, 513] on button "Close" at bounding box center [701, 520] width 21 height 15
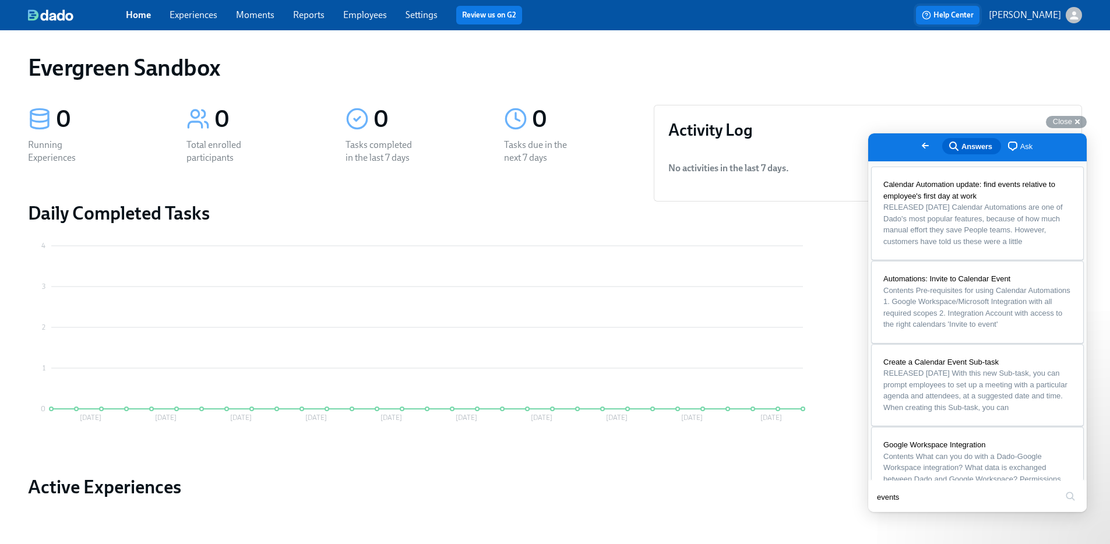
click at [973, 17] on span "Help Center" at bounding box center [948, 15] width 52 height 12
click at [963, 12] on span "Help Center" at bounding box center [948, 15] width 52 height 12
click at [1063, 113] on div "Activity Log No activities in the last 7 days ." at bounding box center [868, 153] width 428 height 97
click at [1063, 122] on span "Close" at bounding box center [1062, 121] width 19 height 9
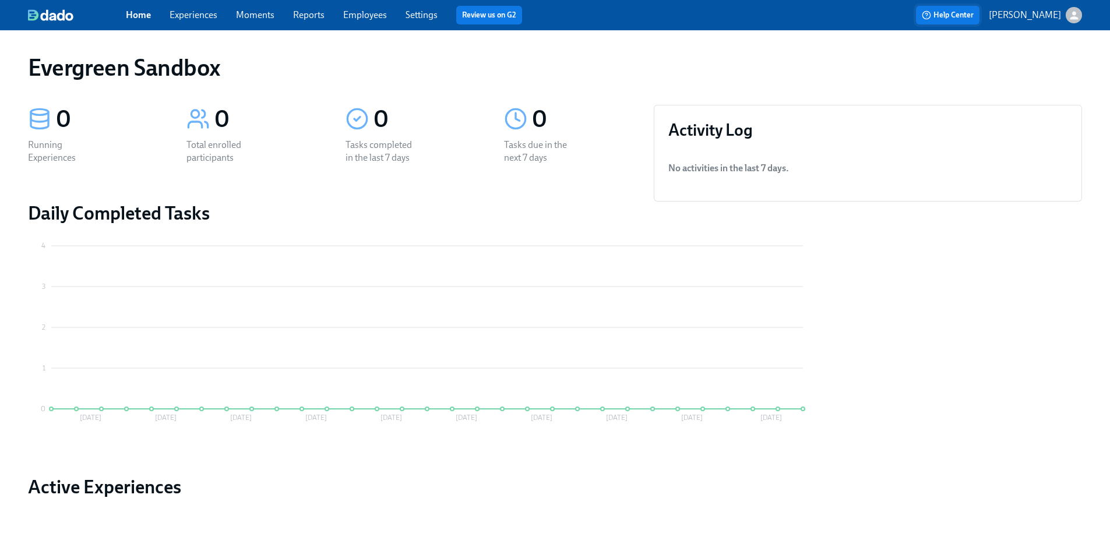
click at [965, 20] on span "Help Center" at bounding box center [948, 15] width 52 height 12
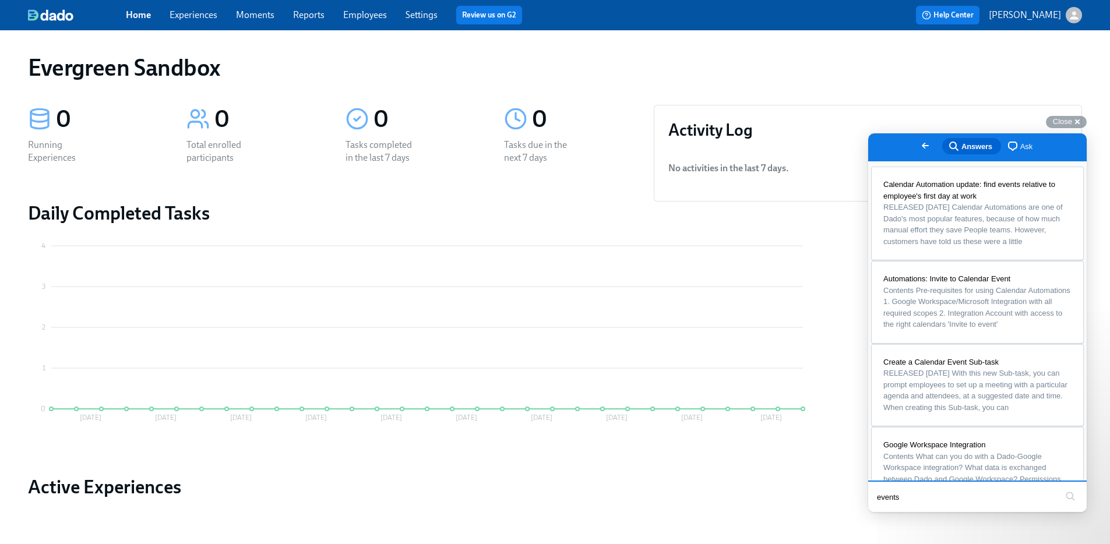
click at [1024, 15] on p "[PERSON_NAME]" at bounding box center [1025, 15] width 72 height 13
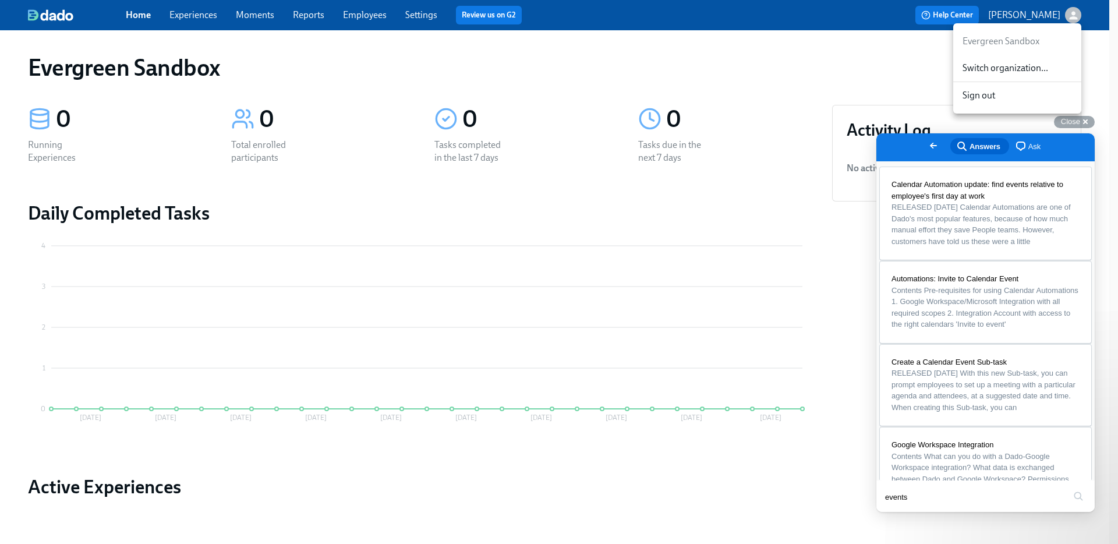
click at [1018, 72] on span "Switch organization..." at bounding box center [1018, 68] width 110 height 13
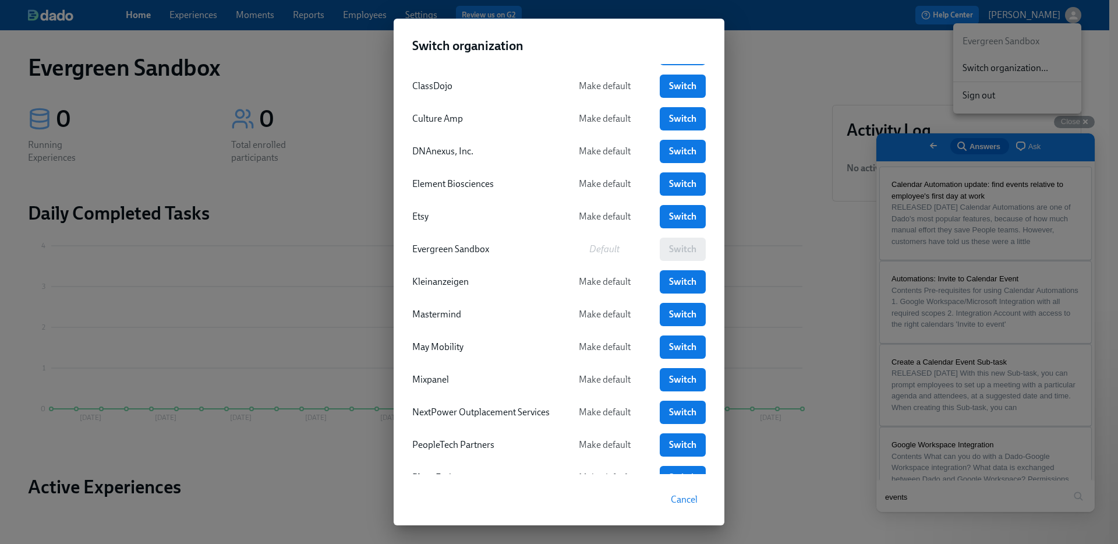
scroll to position [189, 0]
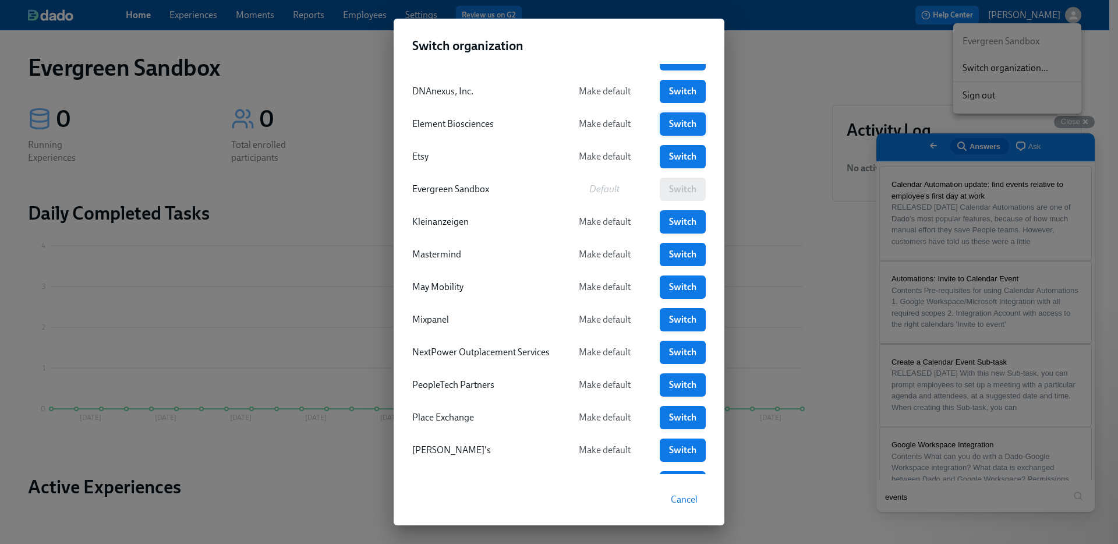
click at [681, 121] on span "Switch" at bounding box center [683, 124] width 30 height 12
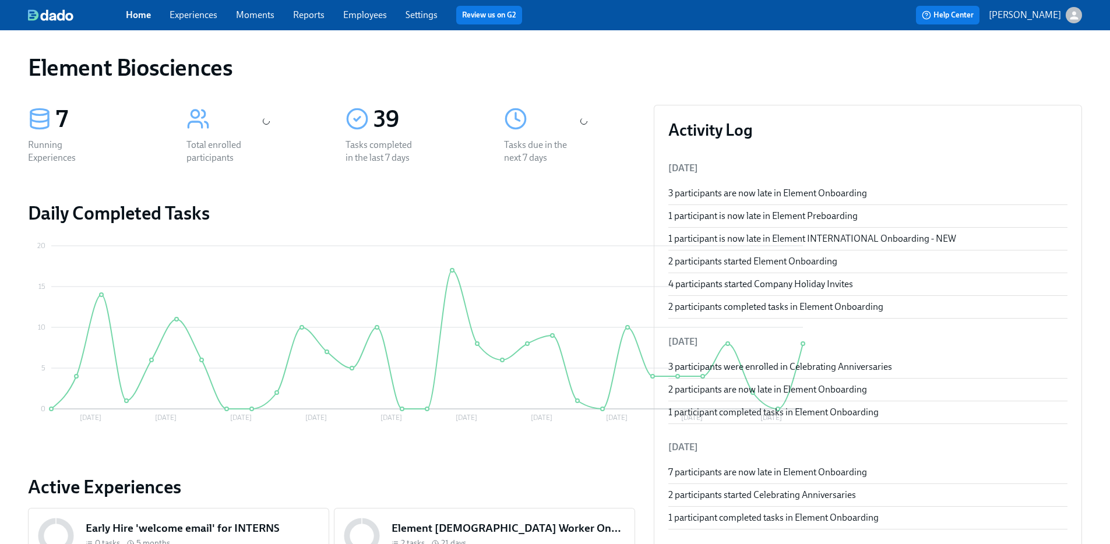
click at [209, 17] on link "Experiences" at bounding box center [194, 14] width 48 height 11
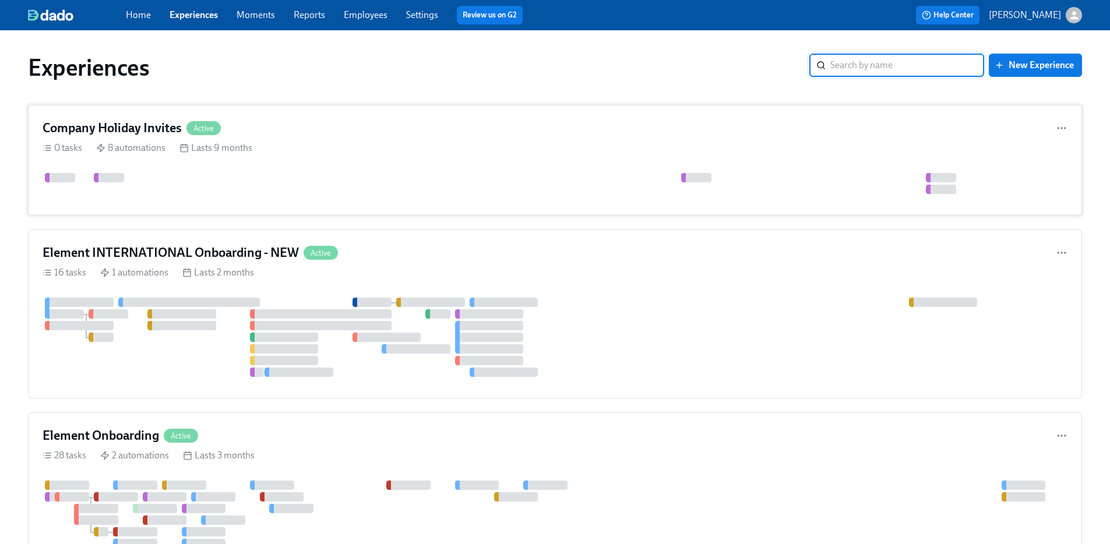
click at [311, 181] on div at bounding box center [1021, 183] width 1957 height 21
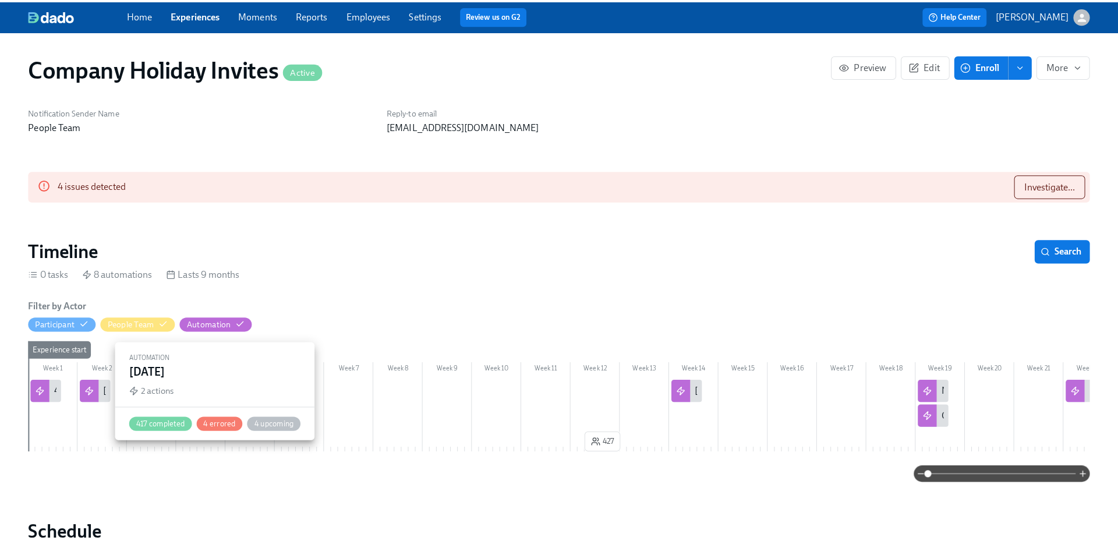
scroll to position [0, 548]
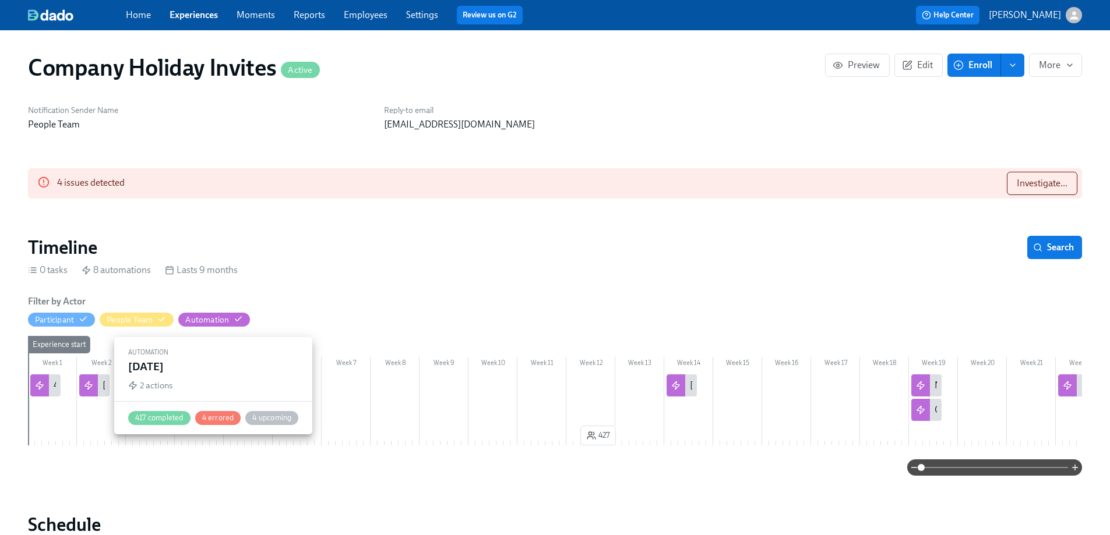
click at [99, 389] on div "[DATE]" at bounding box center [94, 386] width 30 height 22
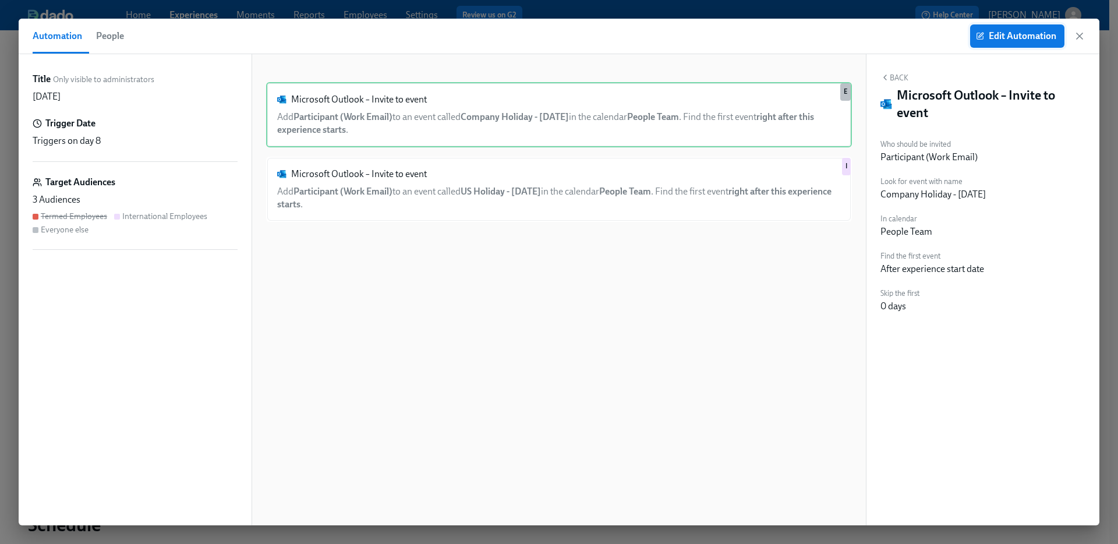
click at [1039, 28] on button "Edit Automation" at bounding box center [1017, 35] width 94 height 23
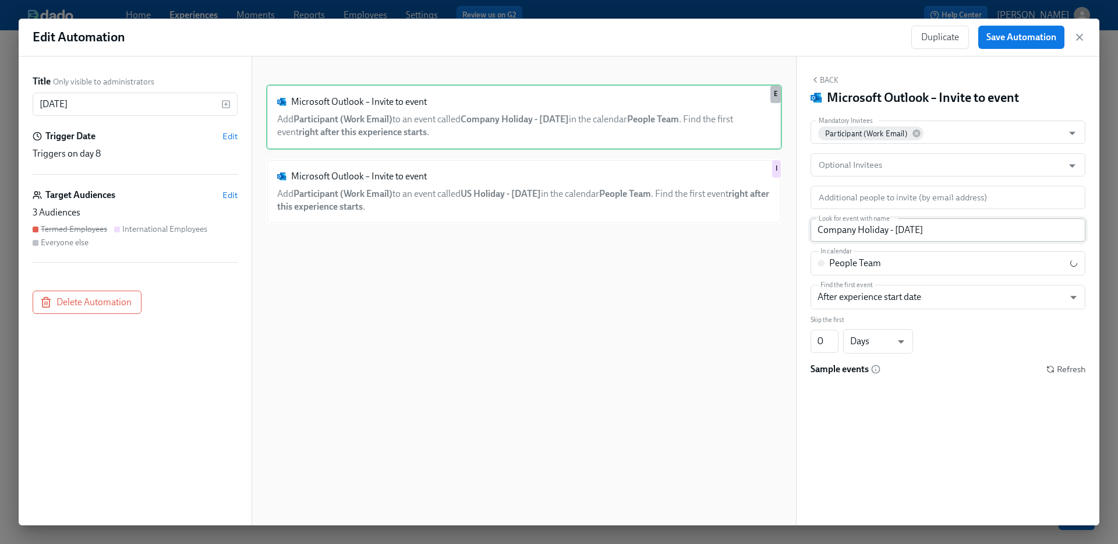
click at [975, 231] on input "Company Holiday - [DATE]" at bounding box center [948, 229] width 275 height 23
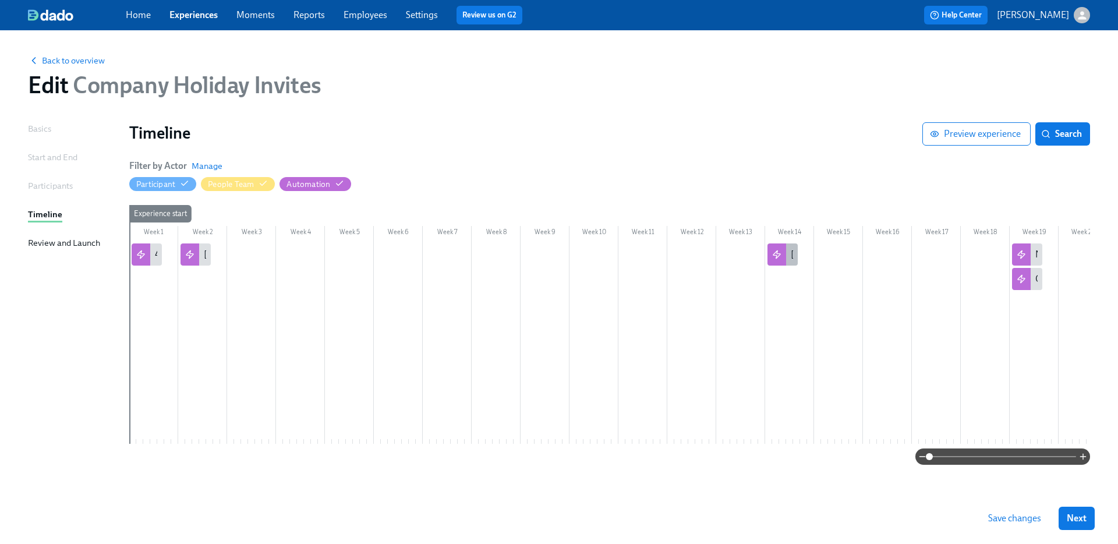
click at [792, 254] on div "[DATE]" at bounding box center [805, 254] width 28 height 13
click at [196, 248] on div at bounding box center [190, 254] width 19 height 22
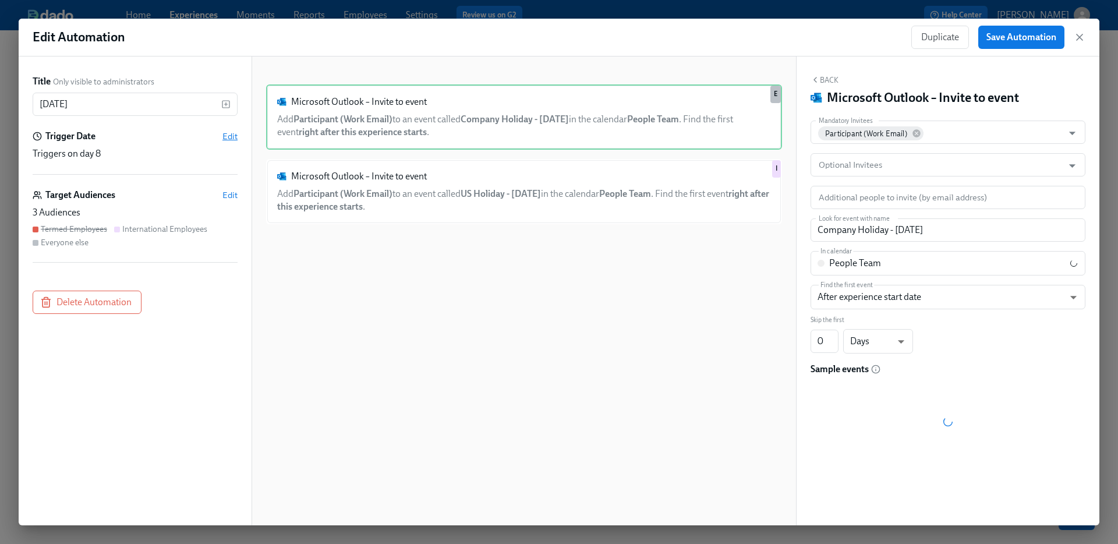
click at [233, 136] on span "Edit" at bounding box center [230, 136] width 15 height 12
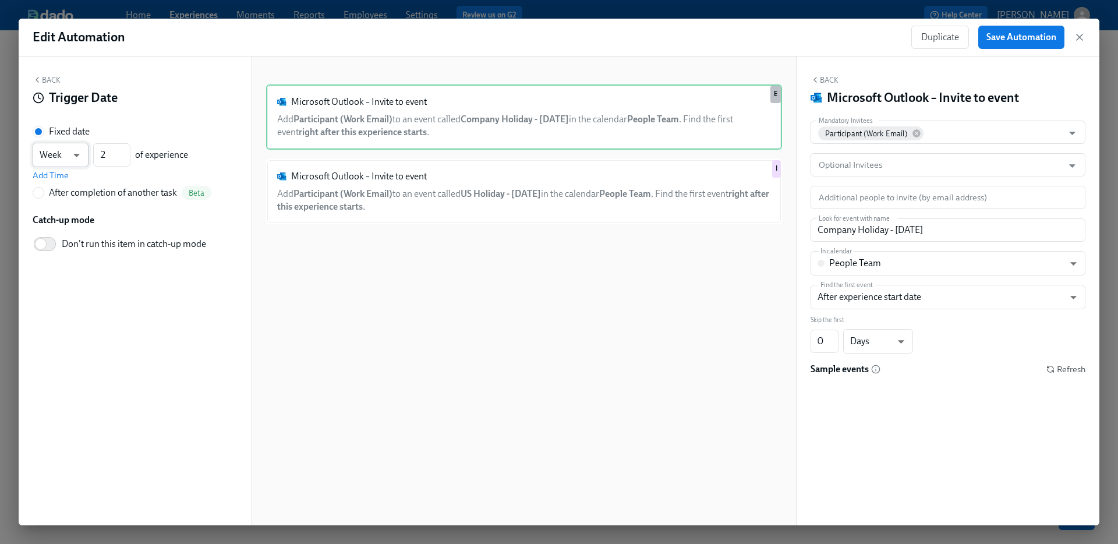
click at [75, 160] on body "Home Experiences Moments Reports Employees Settings Review us on G2 Help Center…" at bounding box center [559, 272] width 1118 height 544
click at [77, 140] on li "Day" at bounding box center [61, 135] width 56 height 20
type input "d"
click at [50, 79] on button "Back" at bounding box center [47, 79] width 28 height 9
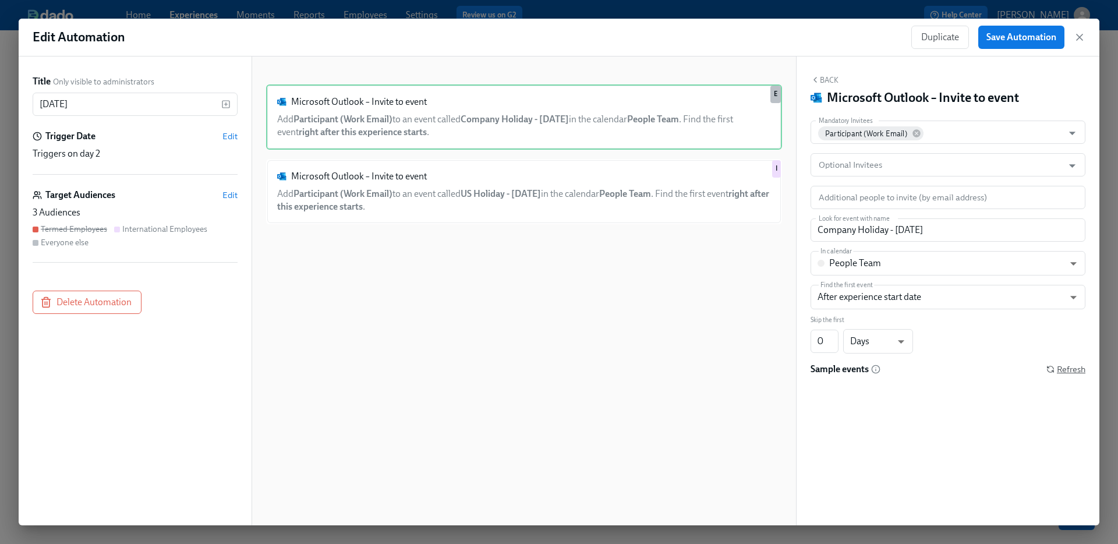
click at [1052, 368] on icon "button" at bounding box center [1051, 369] width 8 height 8
click at [1081, 35] on icon "button" at bounding box center [1080, 37] width 12 height 12
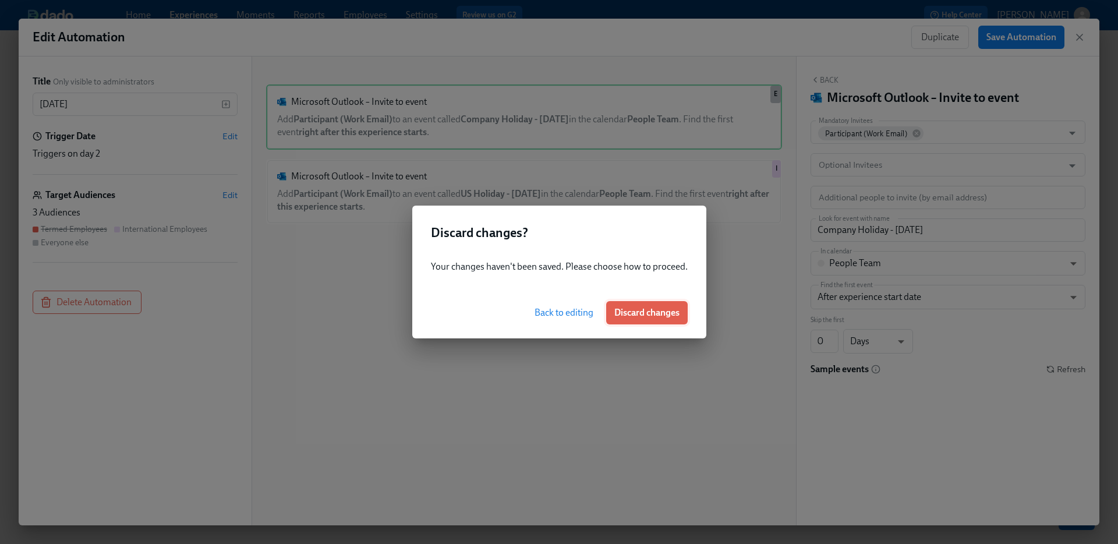
click at [643, 317] on span "Discard changes" at bounding box center [647, 313] width 65 height 12
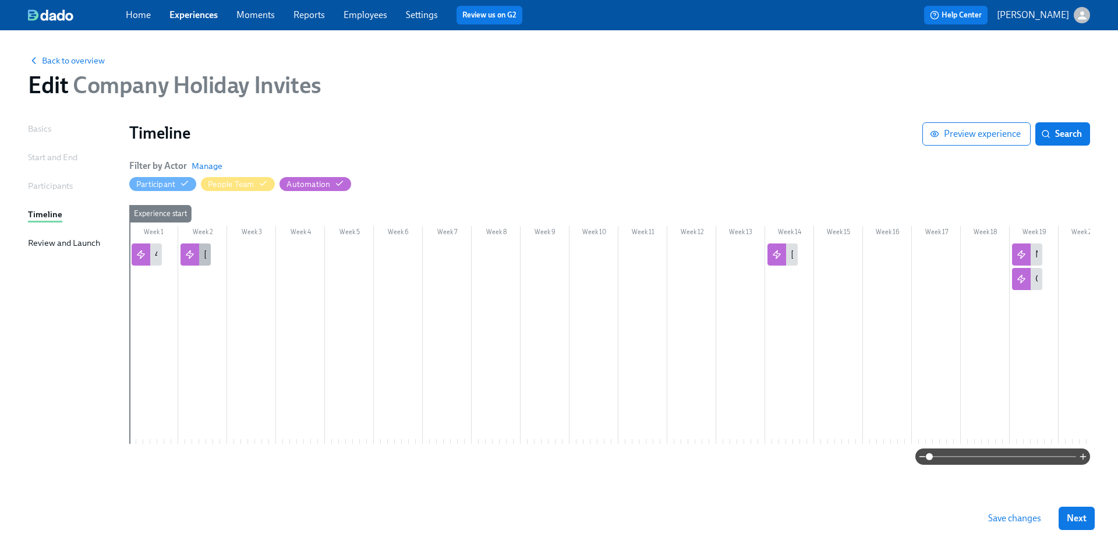
click at [208, 254] on div "[DATE]" at bounding box center [196, 254] width 30 height 22
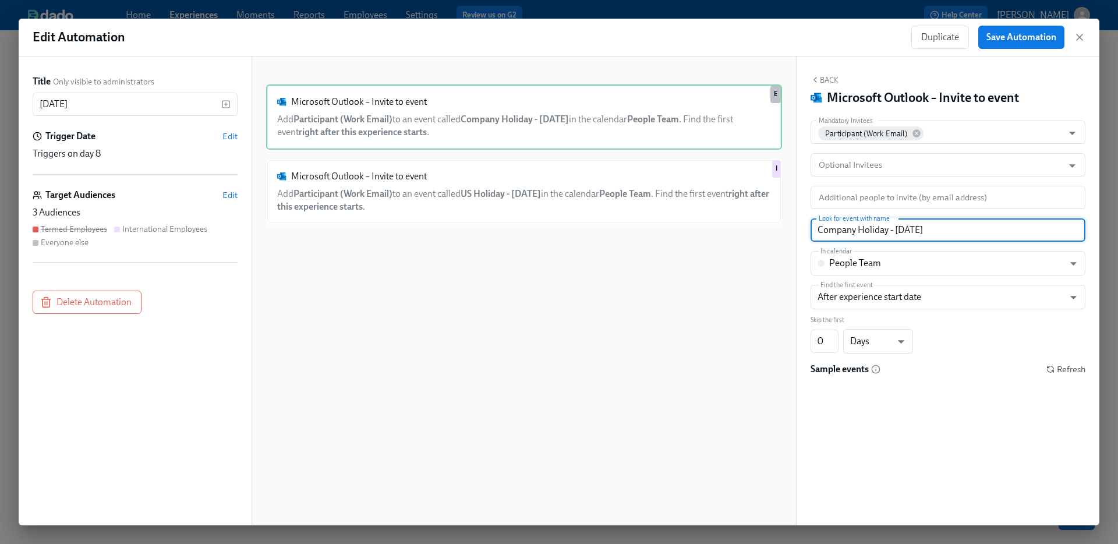
click at [960, 226] on input "Company Holiday - Labor Day" at bounding box center [948, 229] width 275 height 23
type input "Company Holiday - Labor Day"
click at [905, 264] on body "Home Experiences Moments Reports Employees Settings Review us on G2 Help Center…" at bounding box center [559, 272] width 1118 height 544
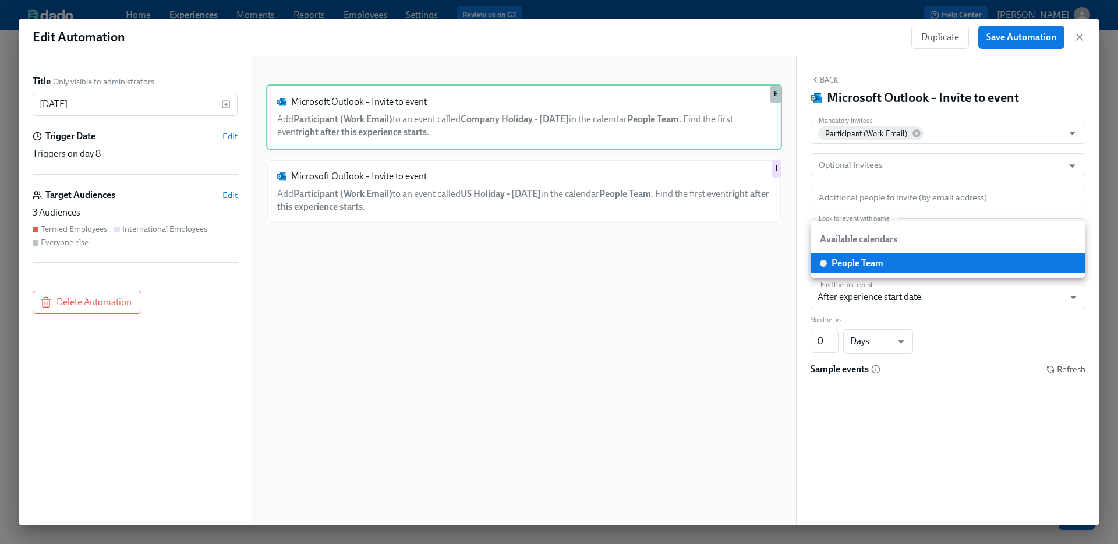
click at [905, 264] on li "People Team" at bounding box center [948, 263] width 275 height 20
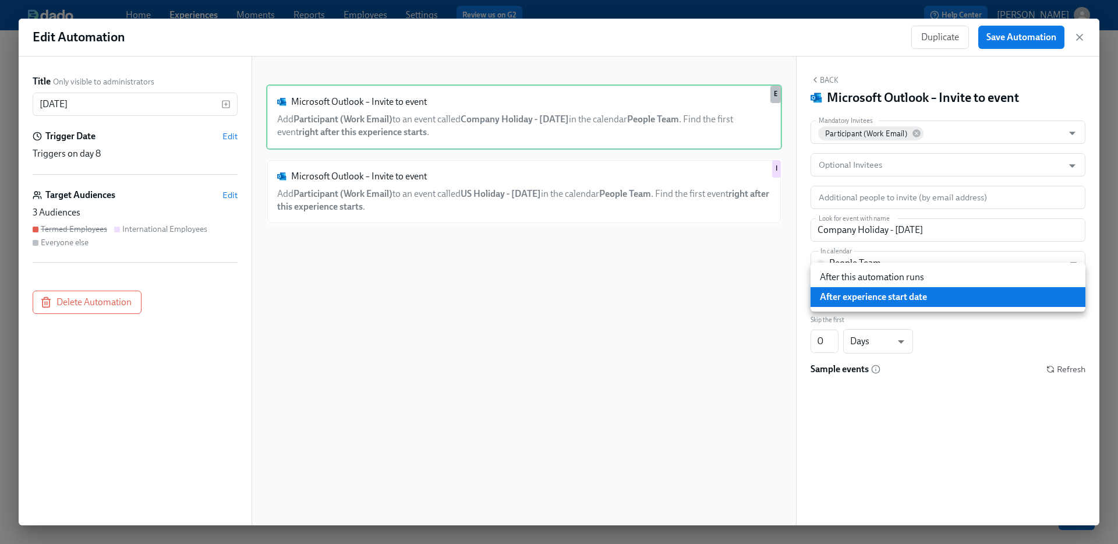
click at [905, 297] on body "Home Experiences Moments Reports Employees Settings Review us on G2 Help Center…" at bounding box center [559, 272] width 1118 height 544
click at [905, 297] on li "After experience start date" at bounding box center [948, 297] width 275 height 20
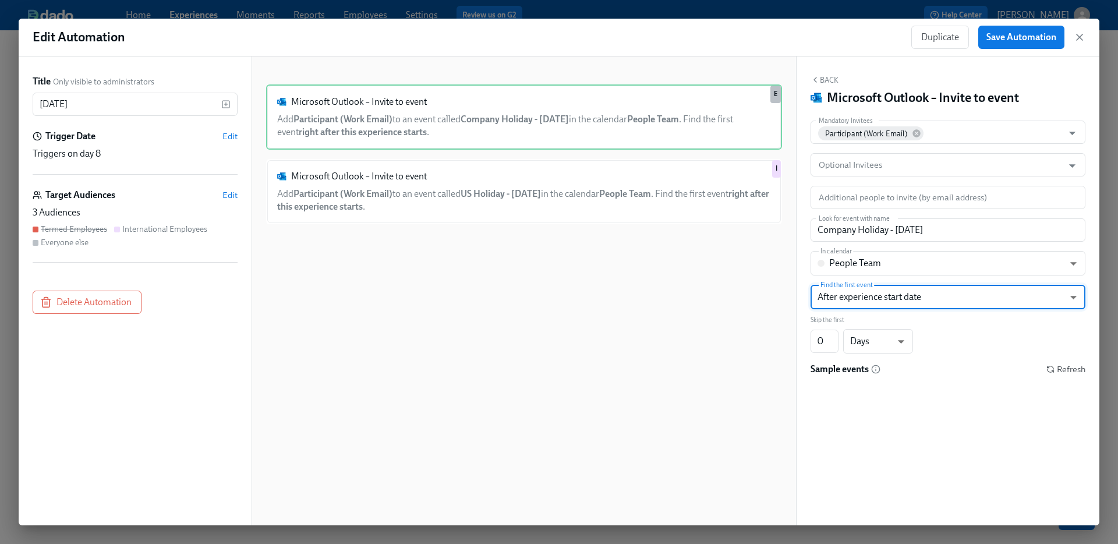
click at [905, 297] on body "Home Experiences Moments Reports Employees Settings Review us on G2 Help Center…" at bounding box center [559, 272] width 1118 height 544
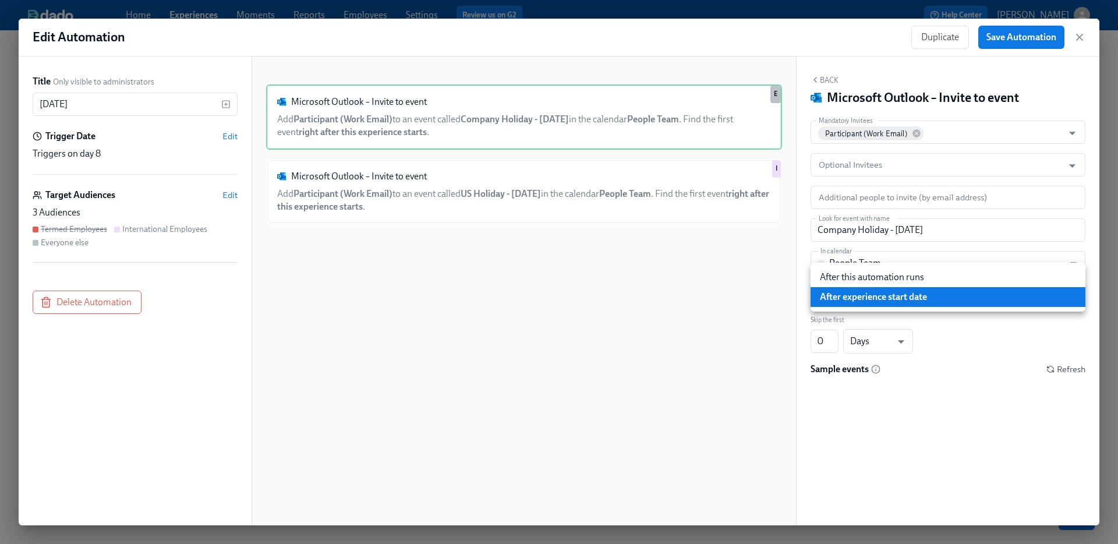
click at [908, 276] on li "After this automation runs" at bounding box center [948, 277] width 275 height 20
type input "AFTER_AUTOMATION"
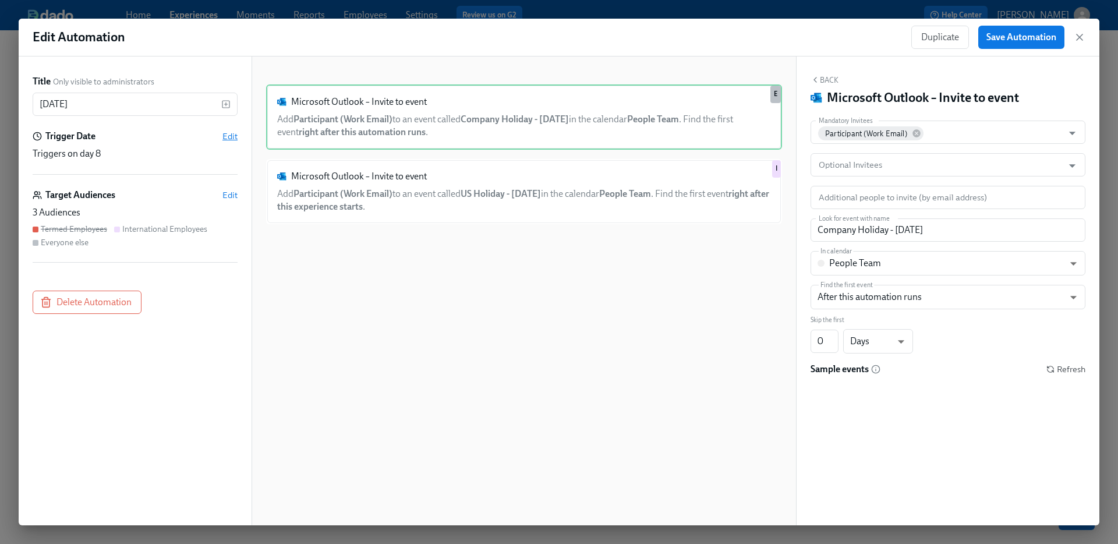
click at [227, 133] on span "Edit" at bounding box center [230, 136] width 15 height 12
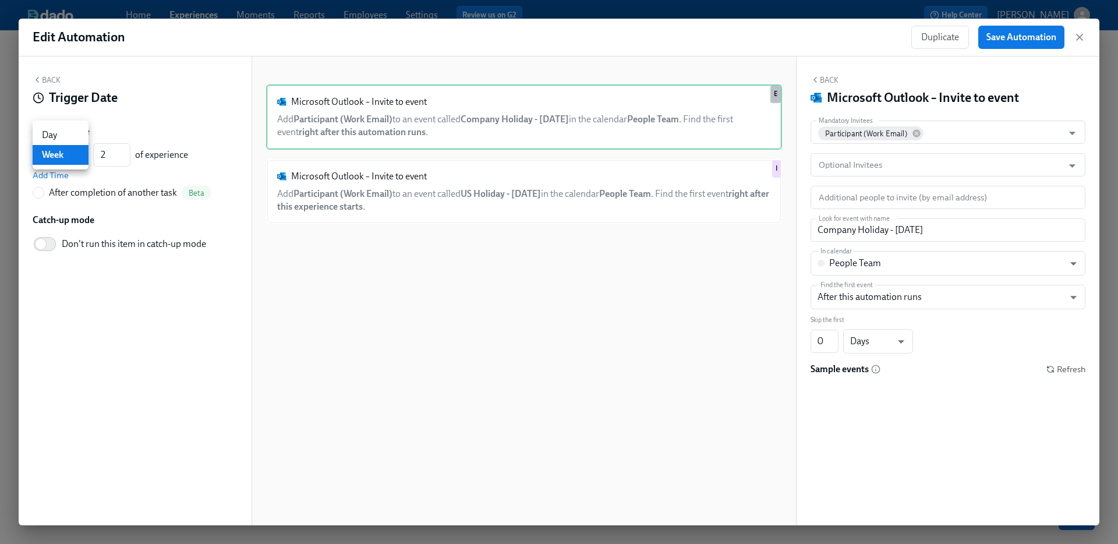
click at [55, 161] on body "Home Experiences Moments Reports Employees Settings Review us on G2 Help Center…" at bounding box center [559, 272] width 1118 height 544
click at [57, 138] on li "Day" at bounding box center [61, 135] width 56 height 20
type input "d"
click at [111, 153] on input "2" at bounding box center [111, 154] width 37 height 23
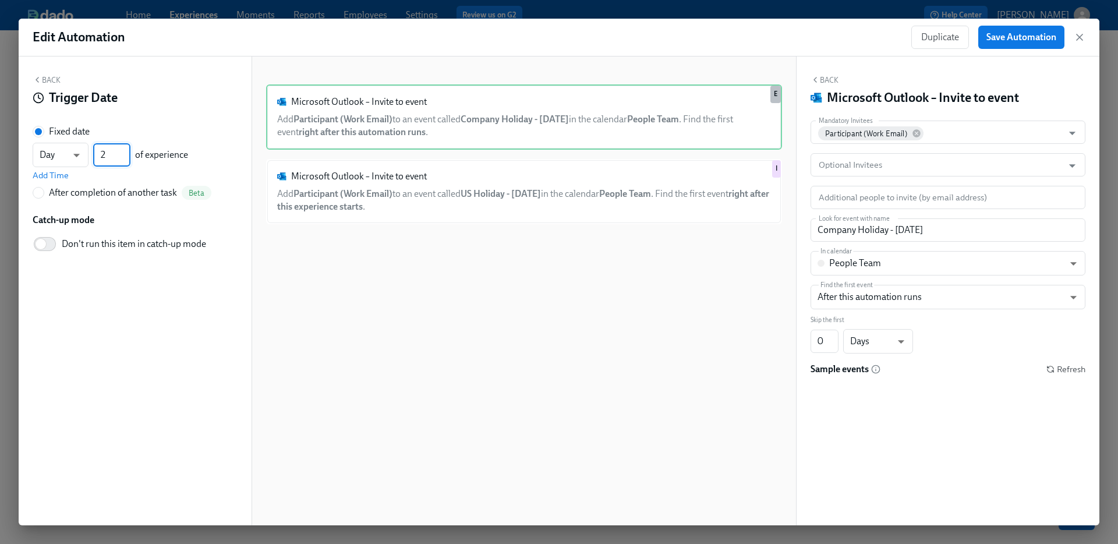
click at [111, 153] on input "2" at bounding box center [111, 154] width 37 height 23
click at [216, 75] on div "Back Trigger Date" at bounding box center [135, 93] width 205 height 36
click at [50, 80] on button "Back" at bounding box center [47, 79] width 28 height 9
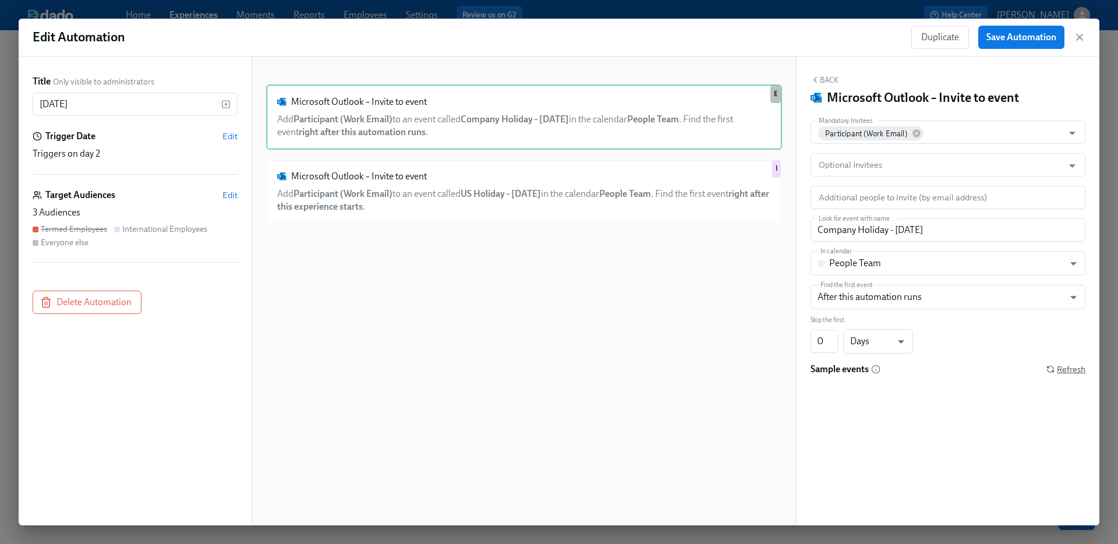
click at [1060, 368] on span "Refresh" at bounding box center [1066, 370] width 39 height 12
click at [1084, 40] on icon "button" at bounding box center [1080, 37] width 12 height 12
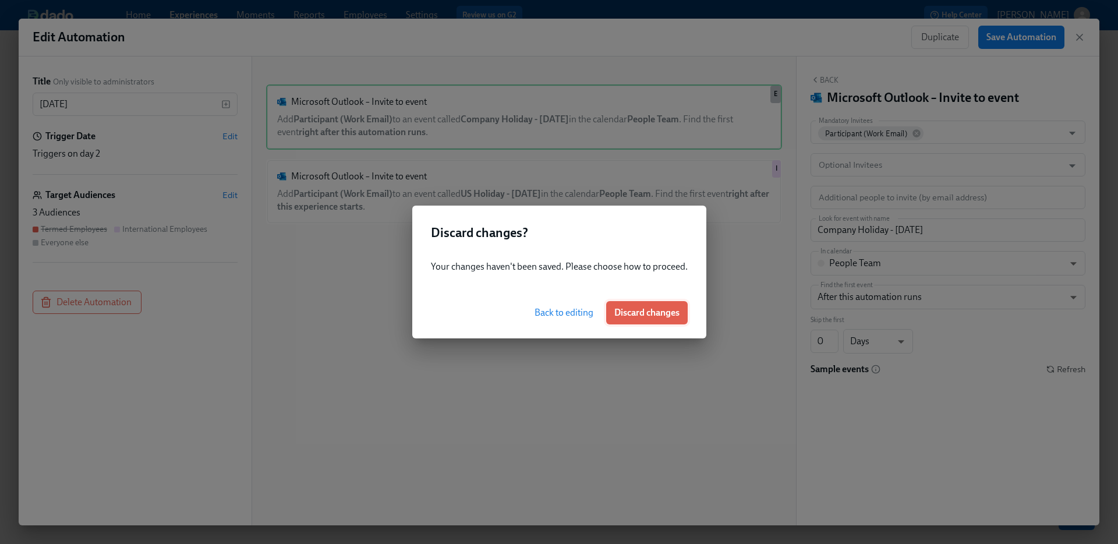
click at [664, 314] on span "Discard changes" at bounding box center [647, 313] width 65 height 12
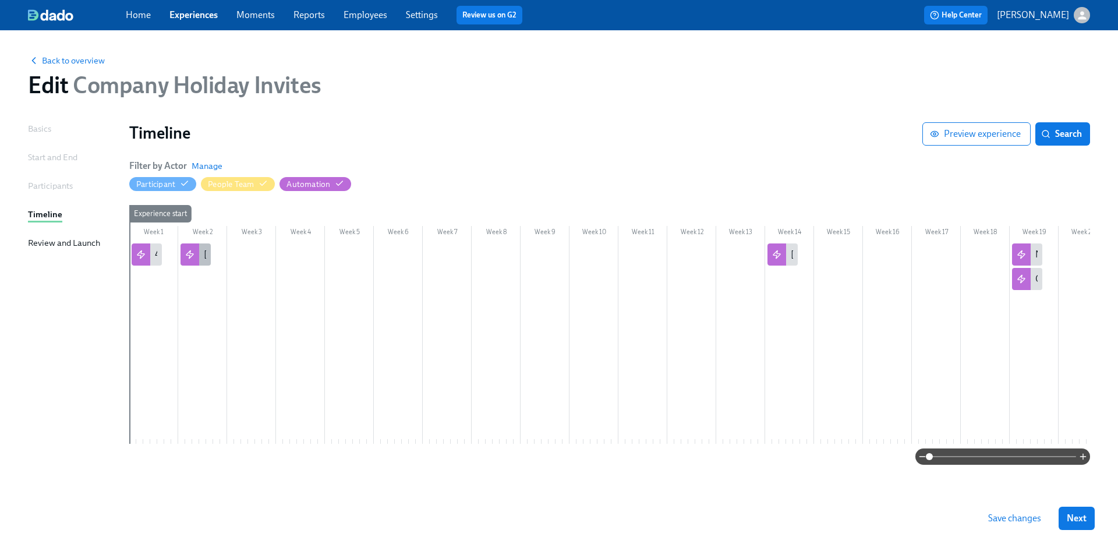
click at [207, 261] on div "Labor Day" at bounding box center [196, 254] width 30 height 22
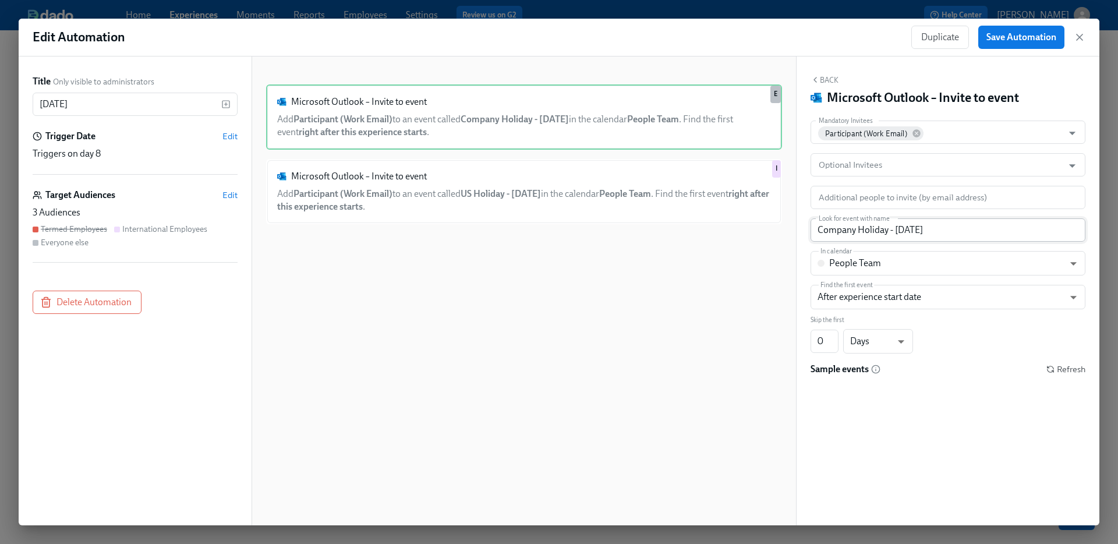
click at [950, 235] on input "Company Holiday - Labor Day" at bounding box center [948, 229] width 275 height 23
type input "Company Holiday - Labor Day"
click at [1083, 34] on icon "button" at bounding box center [1080, 37] width 6 height 6
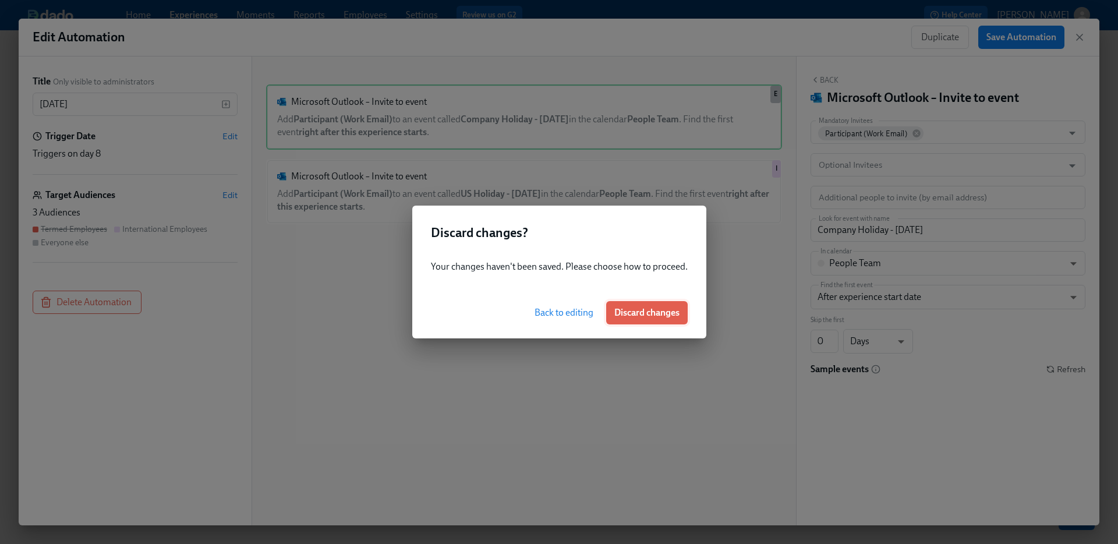
click at [687, 306] on div "Back to editing Discard changes" at bounding box center [559, 312] width 294 height 51
click at [680, 309] on button "Discard changes" at bounding box center [647, 312] width 82 height 23
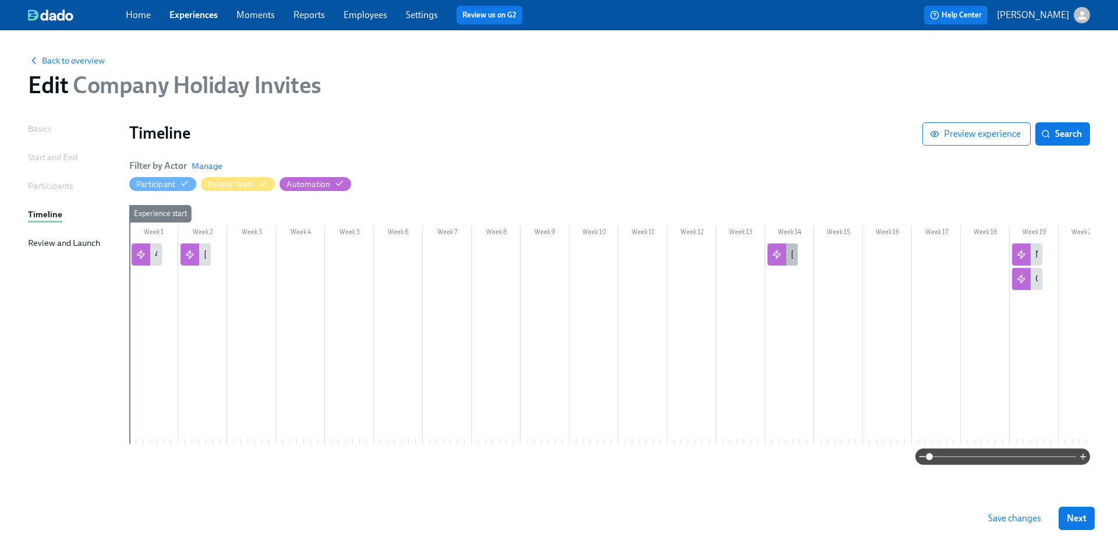
click at [778, 257] on icon at bounding box center [776, 254] width 9 height 9
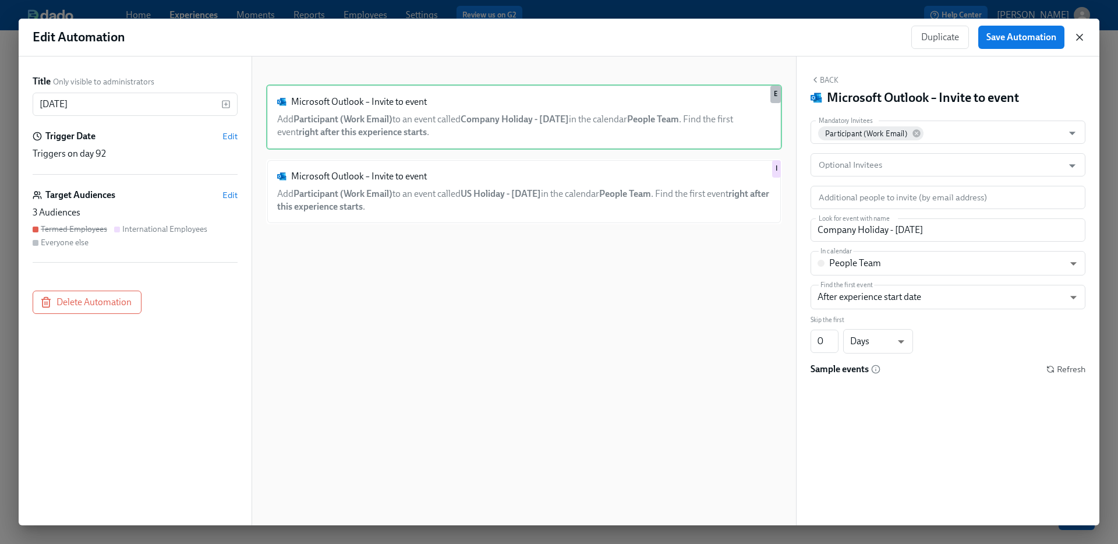
click at [1079, 37] on icon "button" at bounding box center [1080, 37] width 6 height 6
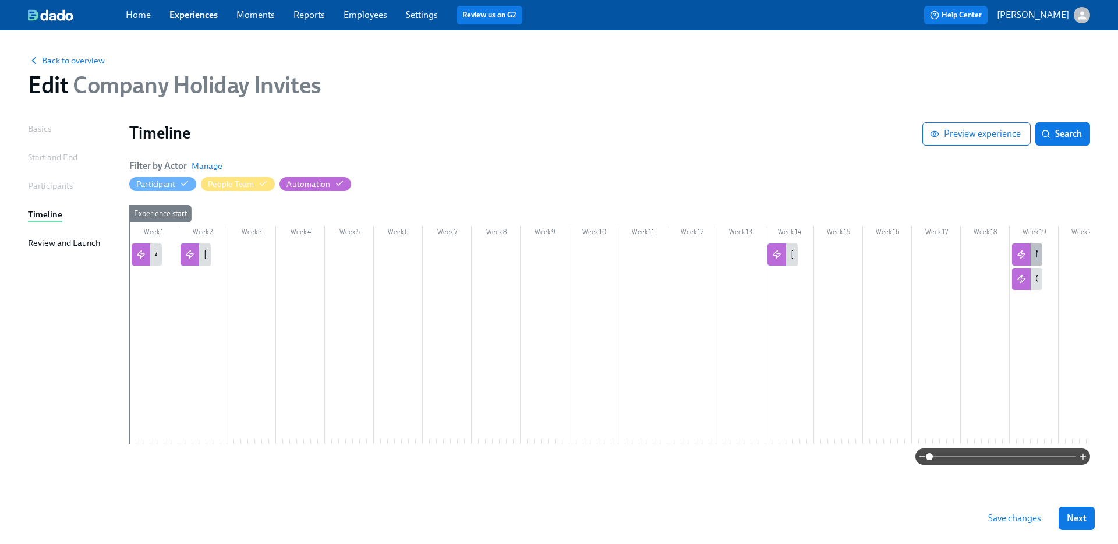
click at [1032, 250] on div "New Years" at bounding box center [1027, 254] width 30 height 22
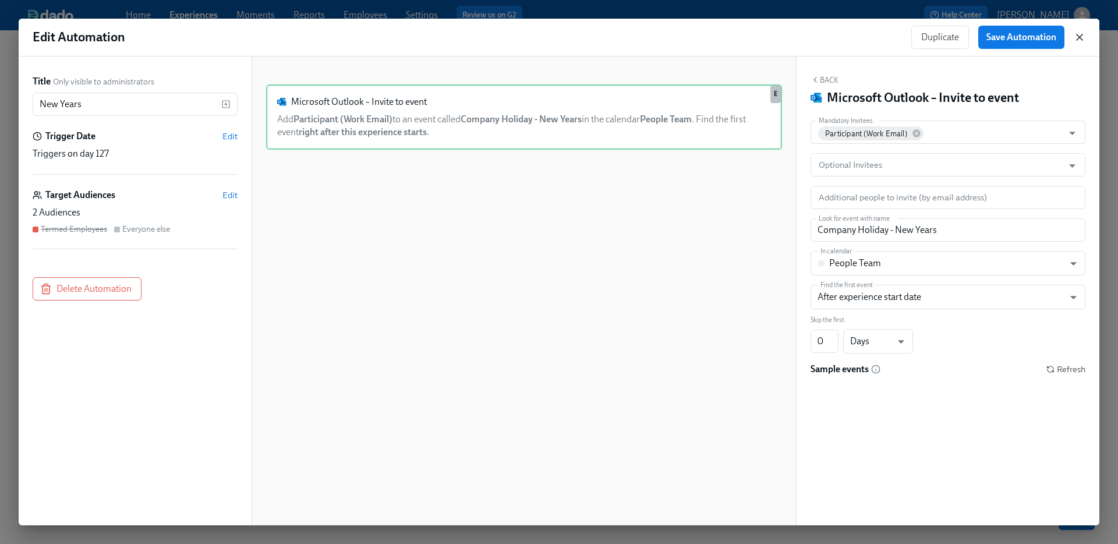
click at [1079, 36] on icon "button" at bounding box center [1080, 37] width 6 height 6
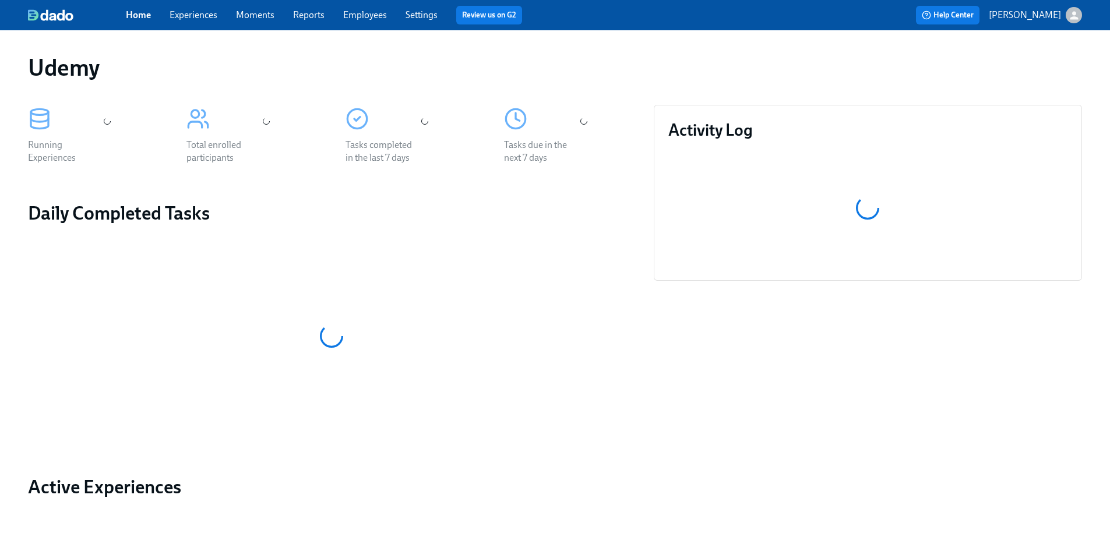
click at [192, 12] on link "Experiences" at bounding box center [194, 14] width 48 height 11
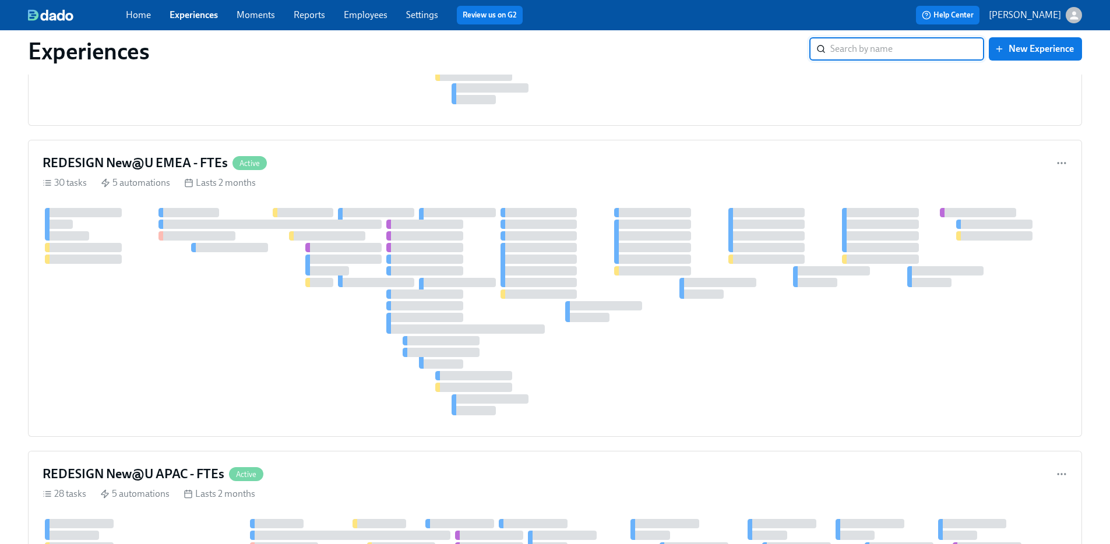
scroll to position [274, 0]
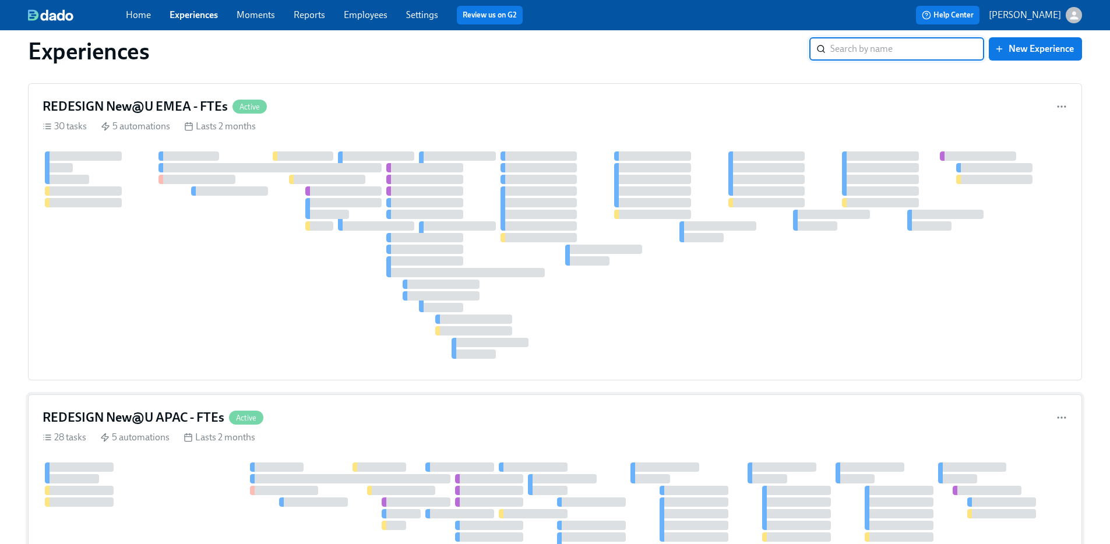
click at [412, 437] on div "28 tasks 5 automations Lasts 2 months" at bounding box center [555, 437] width 1025 height 13
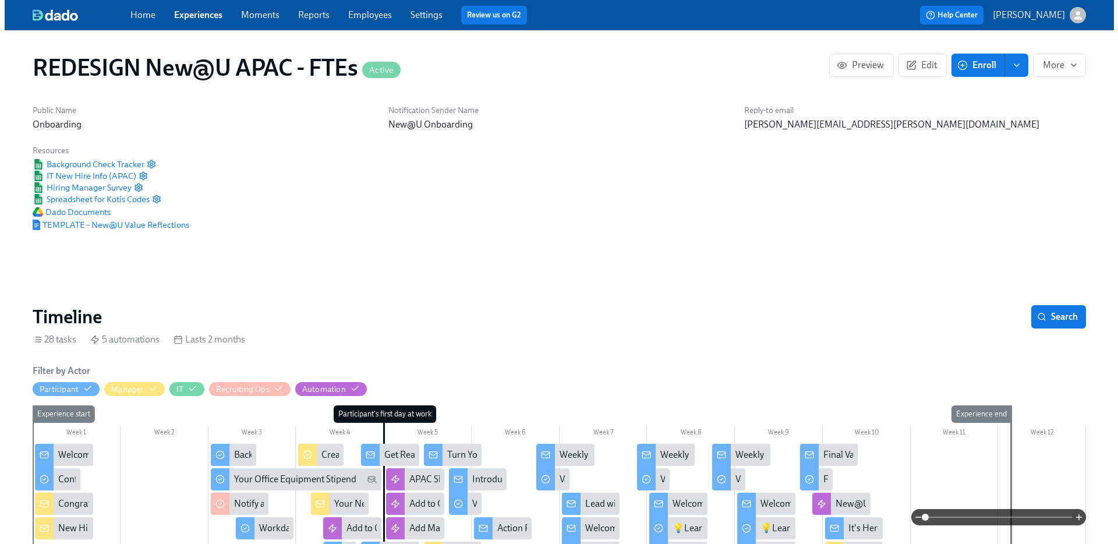
scroll to position [168, 0]
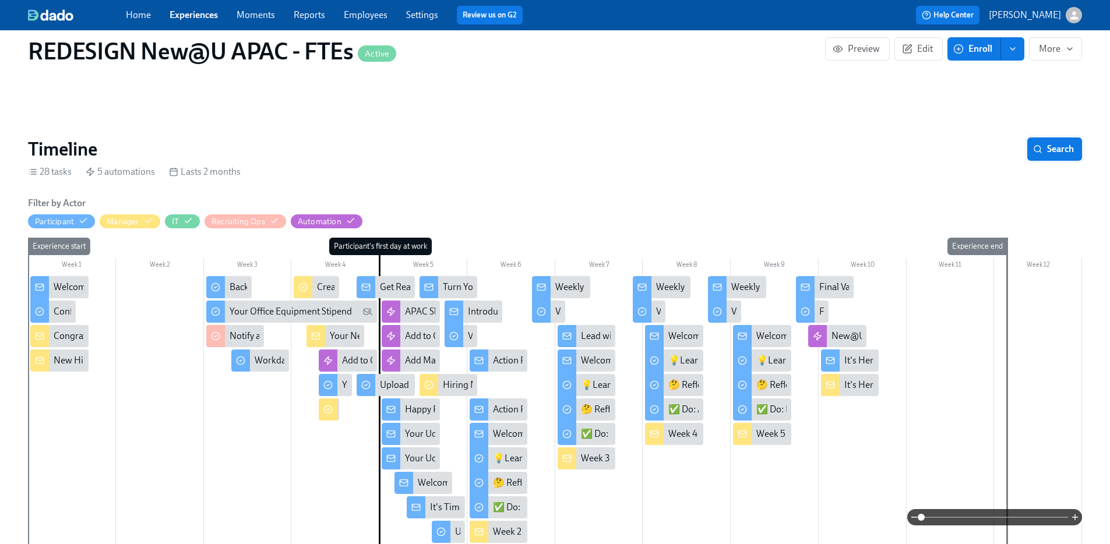
click at [1075, 137] on button "Search" at bounding box center [1054, 148] width 55 height 23
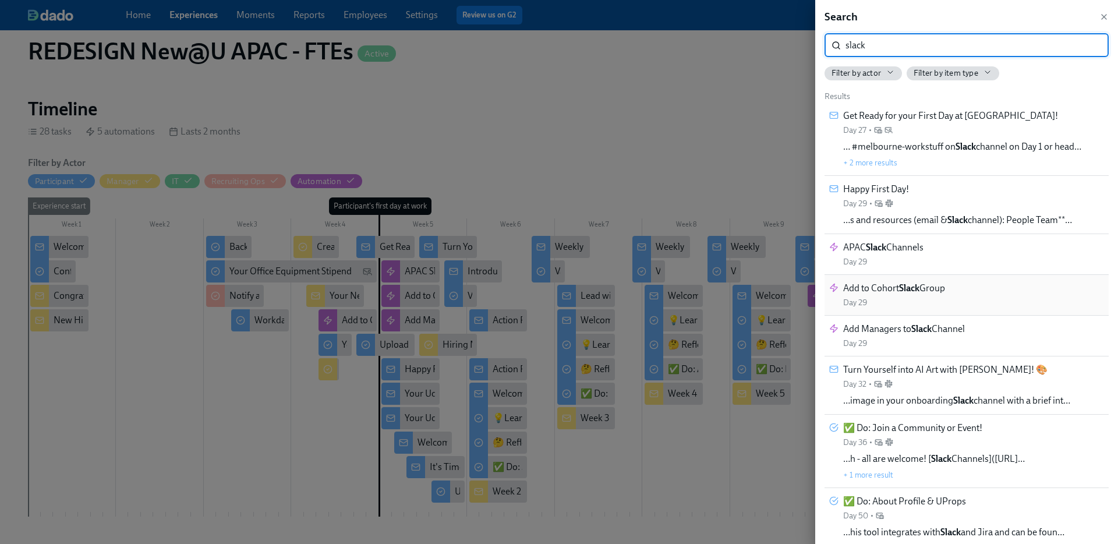
type input "slack"
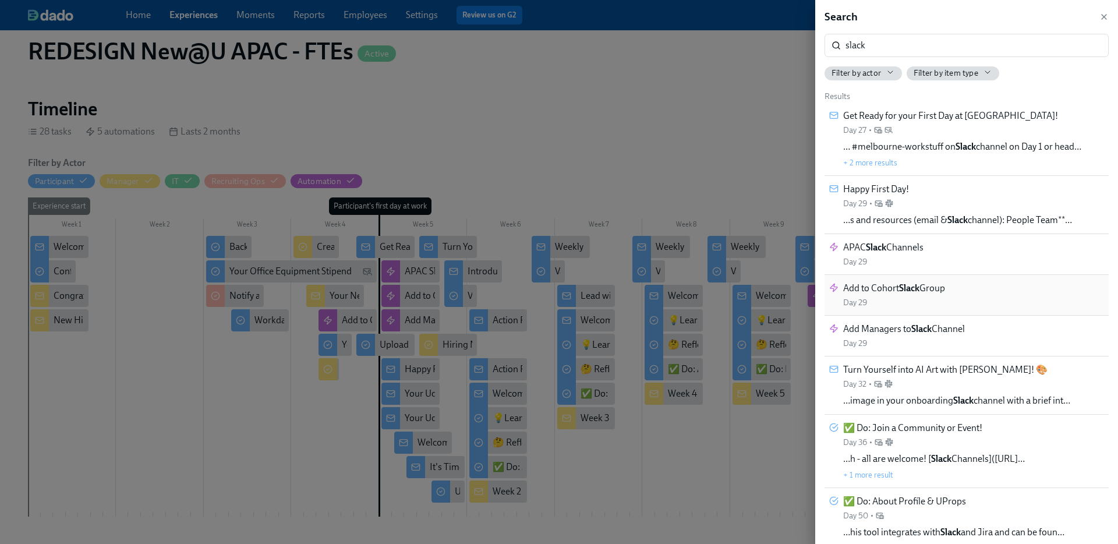
click at [964, 299] on div "Add to Cohort Slack Group Day 29" at bounding box center [967, 295] width 275 height 26
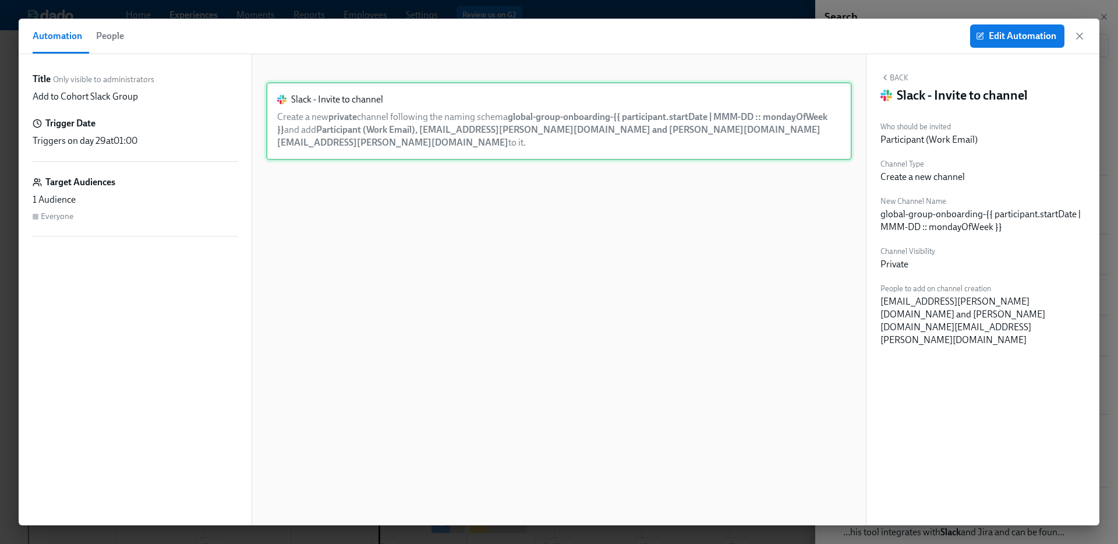
scroll to position [0, 9383]
click at [387, 132] on div "Slack - Invite to channel Create a new private channel following the naming sch…" at bounding box center [559, 121] width 586 height 78
click at [1015, 41] on span "Edit Automation" at bounding box center [1018, 36] width 78 height 12
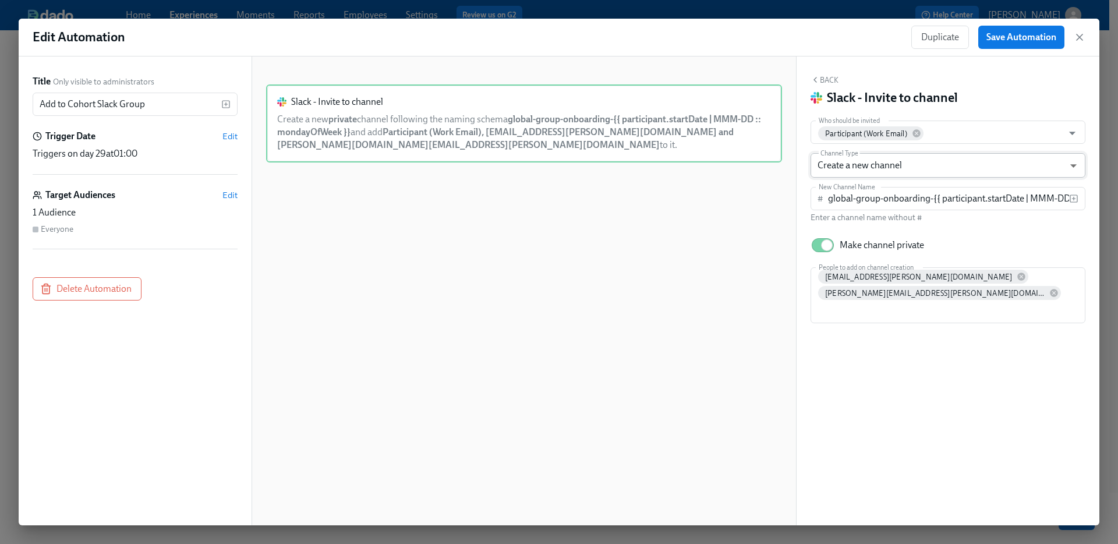
click at [946, 168] on body "Home Experiences Moments Reports Employees Settings Review us on G2 Help Center…" at bounding box center [559, 311] width 1118 height 622
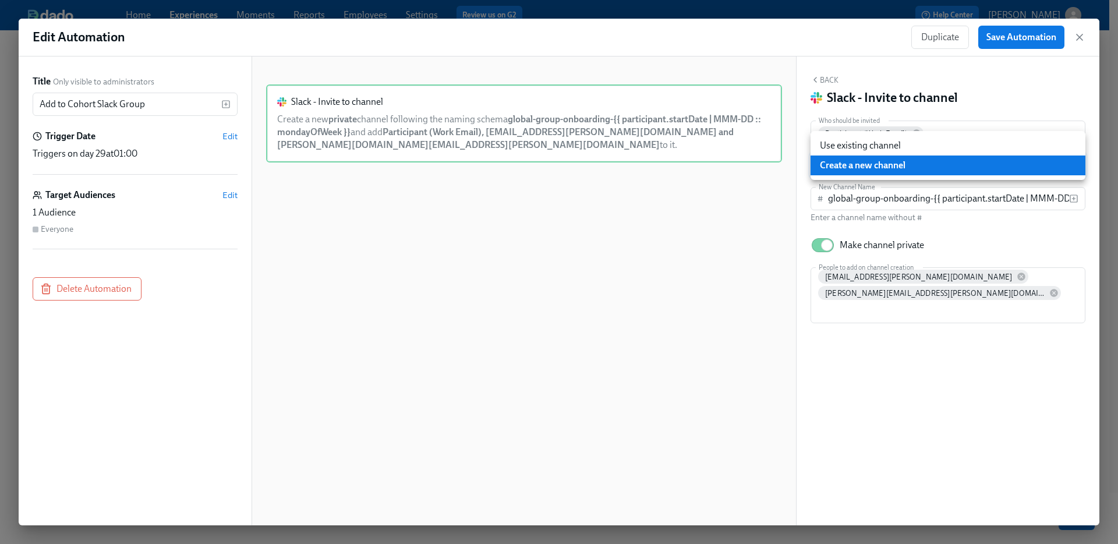
click at [719, 209] on div at bounding box center [559, 272] width 1118 height 544
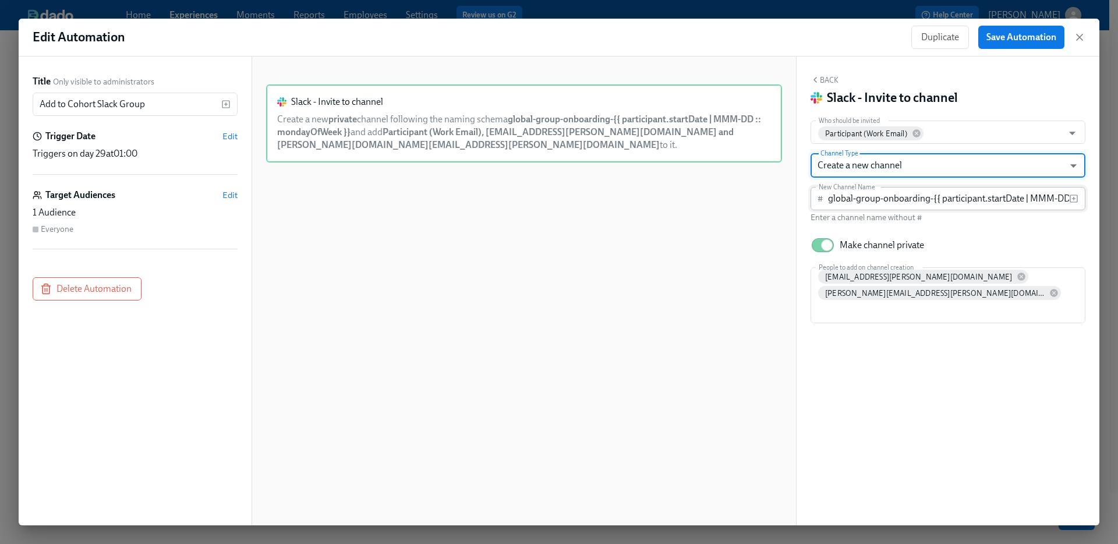
click at [913, 203] on input "global-group-onboarding-{{ participant.startDate | MMM-DD :: mondayOfWeek }}" at bounding box center [948, 198] width 241 height 23
click at [1081, 38] on icon "button" at bounding box center [1080, 37] width 6 height 6
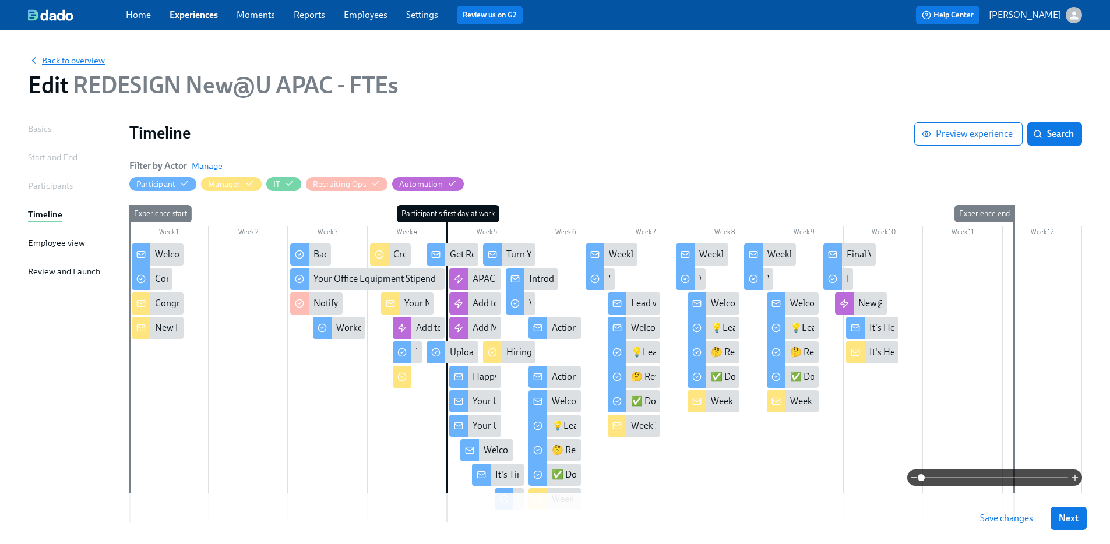
click at [55, 61] on span "Back to overview" at bounding box center [66, 61] width 77 height 12
click at [216, 16] on link "Experiences" at bounding box center [194, 14] width 48 height 11
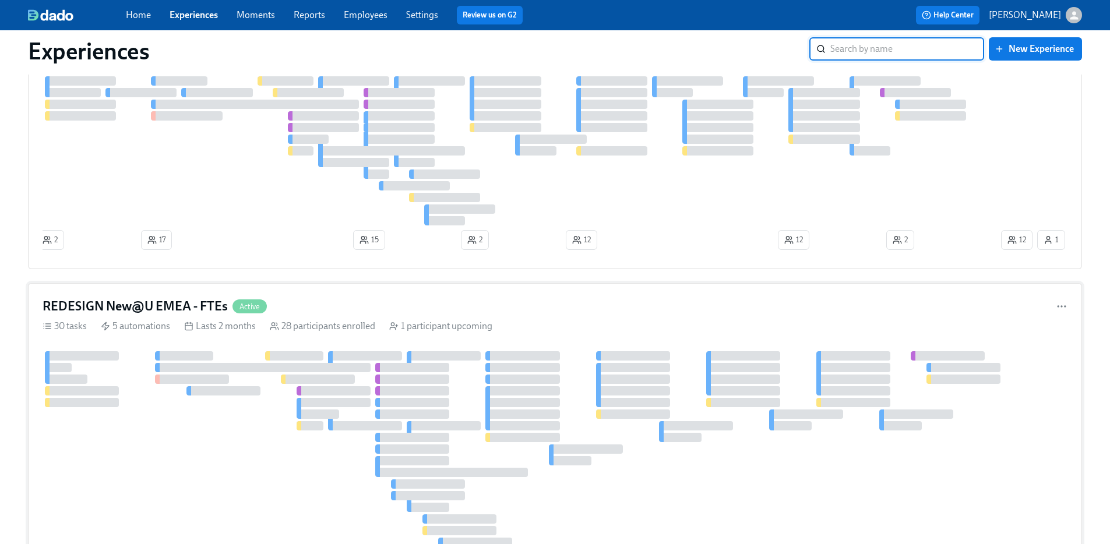
scroll to position [99, 0]
click at [380, 301] on div "REDESIGN New@U EMEA - FTEs Active" at bounding box center [555, 303] width 1025 height 17
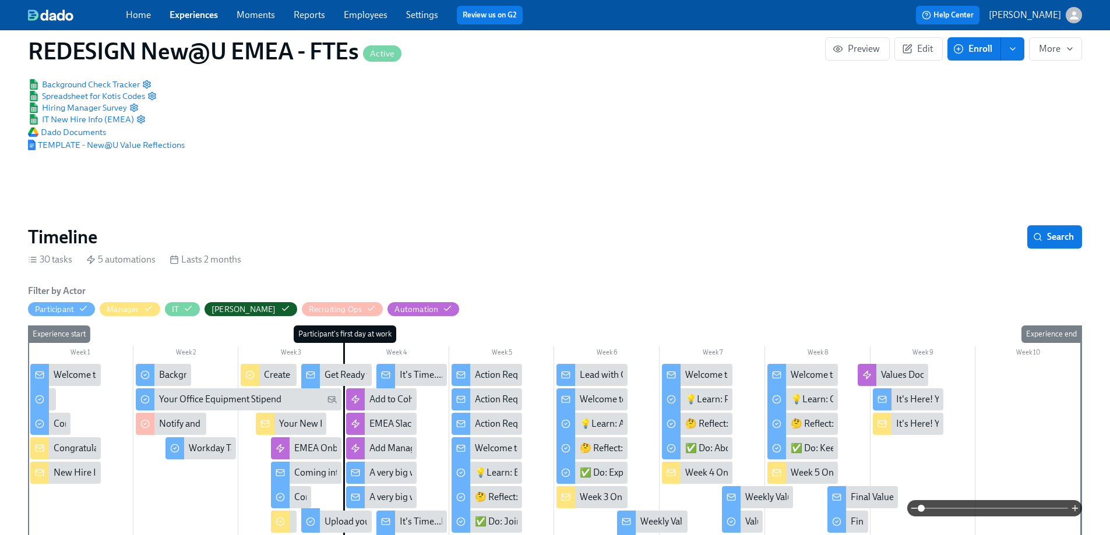
scroll to position [0, 6990]
click at [1055, 225] on button "Search" at bounding box center [1054, 236] width 55 height 23
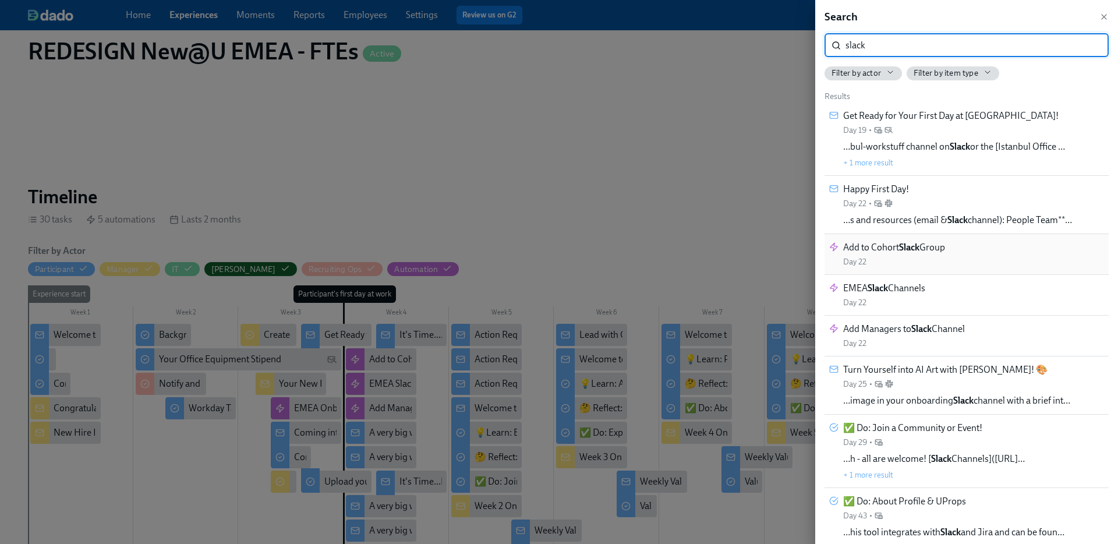
type input "slack"
click at [920, 248] on span "Add to Cohort Slack Group" at bounding box center [895, 247] width 102 height 13
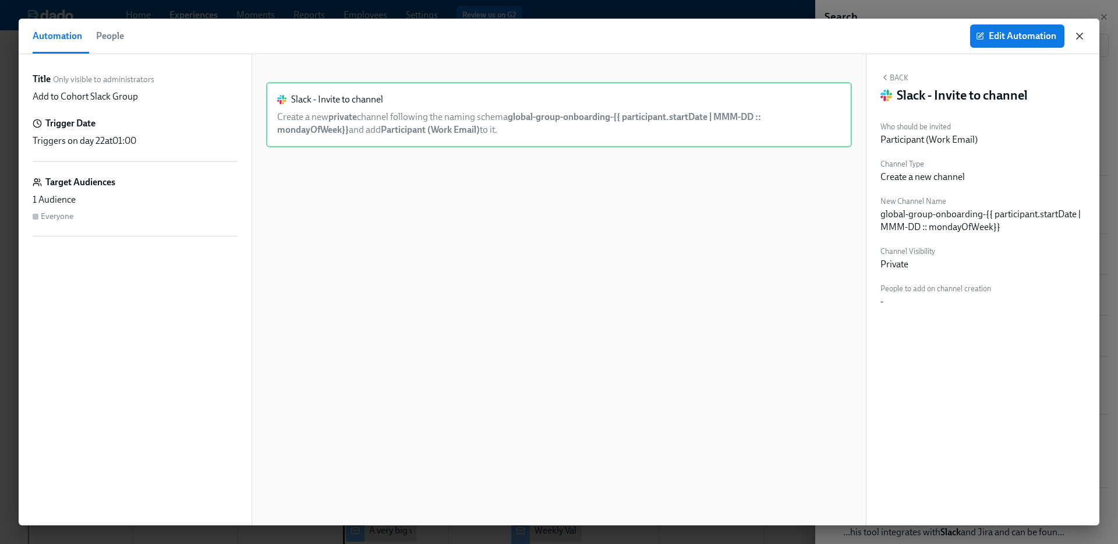
click at [1078, 38] on icon "button" at bounding box center [1080, 36] width 6 height 6
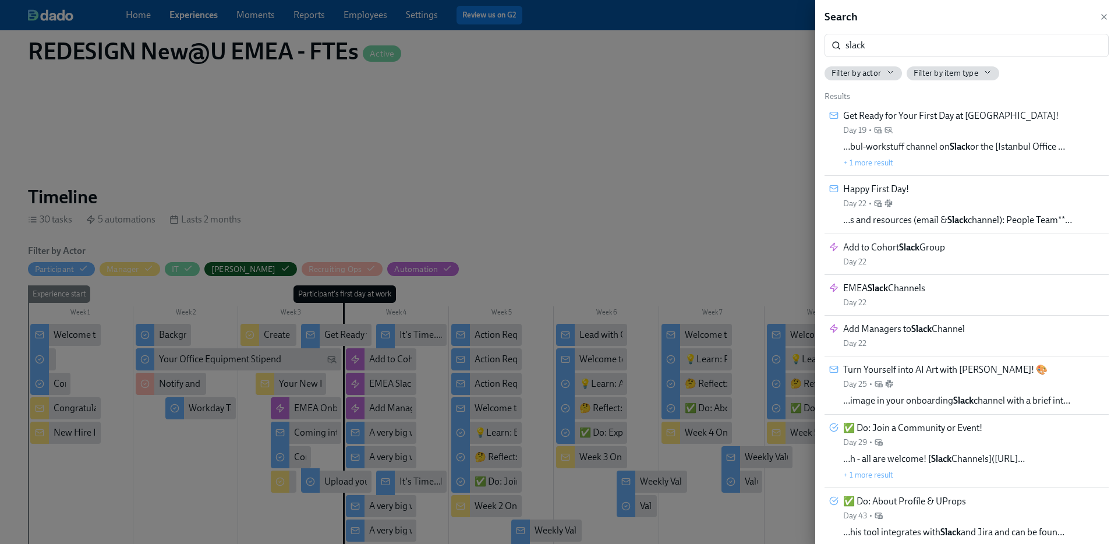
click at [333, 123] on div at bounding box center [559, 272] width 1118 height 544
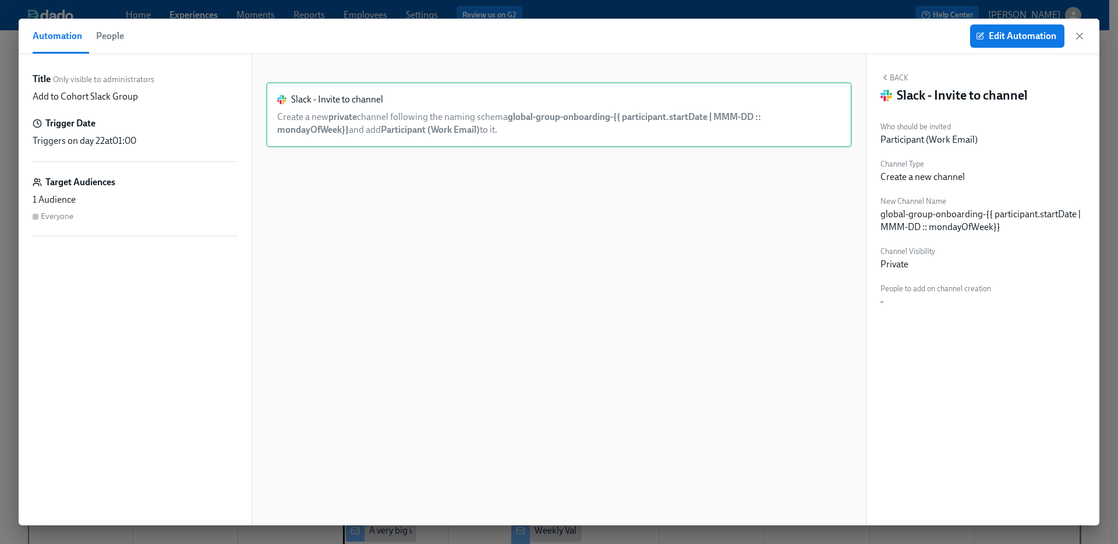
click at [1089, 38] on div "Automation People Edit Automation" at bounding box center [559, 37] width 1081 height 36
click at [1081, 36] on icon "button" at bounding box center [1080, 36] width 12 height 12
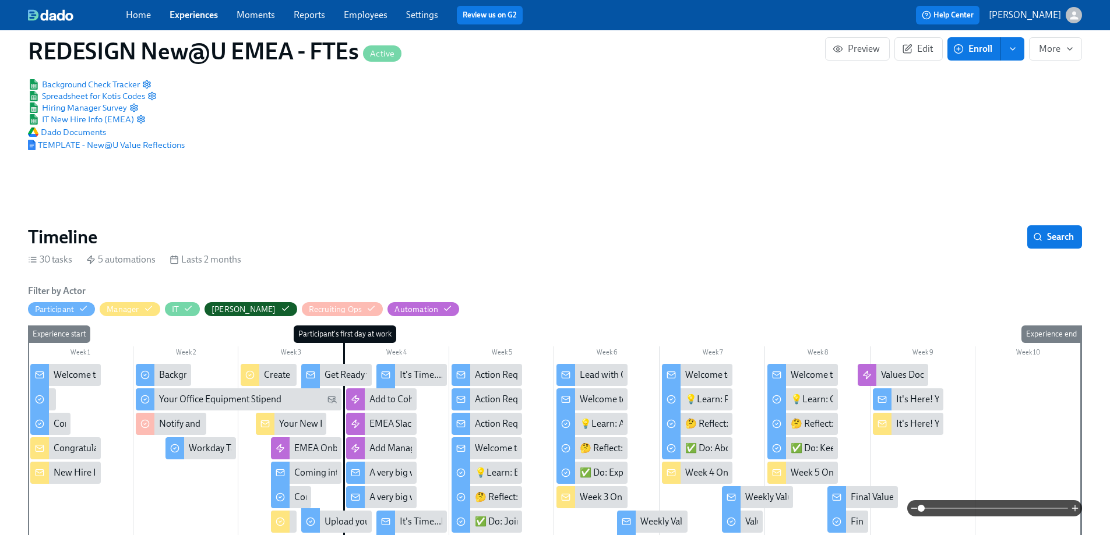
click at [192, 20] on link "Experiences" at bounding box center [194, 14] width 48 height 11
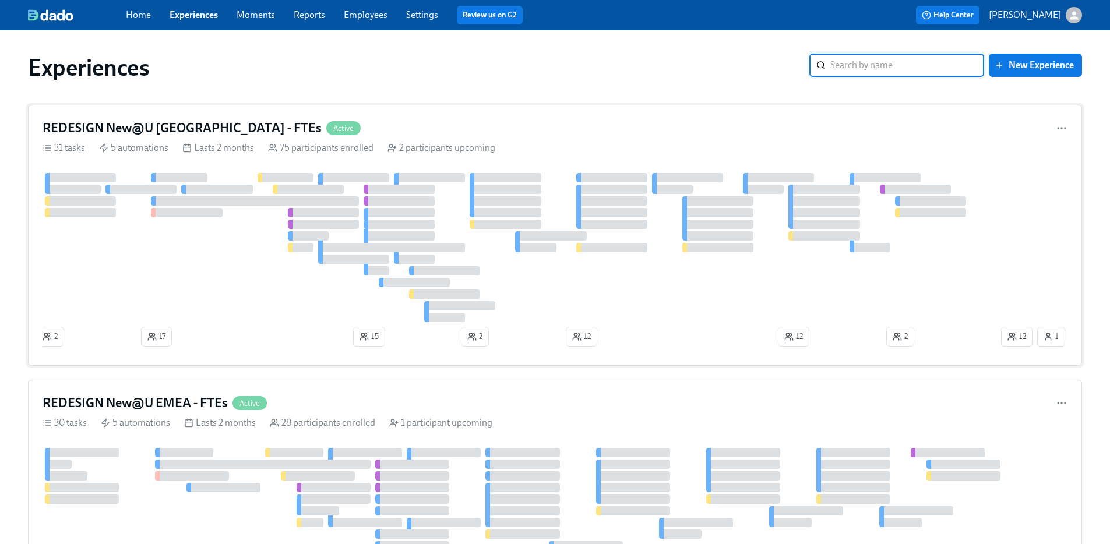
click at [245, 262] on div at bounding box center [521, 247] width 956 height 149
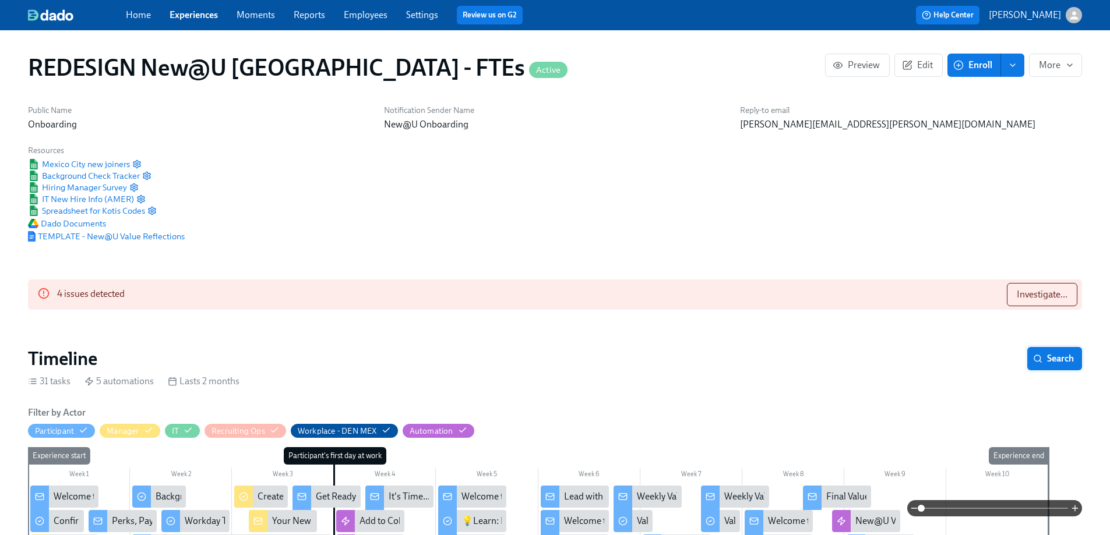
scroll to position [0, 9752]
click at [1056, 353] on span "Search" at bounding box center [1054, 359] width 38 height 12
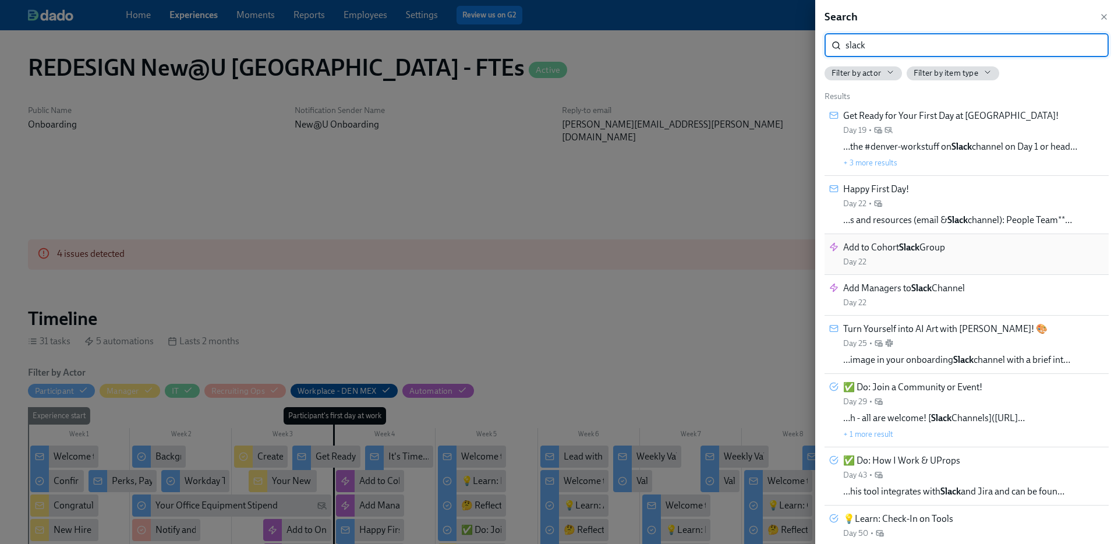
type input "slack"
click at [915, 256] on div "Add to Cohort Slack Group Day 22" at bounding box center [895, 254] width 102 height 26
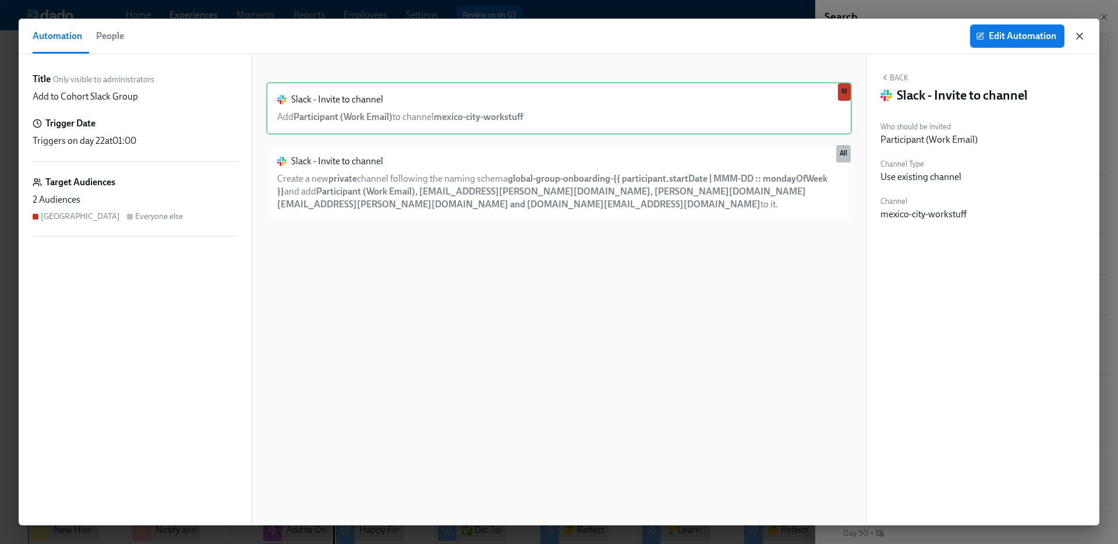
click at [1081, 37] on icon "button" at bounding box center [1080, 36] width 6 height 6
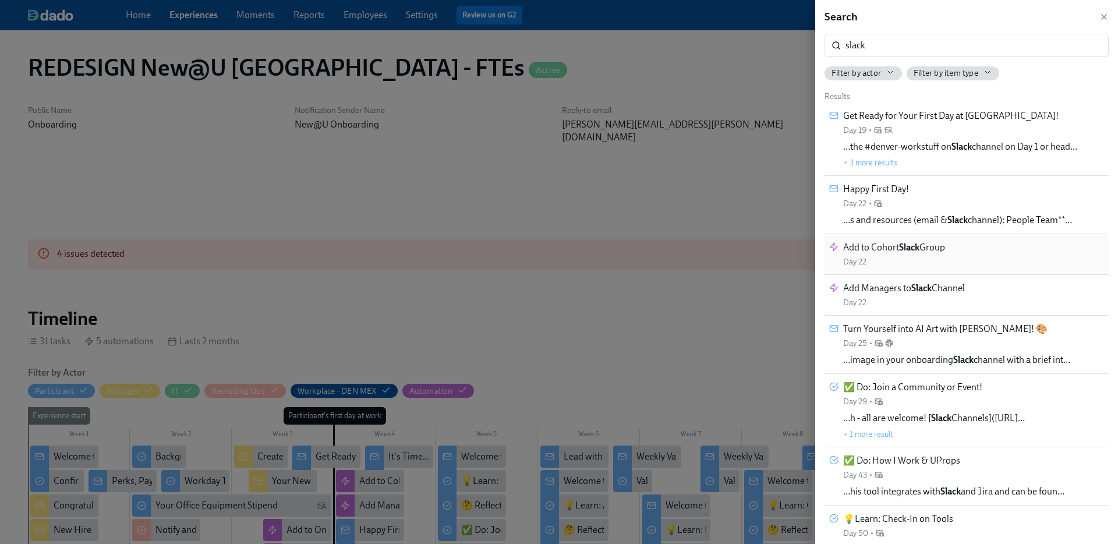
click at [888, 266] on div "Add to Cohort Slack Group Day 22" at bounding box center [895, 254] width 102 height 26
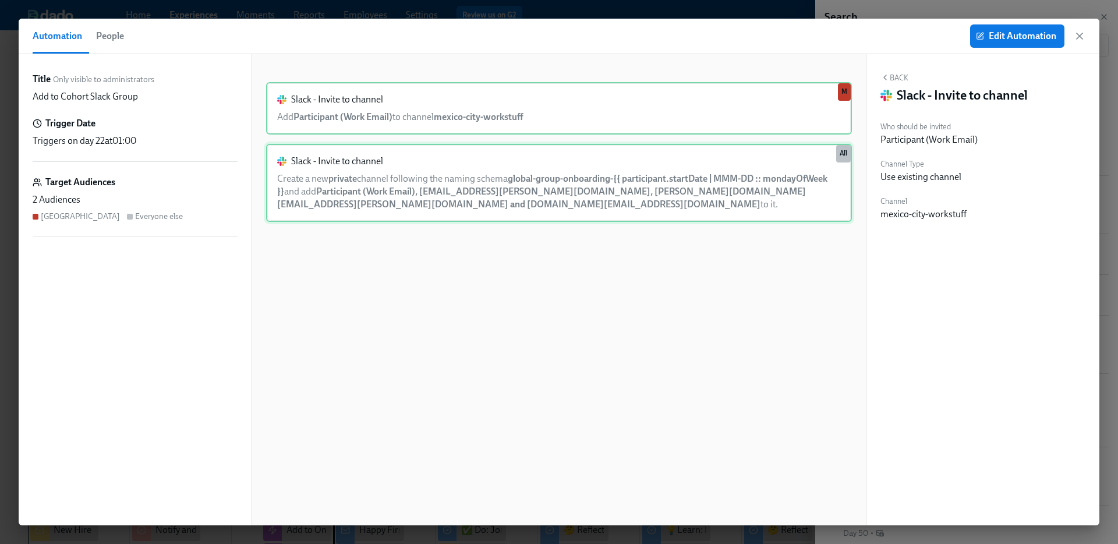
click at [733, 165] on div "Slack - Invite to channel Create a new private channel following the naming sch…" at bounding box center [559, 183] width 586 height 78
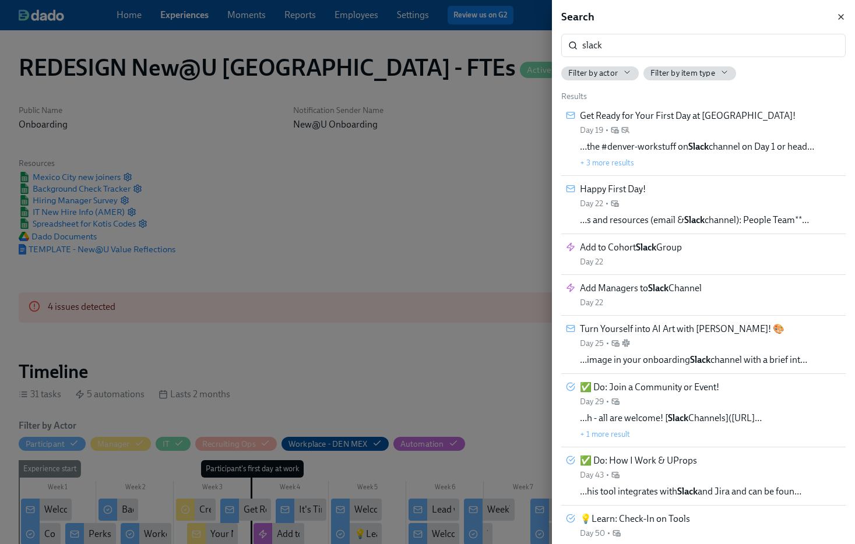
click at [836, 15] on icon "button" at bounding box center [840, 16] width 9 height 9
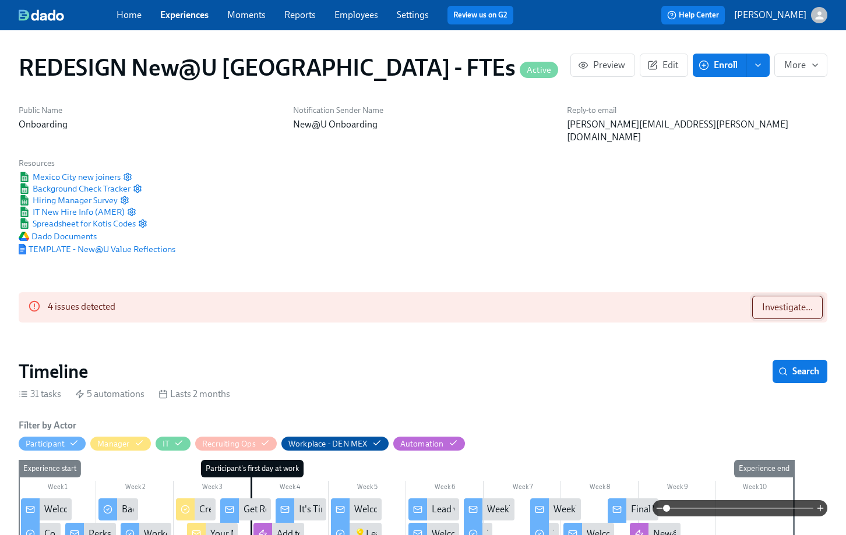
click at [789, 301] on button "Investigate..." at bounding box center [787, 307] width 70 height 23
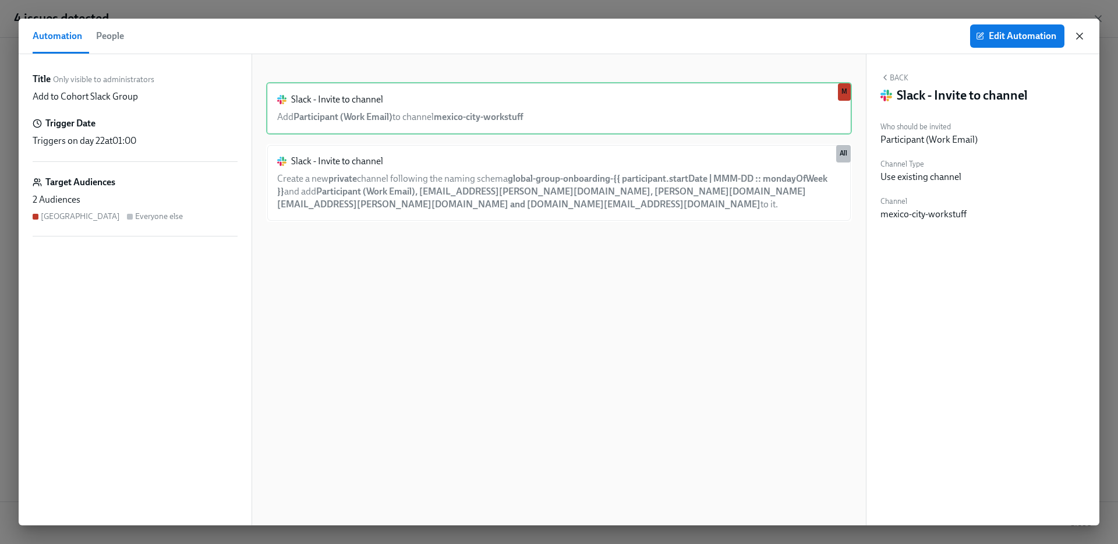
click at [1079, 37] on icon "button" at bounding box center [1080, 36] width 6 height 6
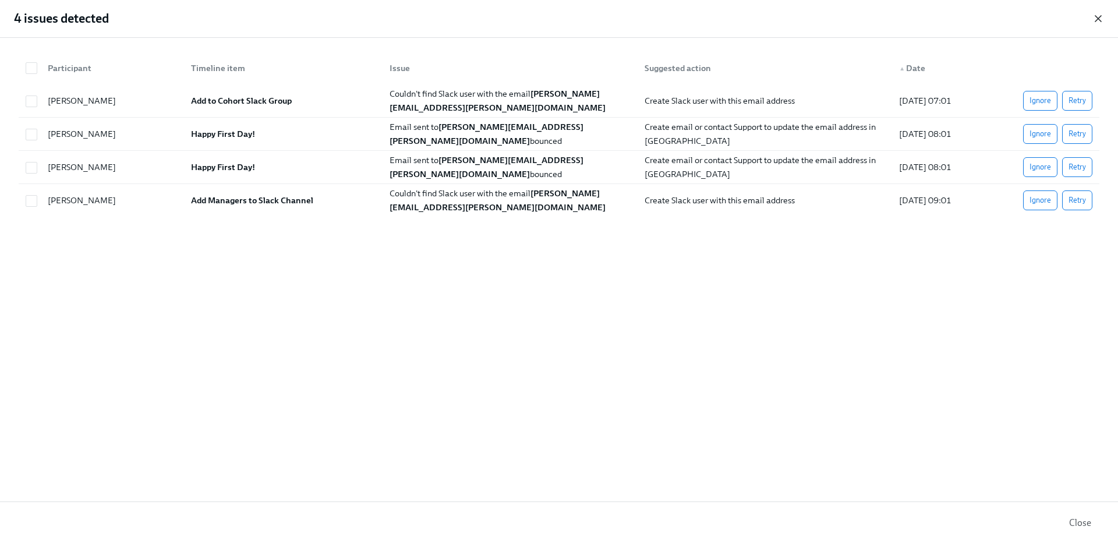
click at [1096, 19] on icon "button" at bounding box center [1099, 19] width 12 height 12
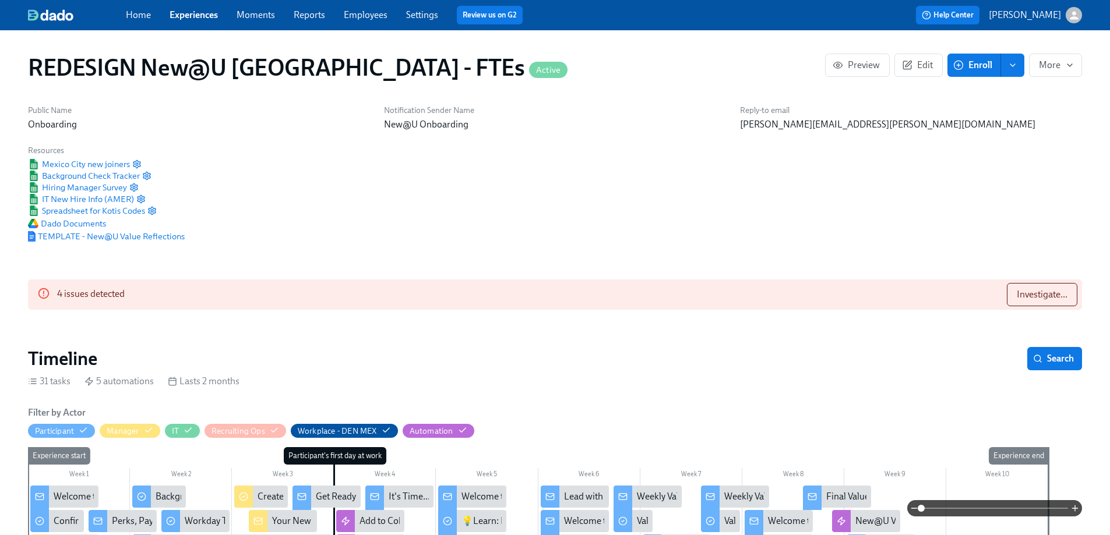
click at [182, 17] on link "Experiences" at bounding box center [194, 14] width 48 height 11
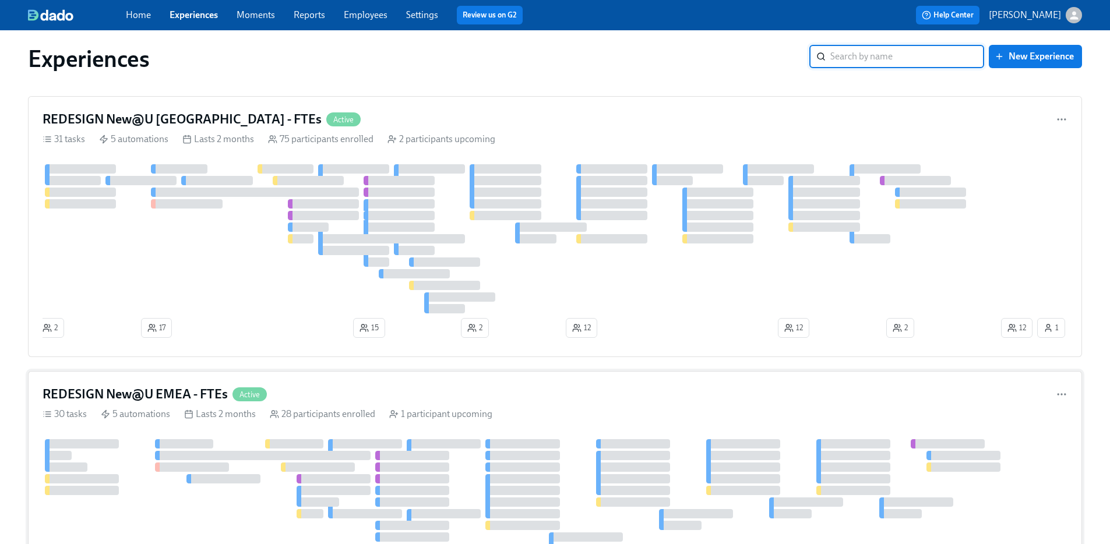
scroll to position [20, 0]
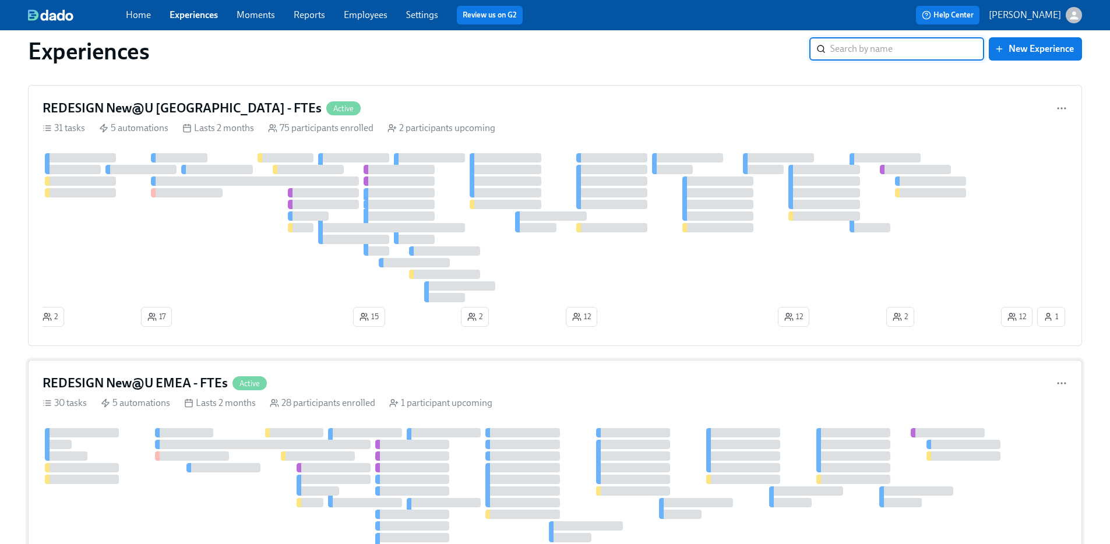
click at [589, 387] on div "REDESIGN New@U EMEA - FTEs Active" at bounding box center [555, 383] width 1025 height 17
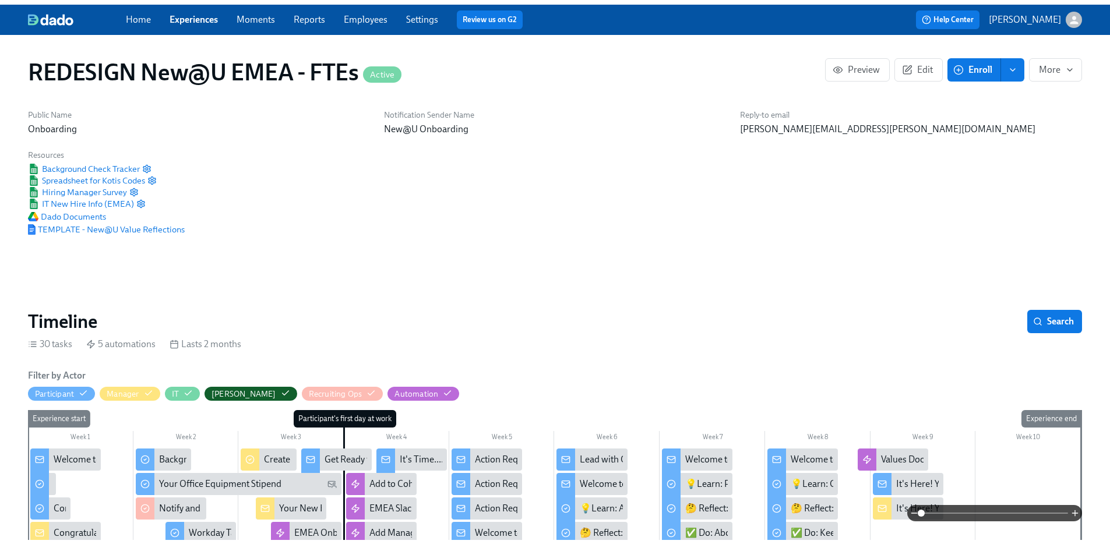
scroll to position [0, 6990]
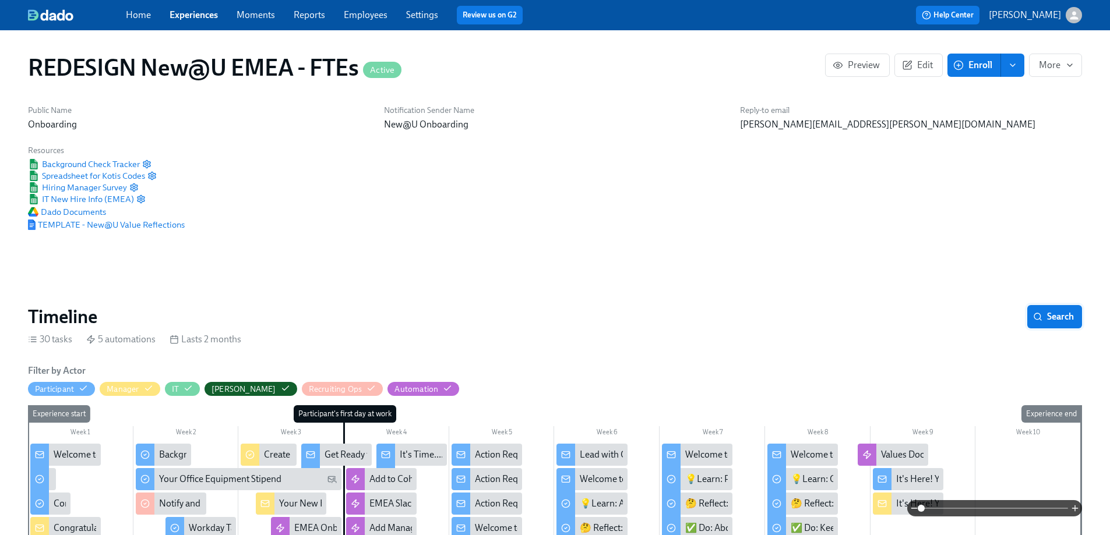
click at [1056, 311] on span "Search" at bounding box center [1054, 317] width 38 height 12
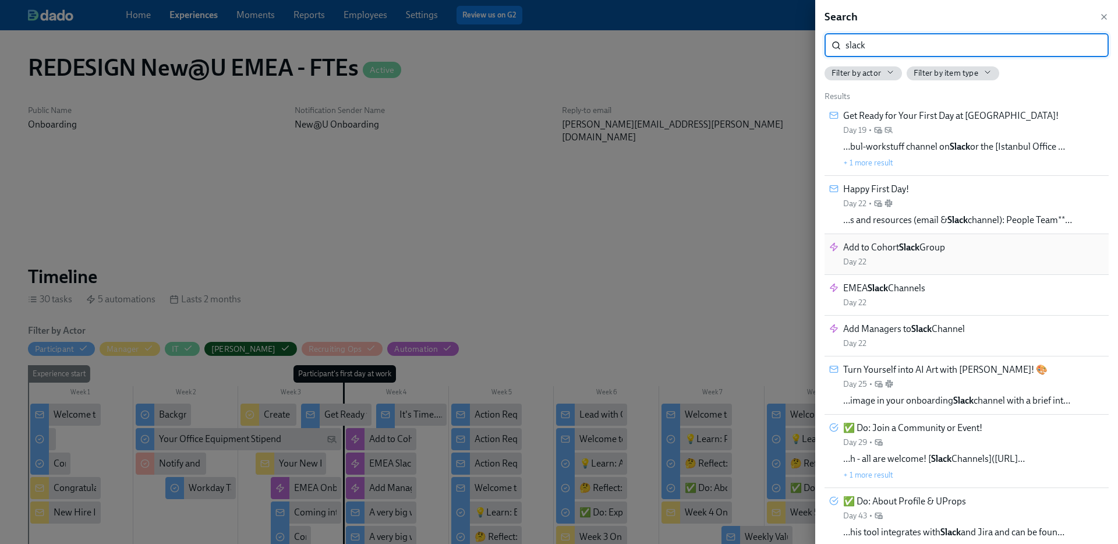
type input "slack"
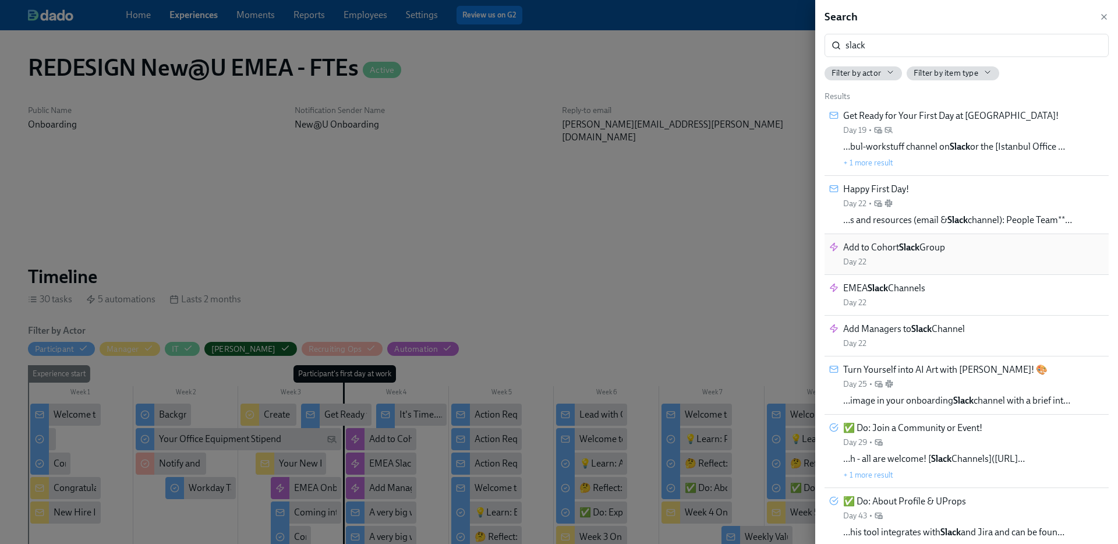
click at [954, 256] on div "Add to Cohort Slack Group Day 22" at bounding box center [967, 254] width 275 height 26
click at [274, 83] on div at bounding box center [559, 272] width 1118 height 544
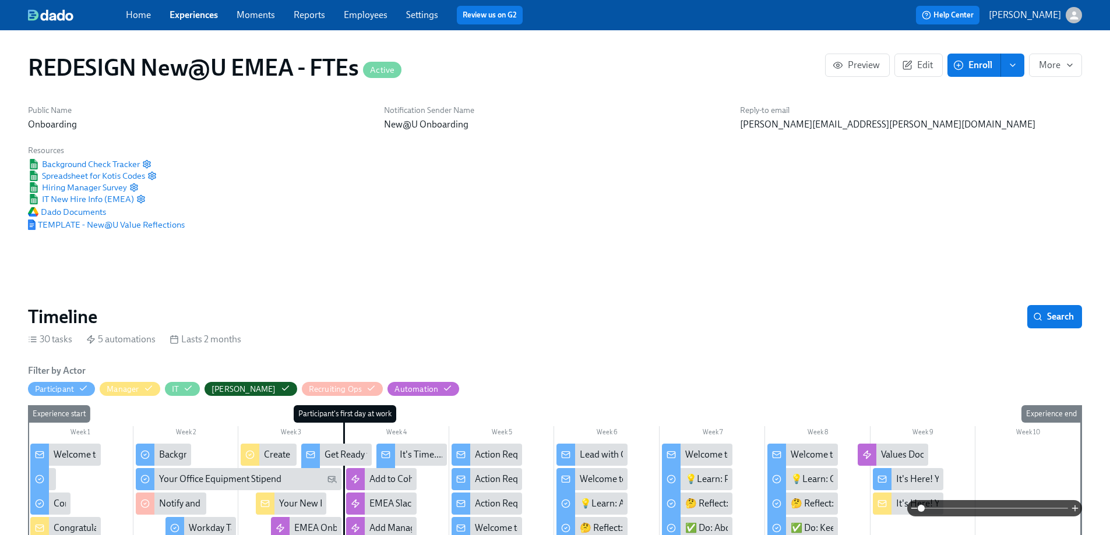
click at [192, 22] on div "Home Experiences Moments Reports Employees Settings Review us on G2" at bounding box center [365, 15] width 478 height 19
click at [192, 18] on link "Experiences" at bounding box center [194, 14] width 48 height 11
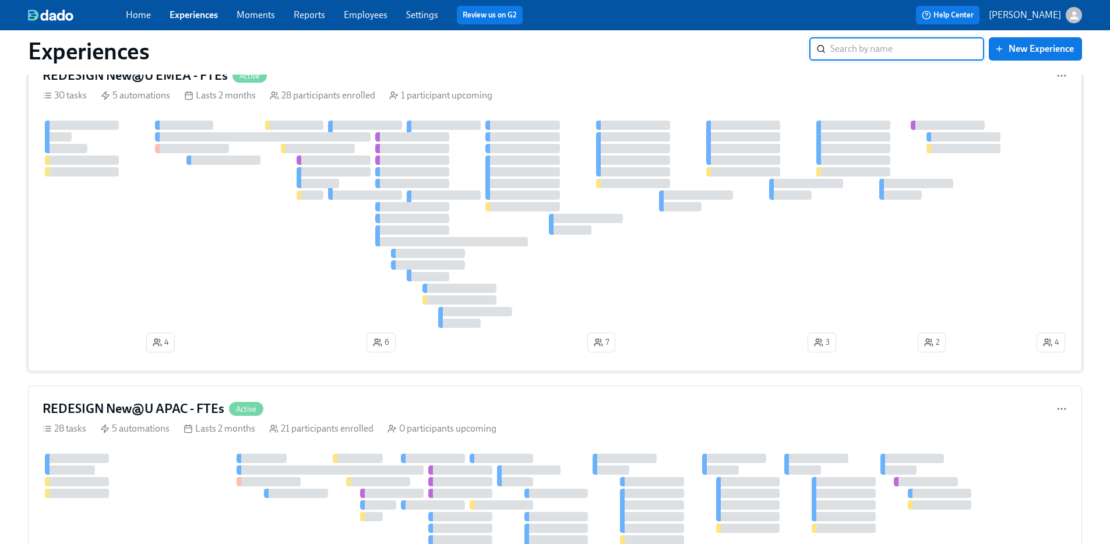
scroll to position [366, 0]
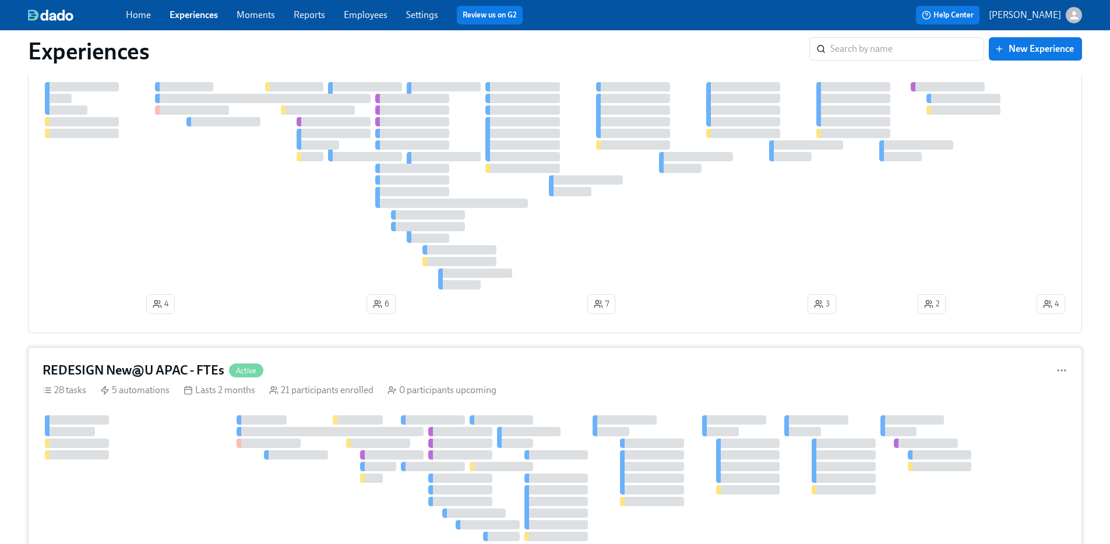
click at [294, 372] on div "REDESIGN New@U APAC - FTEs Active" at bounding box center [555, 370] width 1025 height 17
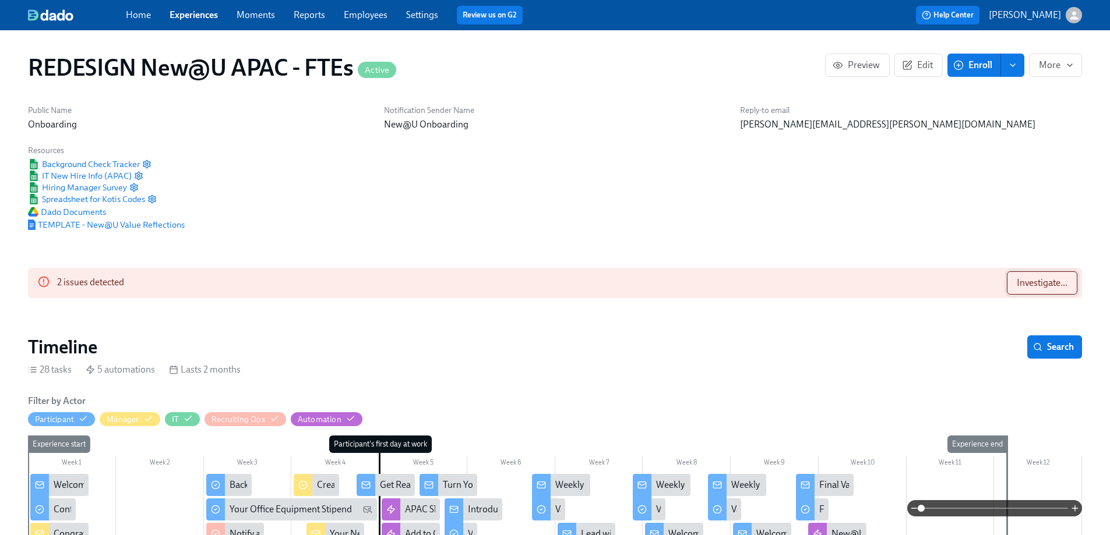
scroll to position [0, 9383]
click at [1064, 341] on span "Search" at bounding box center [1054, 347] width 38 height 12
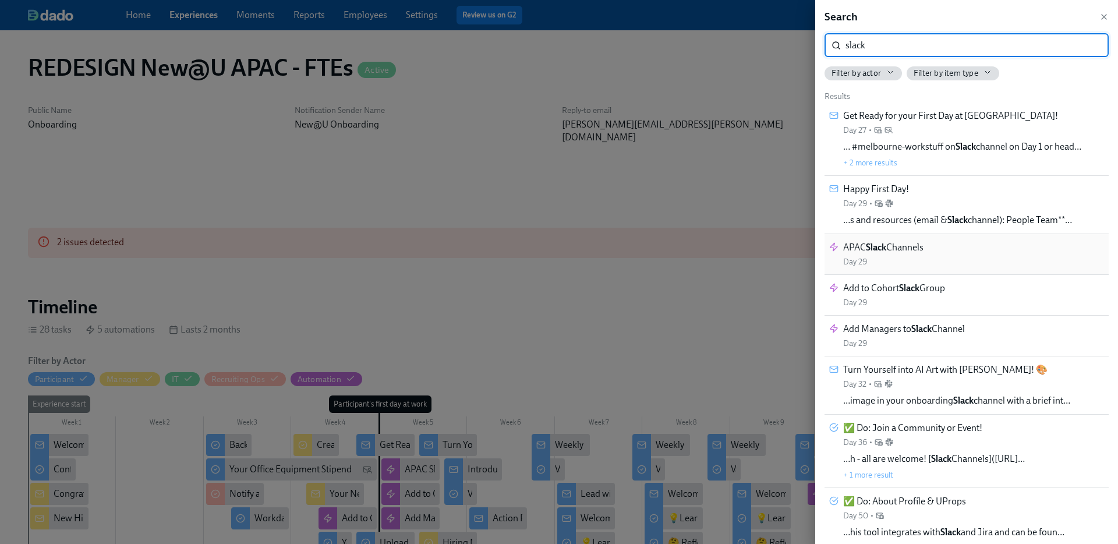
type input "slack"
click at [906, 252] on span "APAC Slack Channels" at bounding box center [884, 247] width 80 height 13
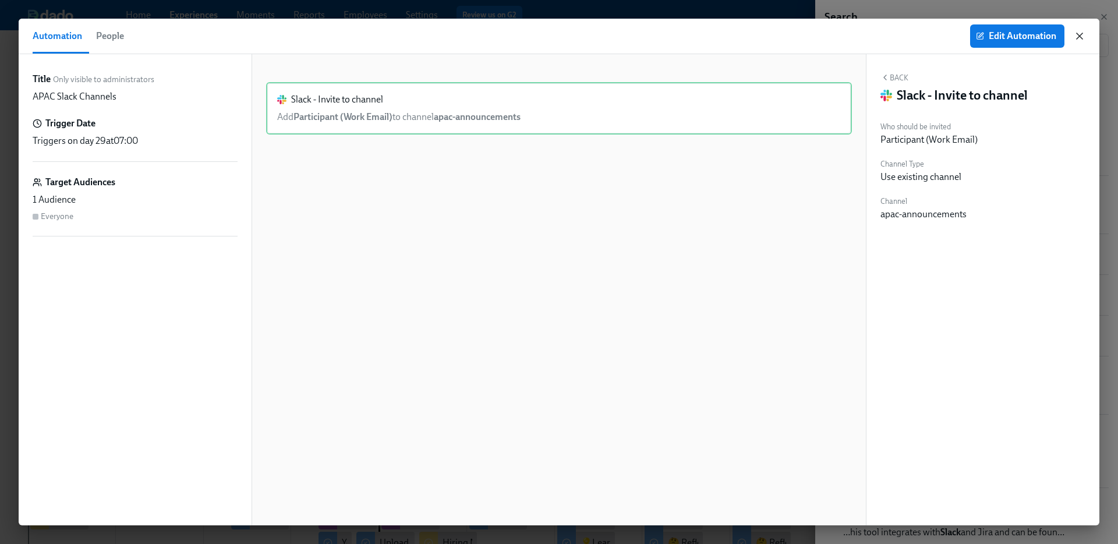
click at [1079, 36] on icon "button" at bounding box center [1080, 36] width 6 height 6
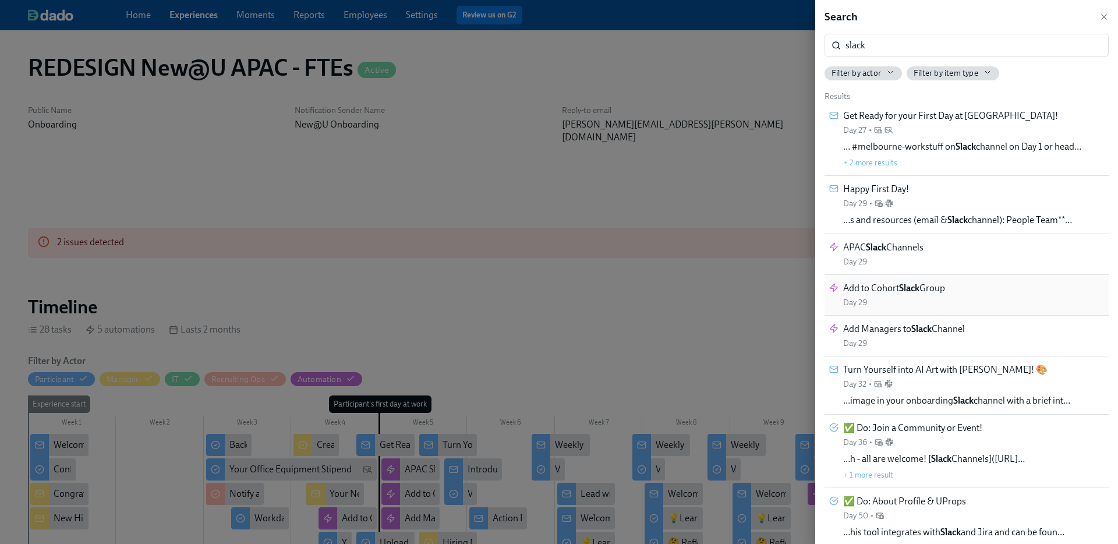
click at [938, 302] on div "Add to Cohort Slack Group Day 29" at bounding box center [895, 295] width 102 height 26
click at [600, 190] on div at bounding box center [559, 272] width 1118 height 544
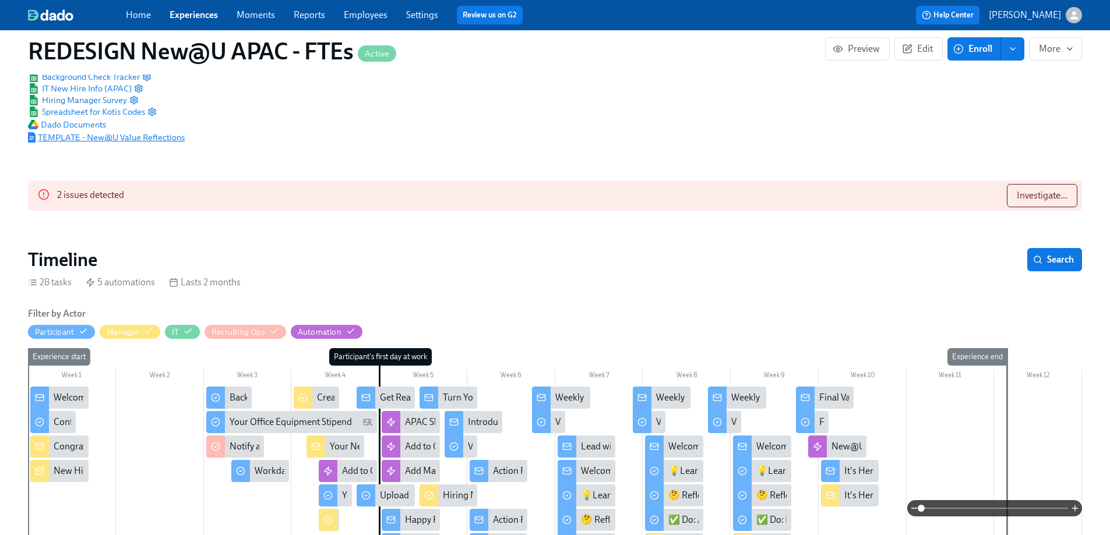
scroll to position [83, 0]
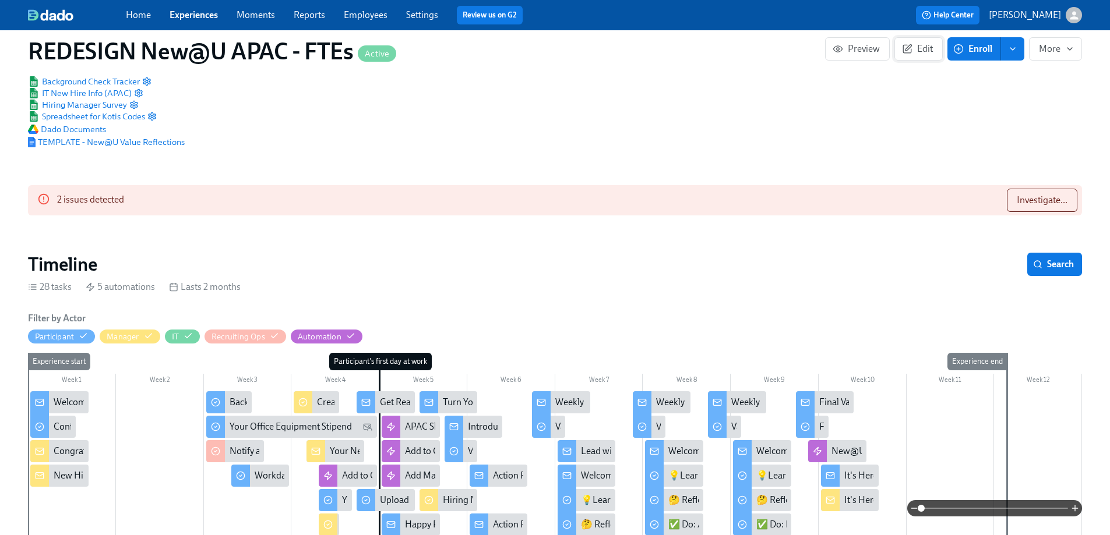
click at [915, 51] on span "Edit" at bounding box center [918, 49] width 29 height 12
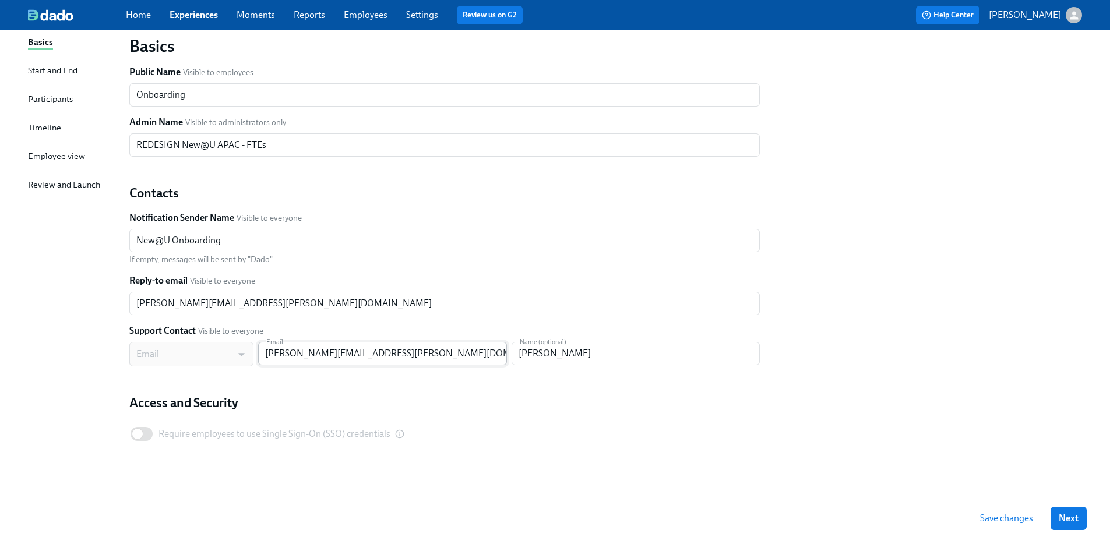
scroll to position [97, 0]
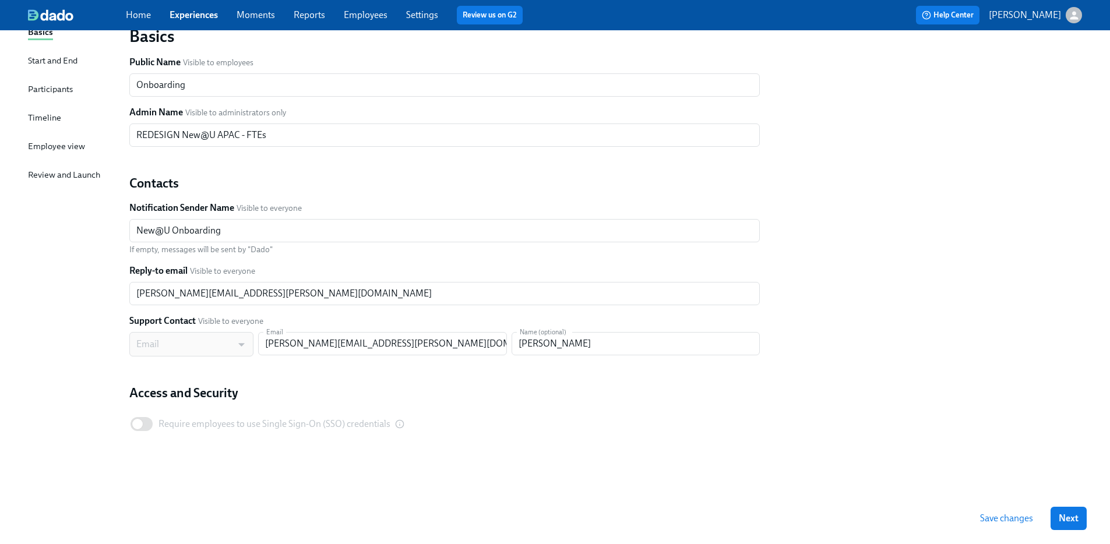
click at [44, 55] on div "Start and End" at bounding box center [53, 60] width 50 height 13
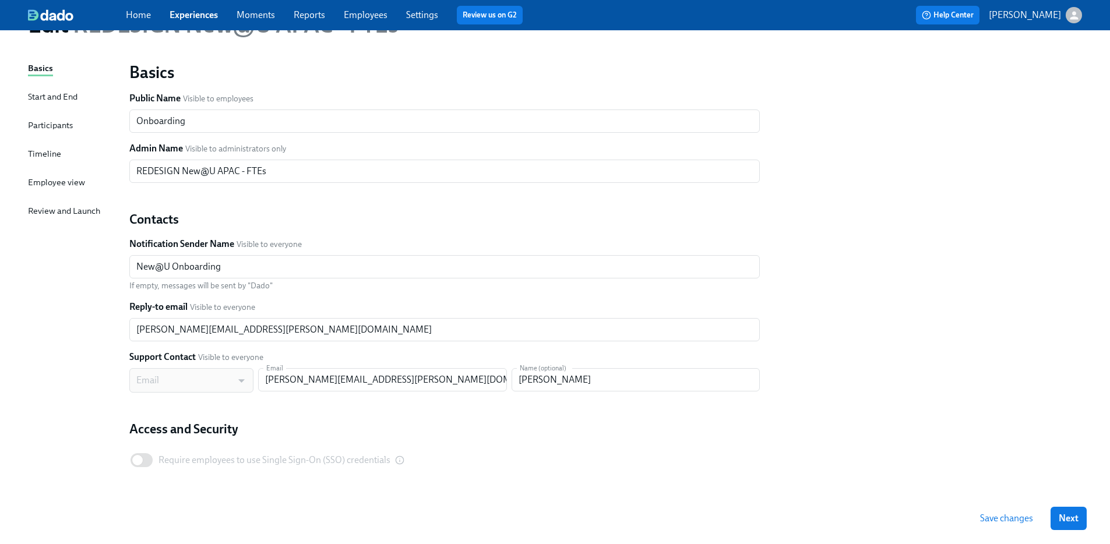
scroll to position [97, 0]
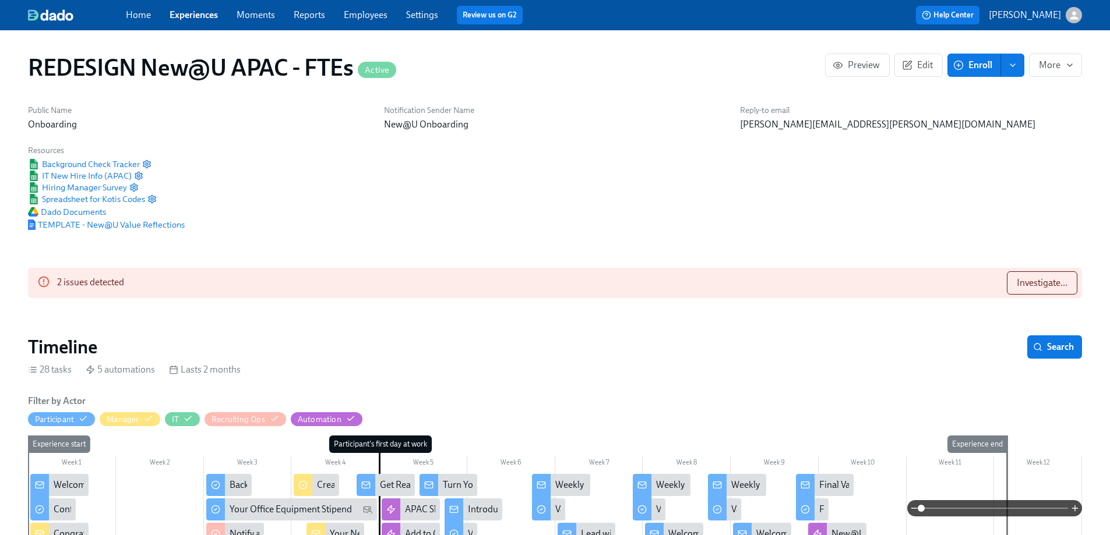
click at [202, 9] on link "Experiences" at bounding box center [194, 14] width 48 height 11
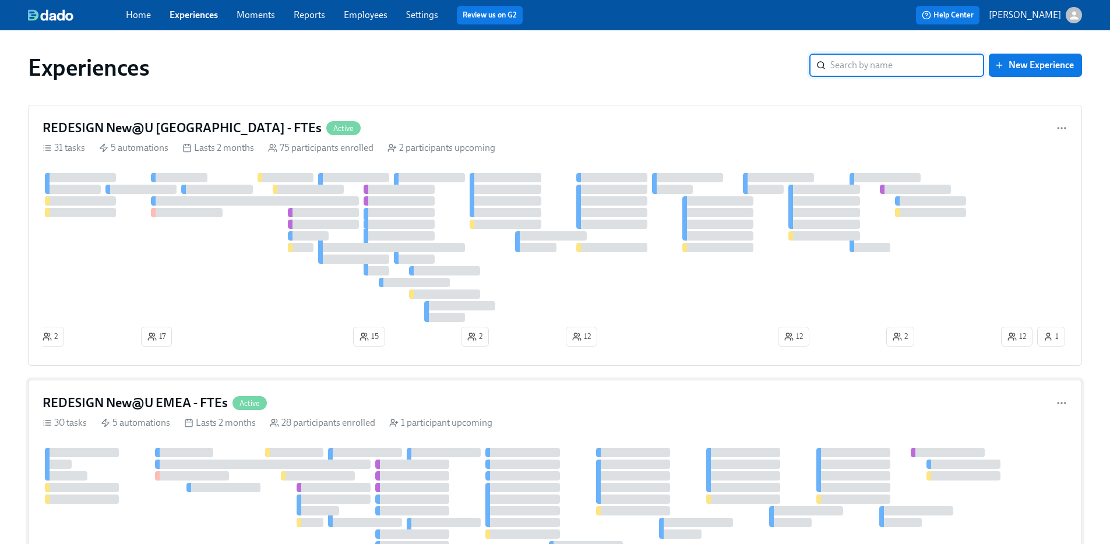
scroll to position [125, 0]
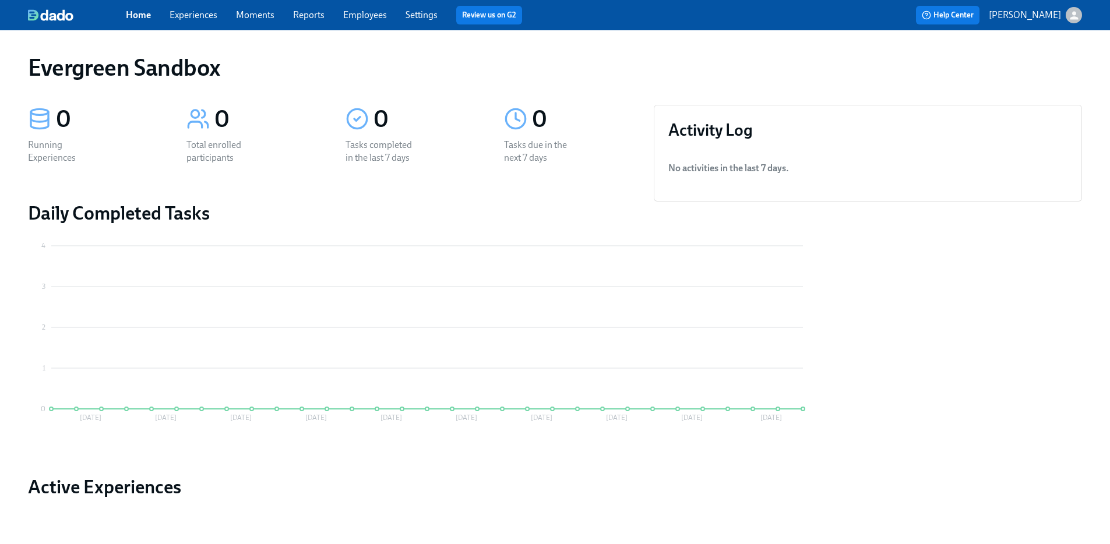
click at [1032, 22] on button "[PERSON_NAME]" at bounding box center [1035, 15] width 93 height 16
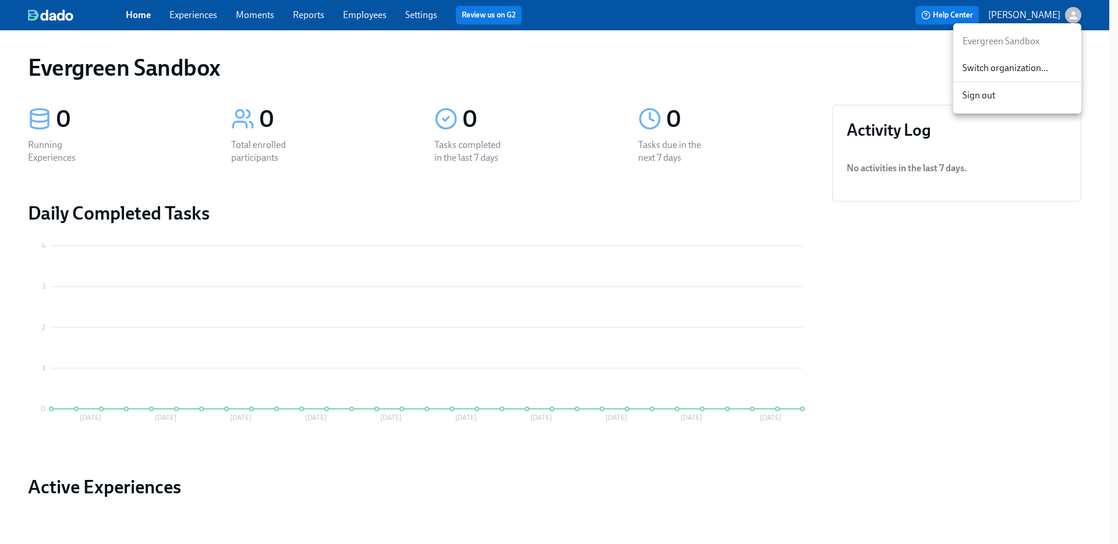
drag, startPoint x: 1018, startPoint y: 68, endPoint x: 944, endPoint y: 24, distance: 85.7
click at [946, 44] on div "Evergreen Sandbox Switch organization... Sign out" at bounding box center [559, 272] width 1118 height 544
click at [944, 14] on div at bounding box center [559, 272] width 1118 height 544
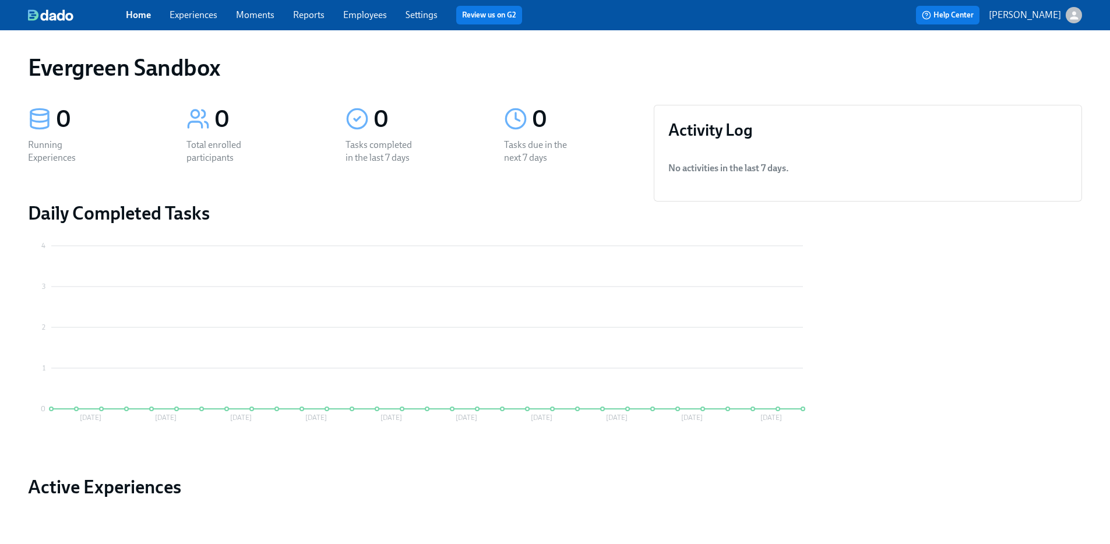
click at [944, 18] on span "Help Center" at bounding box center [948, 15] width 52 height 12
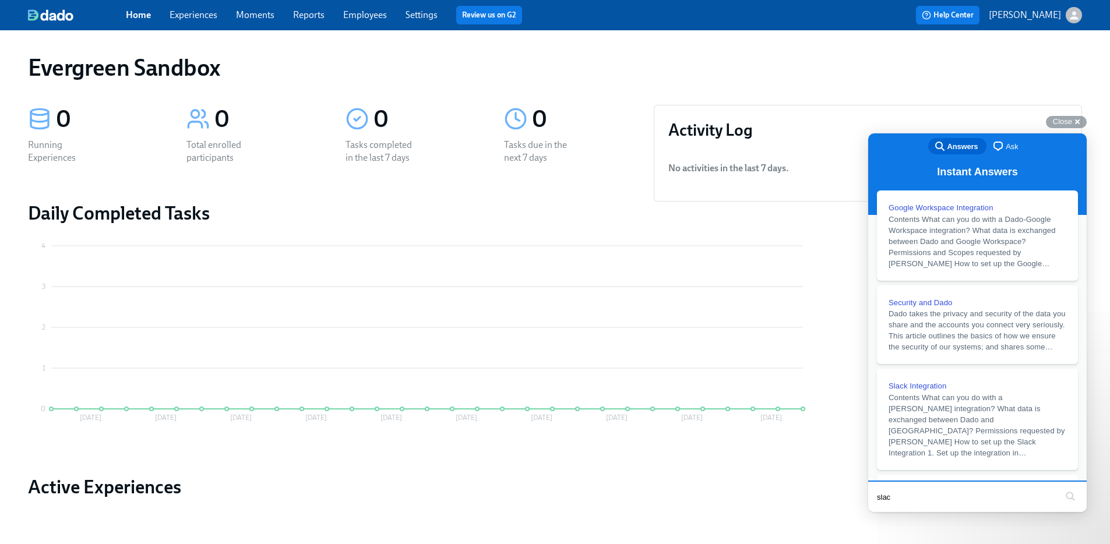
type input "slack"
click button "search" at bounding box center [1070, 496] width 19 height 19
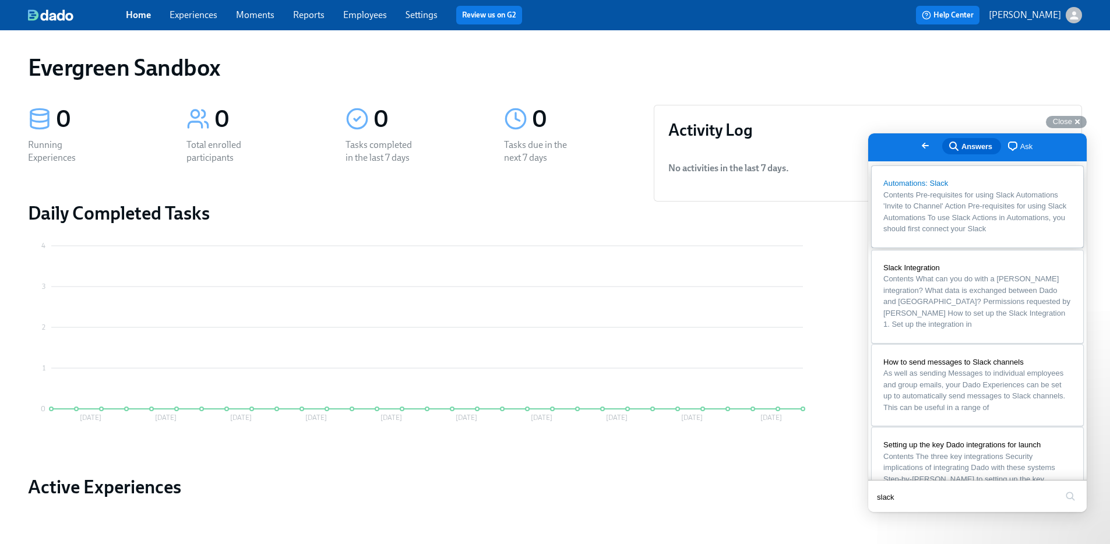
click at [979, 197] on span "Contents Pre-requisites for using Slack Automations 'Invite to Channel' Action …" at bounding box center [974, 211] width 183 height 43
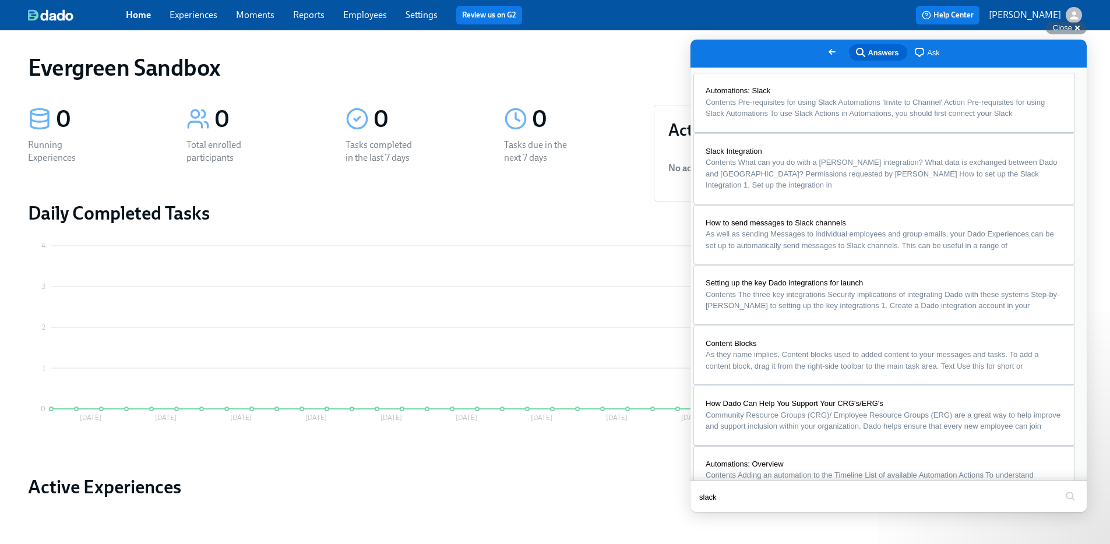
scroll to position [774, 0]
